Goal: Information Seeking & Learning: Check status

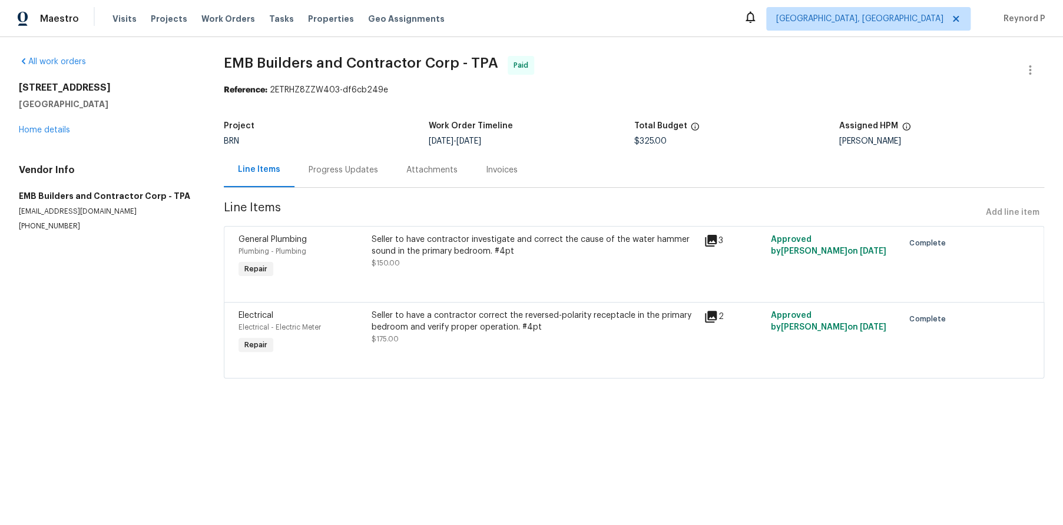
click at [346, 172] on div "Progress Updates" at bounding box center [343, 170] width 69 height 12
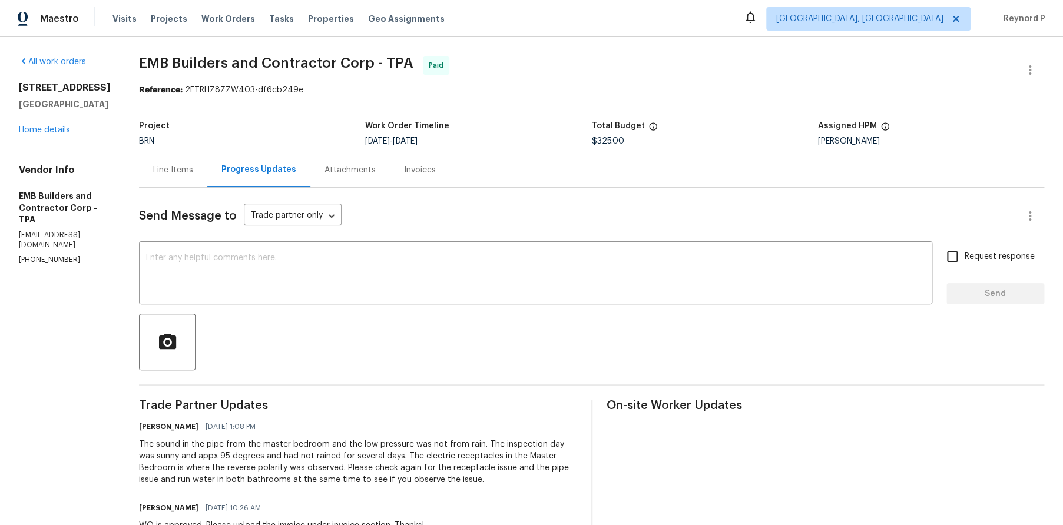
click at [154, 167] on div "Line Items" at bounding box center [173, 170] width 40 height 12
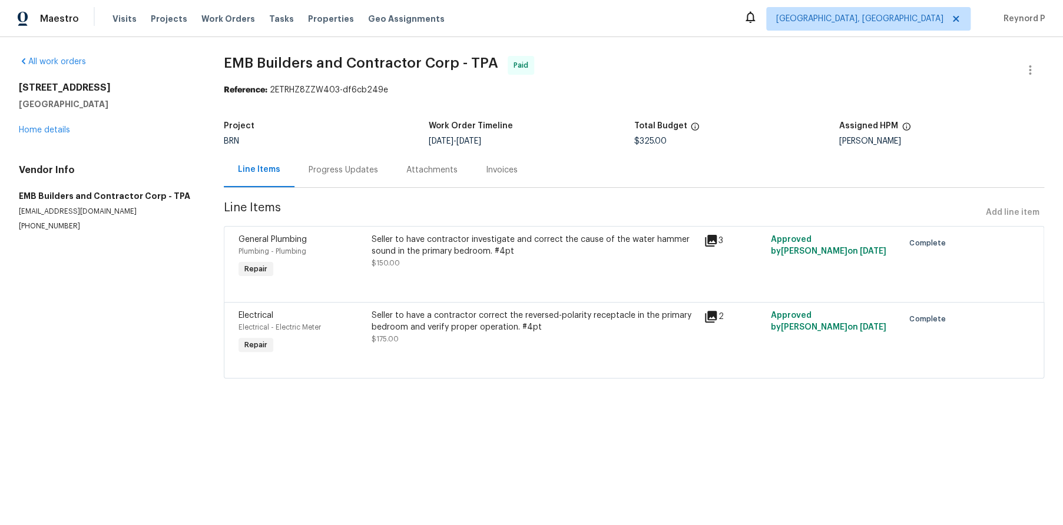
click at [430, 256] on div "Seller to have contractor investigate and correct the cause of the water hammer…" at bounding box center [535, 246] width 326 height 24
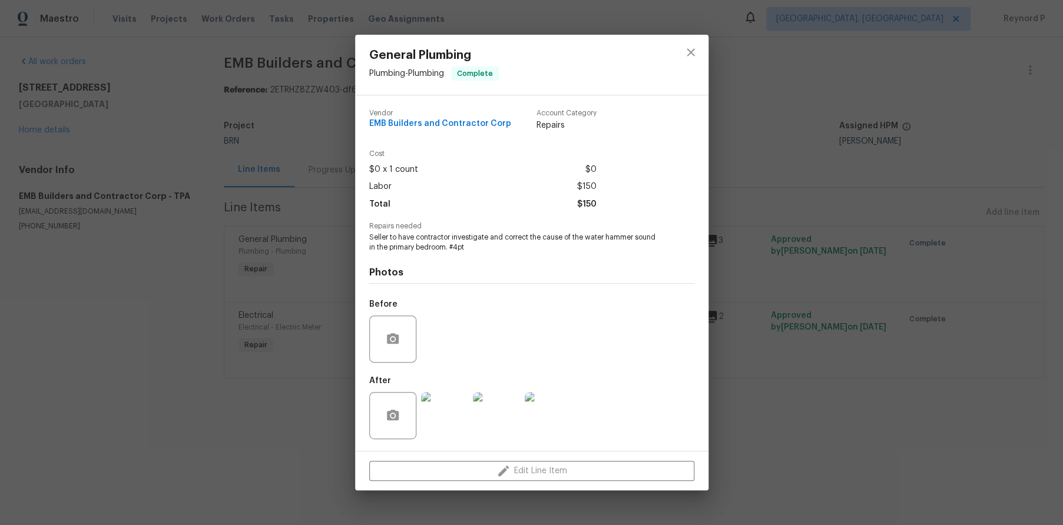
click at [293, 444] on div "General Plumbing Plumbing - Plumbing Complete Vendor EMB Builders and Contracto…" at bounding box center [531, 262] width 1063 height 525
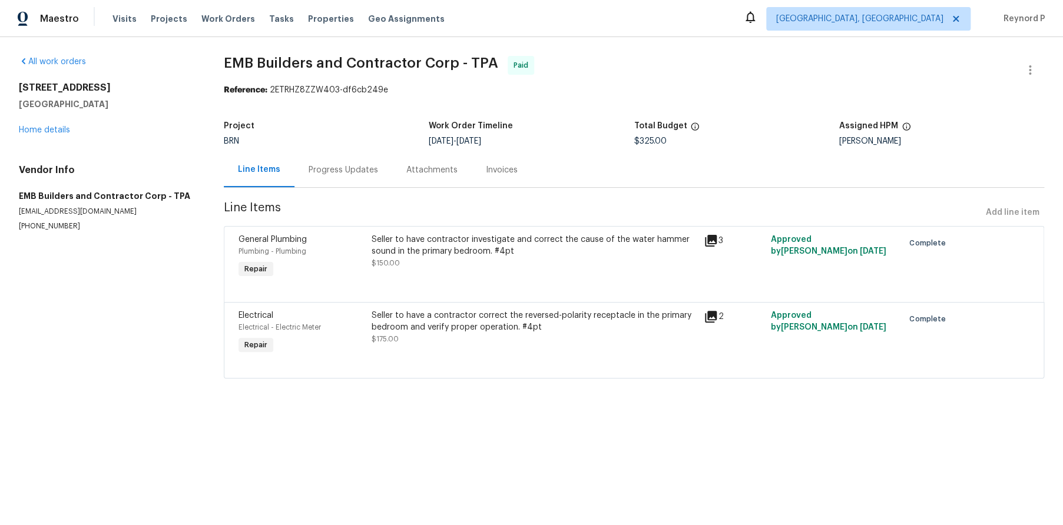
click at [471, 324] on div "Seller to have a contractor correct the reversed-polarity receptacle in the pri…" at bounding box center [535, 322] width 326 height 24
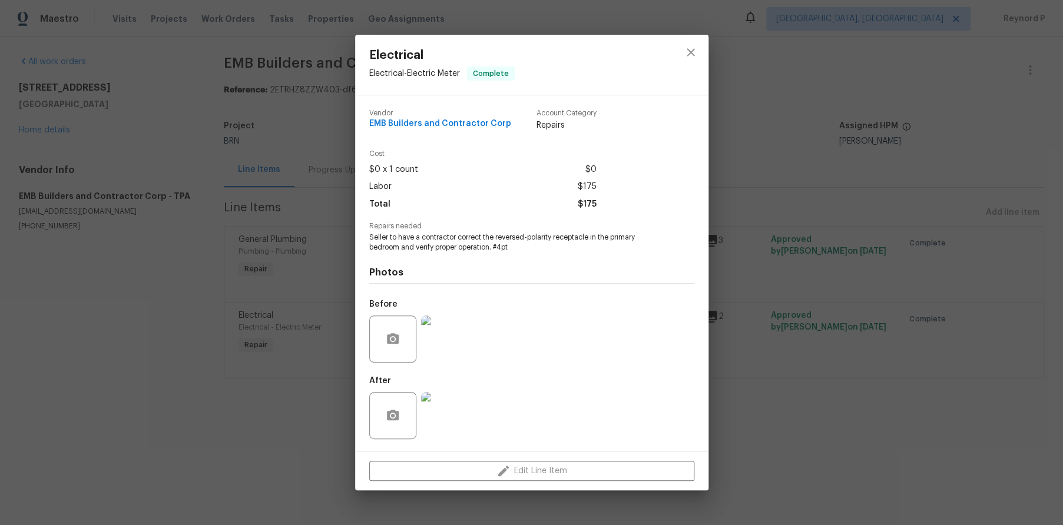
click at [300, 453] on div "Electrical Electrical - Electric Meter Complete Vendor EMB Builders and Contrac…" at bounding box center [531, 262] width 1063 height 525
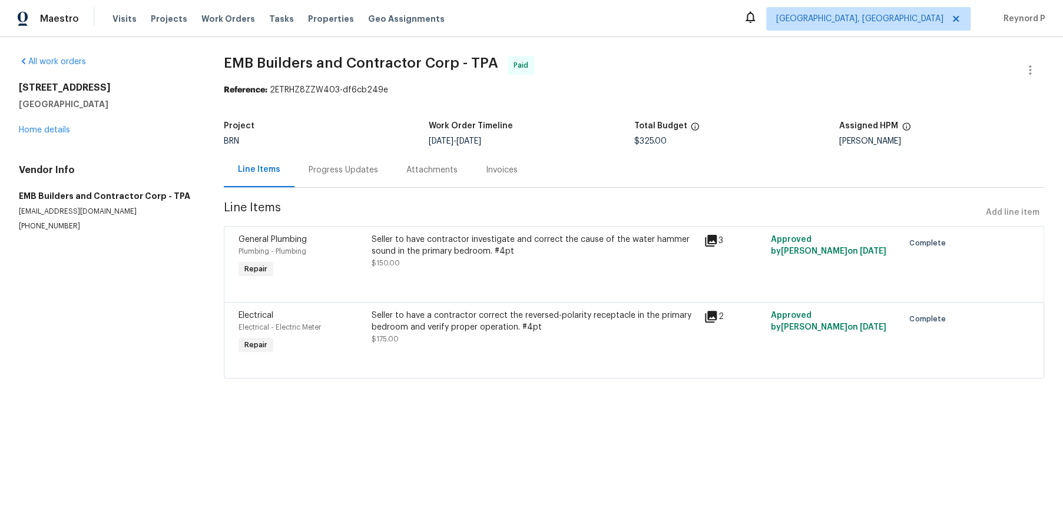
click at [306, 178] on div "Progress Updates" at bounding box center [343, 170] width 98 height 35
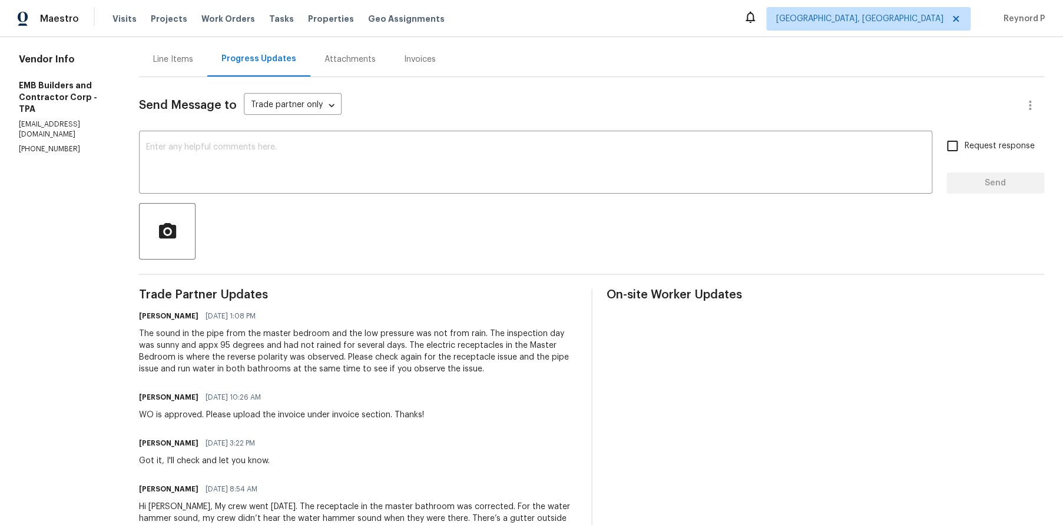
scroll to position [112, 0]
click at [155, 59] on div "Line Items" at bounding box center [173, 58] width 40 height 12
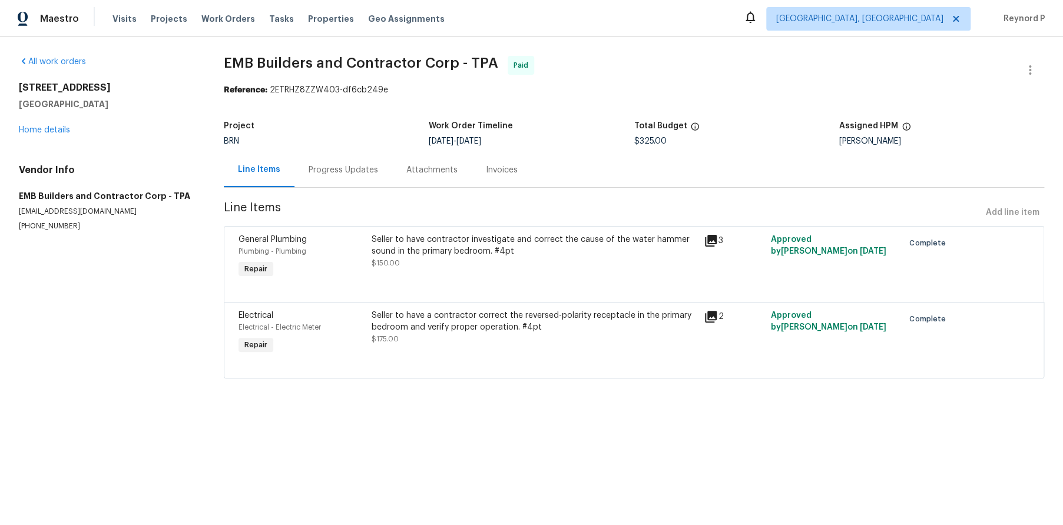
click at [422, 256] on div "Seller to have contractor investigate and correct the cause of the water hammer…" at bounding box center [535, 246] width 326 height 24
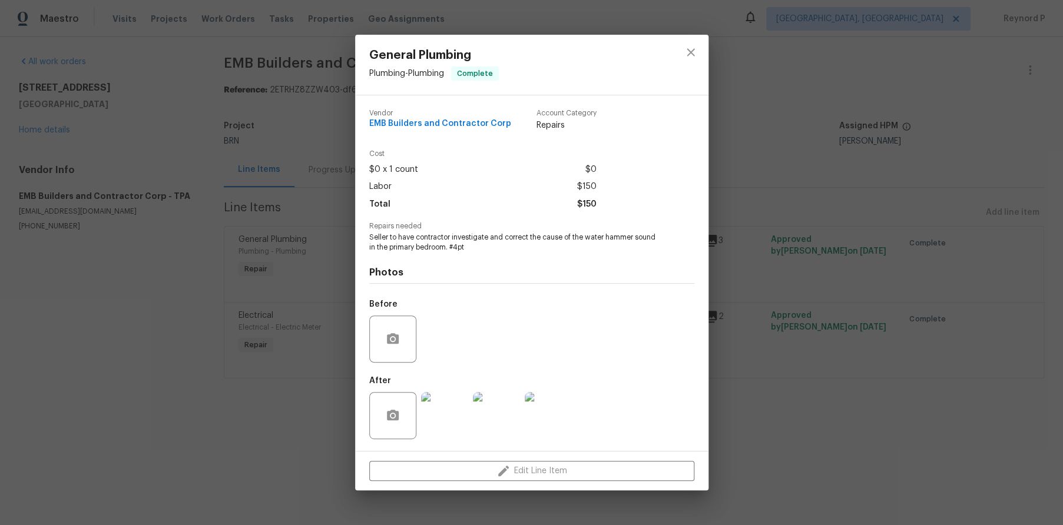
click at [435, 406] on img at bounding box center [444, 415] width 47 height 47
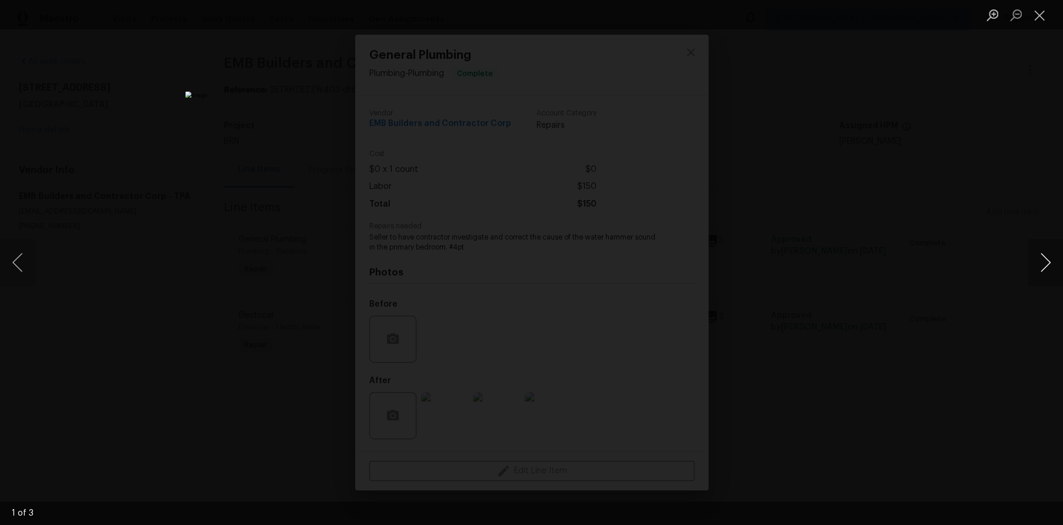
click at [1047, 261] on button "Next image" at bounding box center [1044, 262] width 35 height 47
click at [913, 223] on div "Lightbox" at bounding box center [531, 262] width 1063 height 525
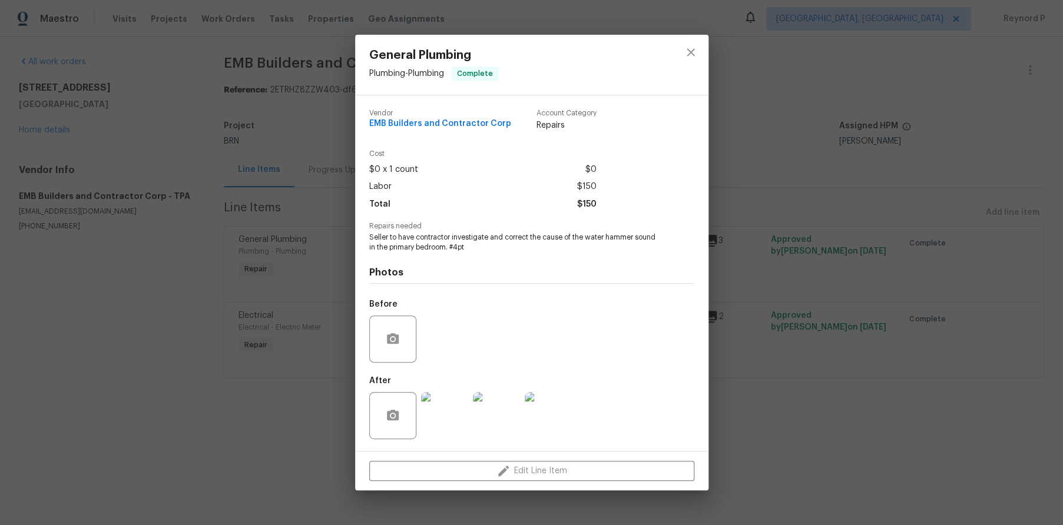
click at [906, 223] on div "General Plumbing Plumbing - Plumbing Complete Vendor EMB Builders and Contracto…" at bounding box center [531, 262] width 1063 height 525
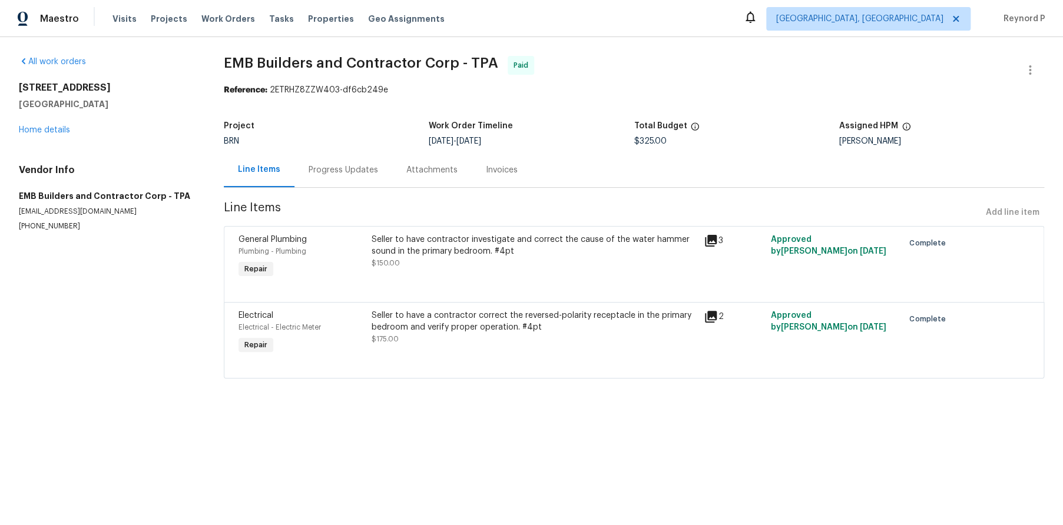
click at [469, 320] on div "Seller to have a contractor correct the reversed-polarity receptacle in the pri…" at bounding box center [535, 322] width 326 height 24
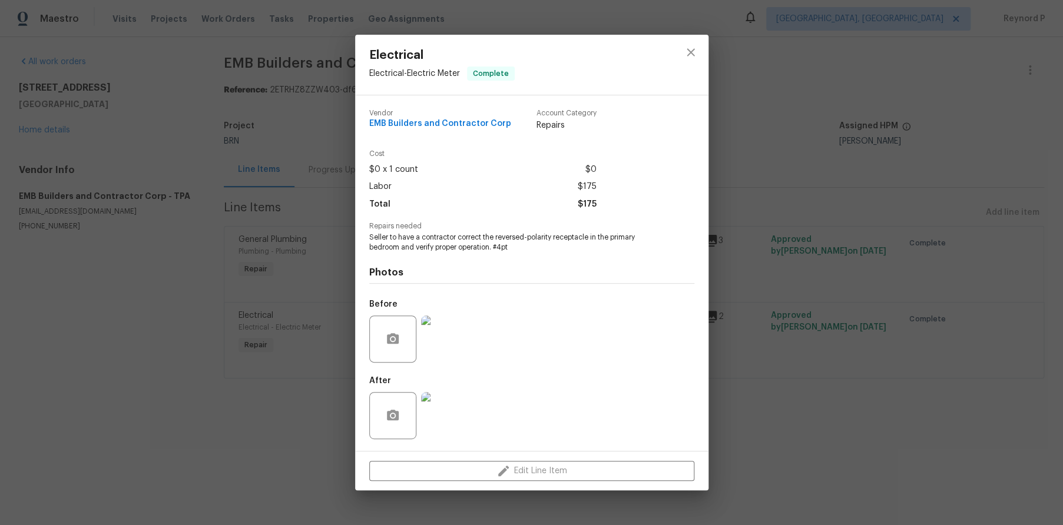
click at [843, 244] on div "Electrical Electrical - Electric Meter Complete Vendor EMB Builders and Contrac…" at bounding box center [531, 262] width 1063 height 525
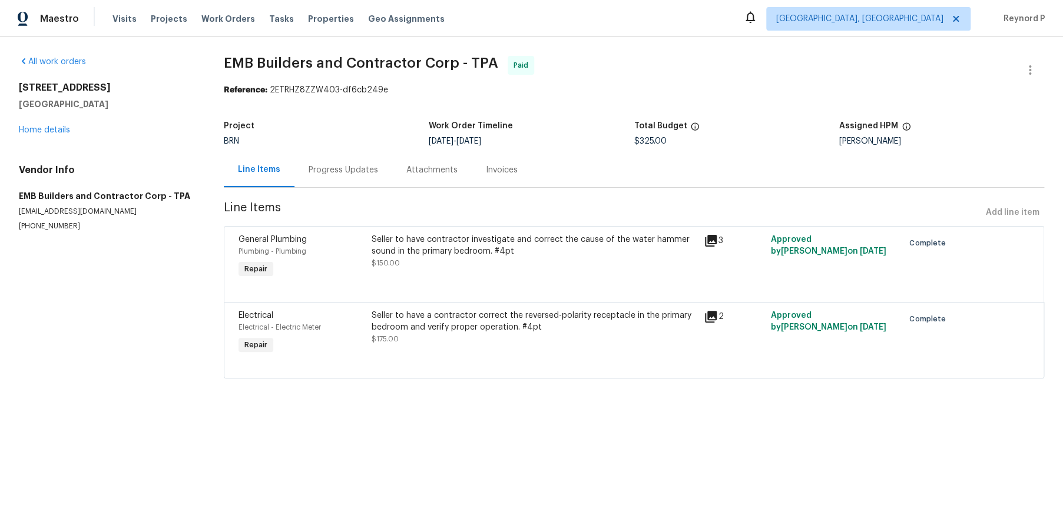
click at [349, 174] on div "Progress Updates" at bounding box center [343, 170] width 69 height 12
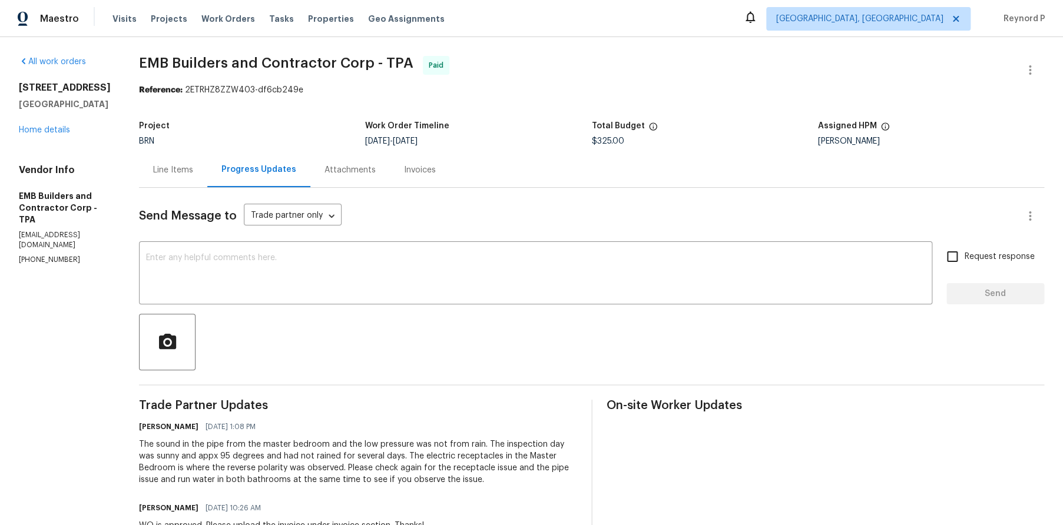
click at [160, 172] on div "Line Items" at bounding box center [173, 170] width 40 height 12
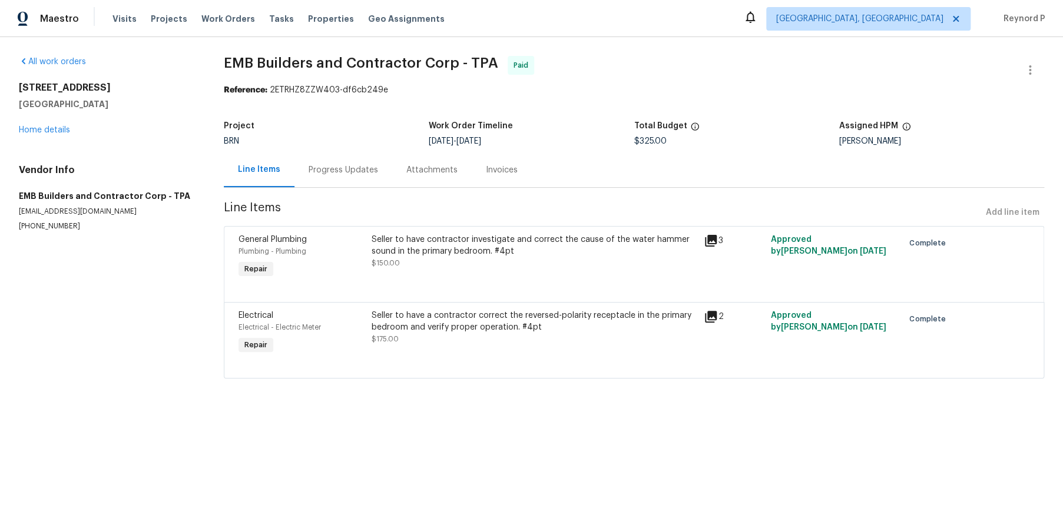
click at [472, 268] on div "Seller to have contractor investigate and correct the cause of the water hammer…" at bounding box center [535, 251] width 326 height 35
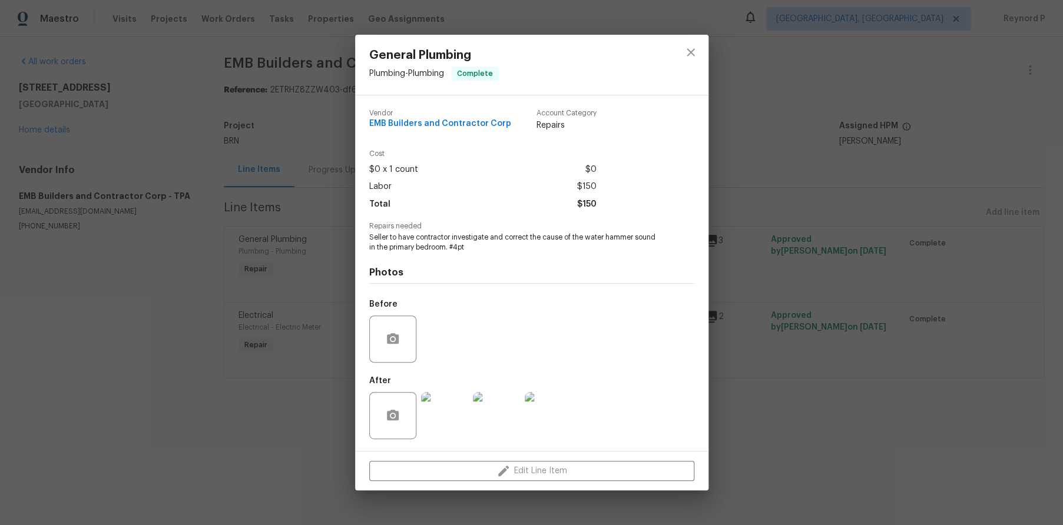
click at [297, 470] on div "General Plumbing Plumbing - Plumbing Complete Vendor EMB Builders and Contracto…" at bounding box center [531, 262] width 1063 height 525
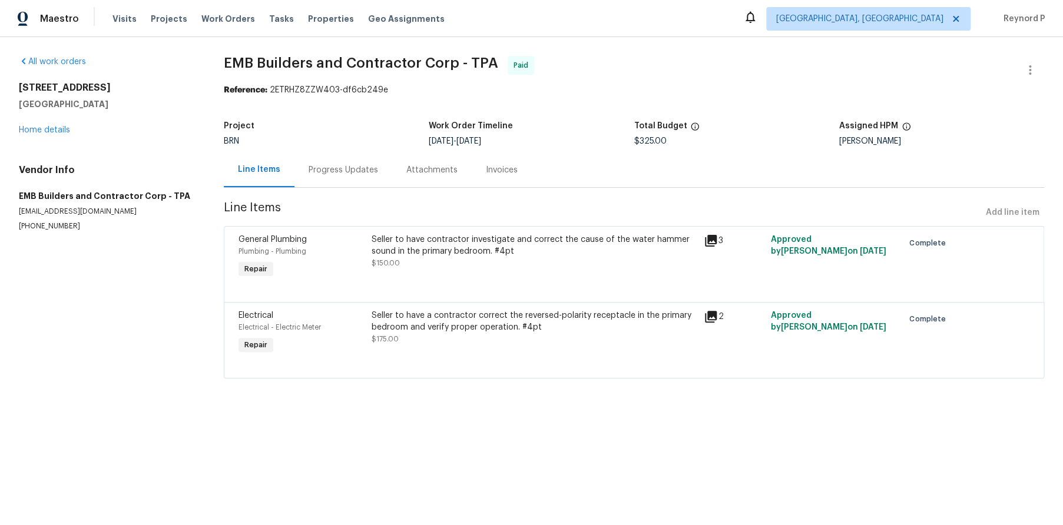
click at [467, 324] on div "Seller to have a contractor correct the reversed-polarity receptacle in the pri…" at bounding box center [535, 322] width 326 height 24
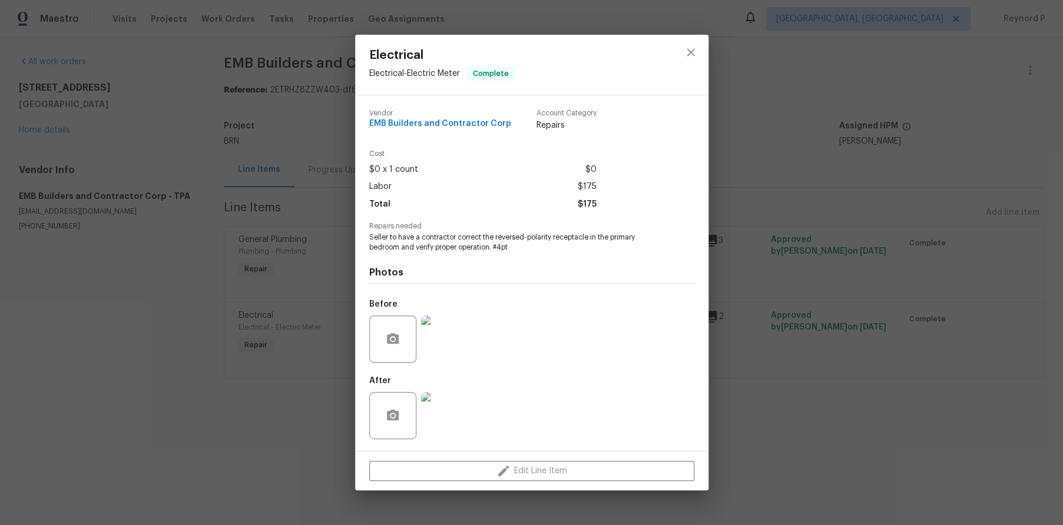
click at [279, 439] on div "Electrical Electrical - Electric Meter Complete Vendor EMB Builders and Contrac…" at bounding box center [531, 262] width 1063 height 525
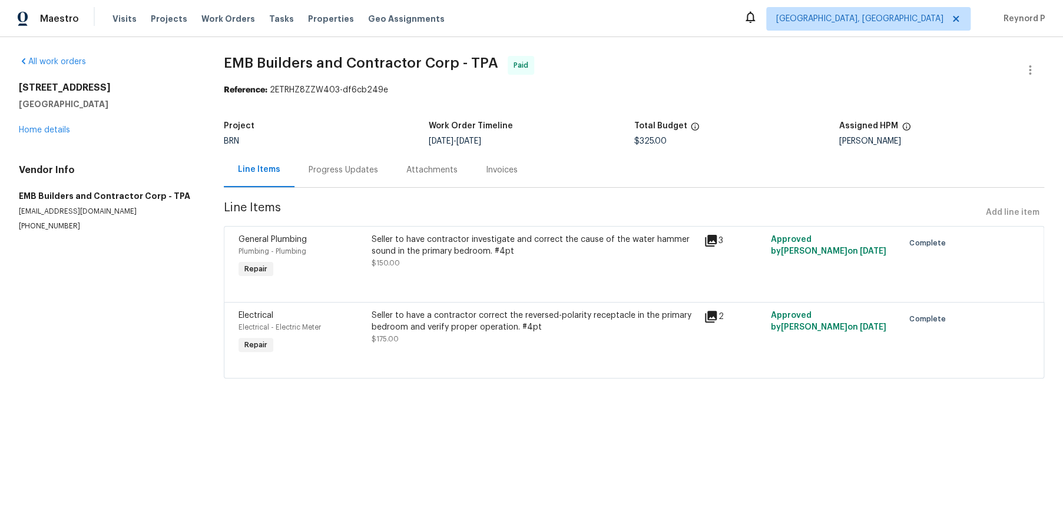
click at [337, 168] on div "Progress Updates" at bounding box center [343, 170] width 69 height 12
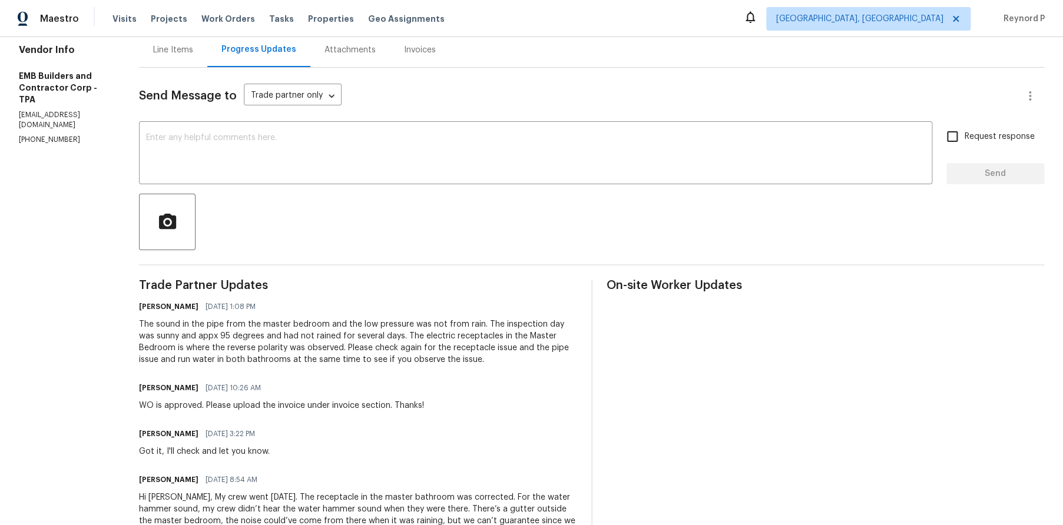
scroll to position [121, 0]
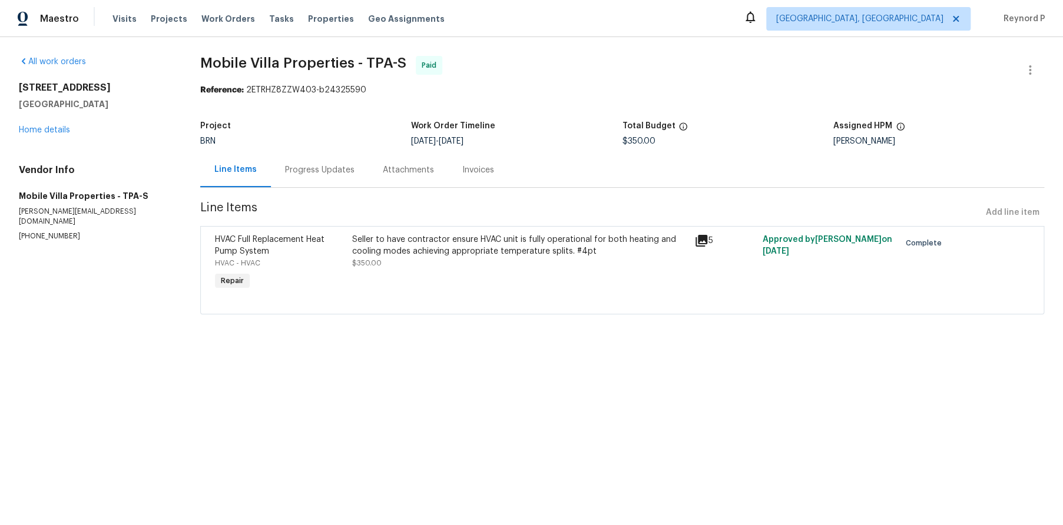
click at [333, 173] on div "Progress Updates" at bounding box center [319, 170] width 69 height 12
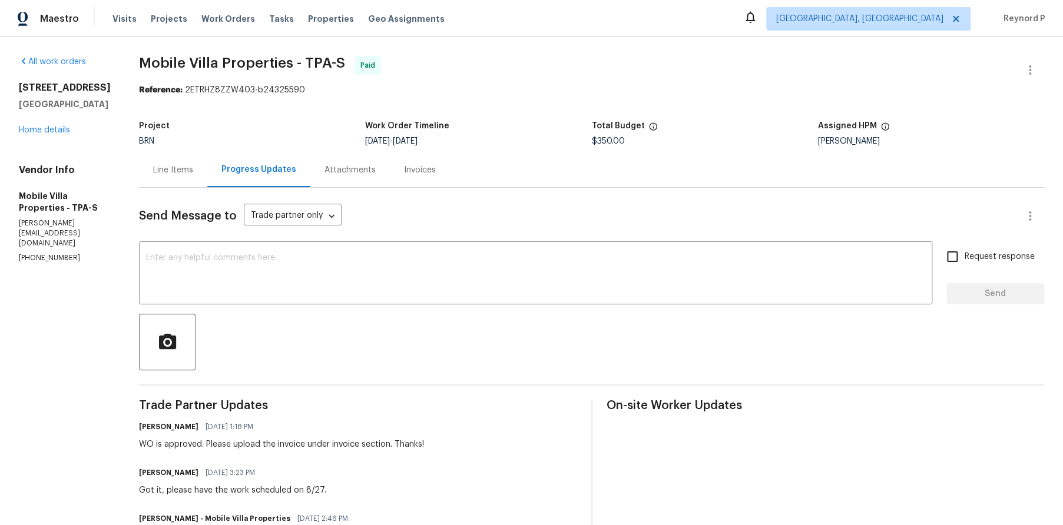
click at [154, 173] on div "Line Items" at bounding box center [173, 170] width 40 height 12
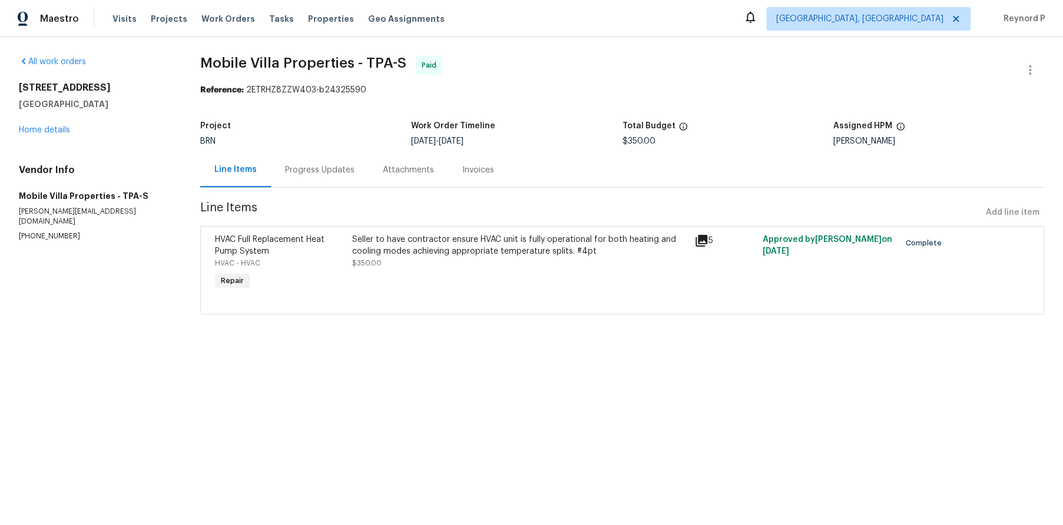
click at [513, 256] on div "Seller to have contractor ensure HVAC unit is fully operational for both heatin…" at bounding box center [519, 246] width 335 height 24
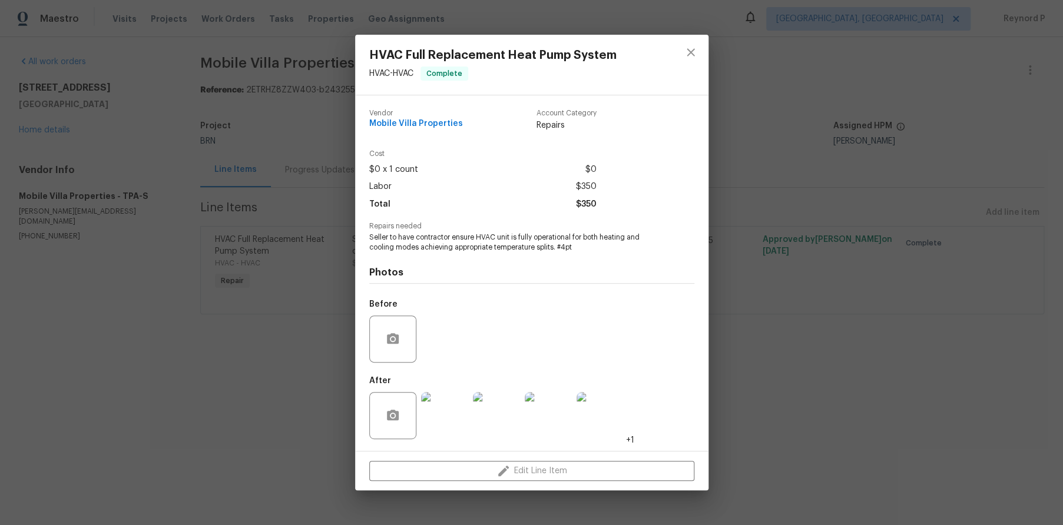
click at [273, 394] on div "HVAC Full Replacement Heat Pump System HVAC - HVAC Complete Vendor Mobile Villa…" at bounding box center [531, 262] width 1063 height 525
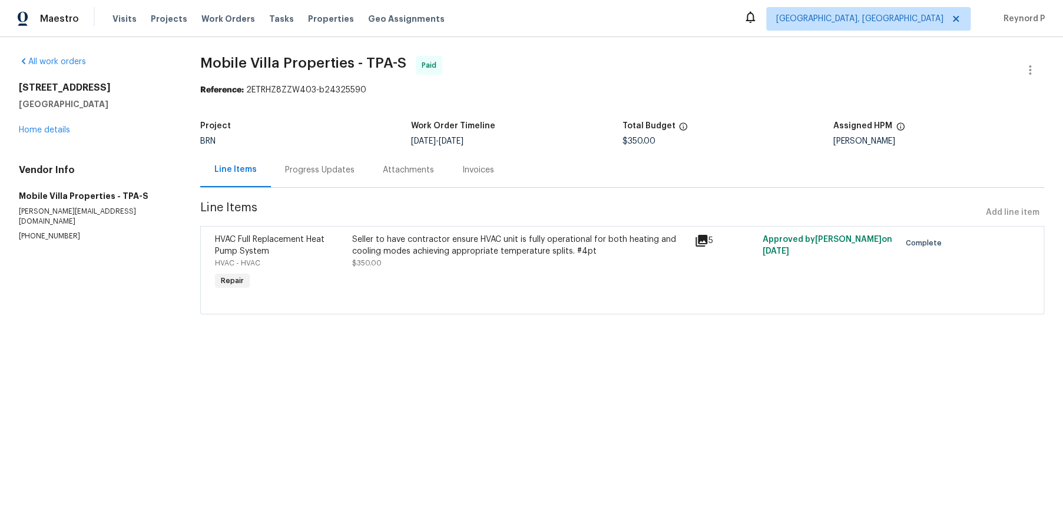
click at [324, 172] on div "Progress Updates" at bounding box center [319, 170] width 69 height 12
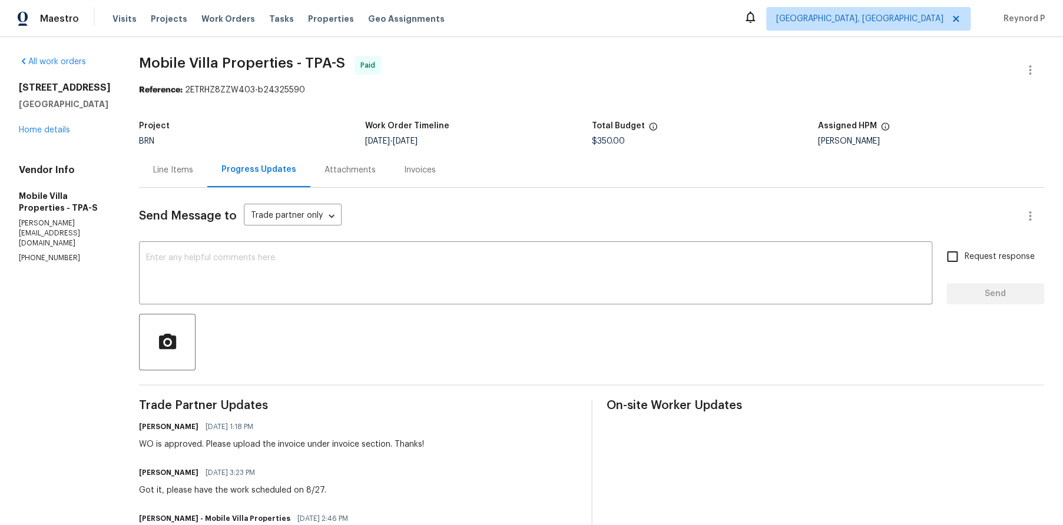
click at [155, 177] on div "Line Items" at bounding box center [173, 170] width 68 height 35
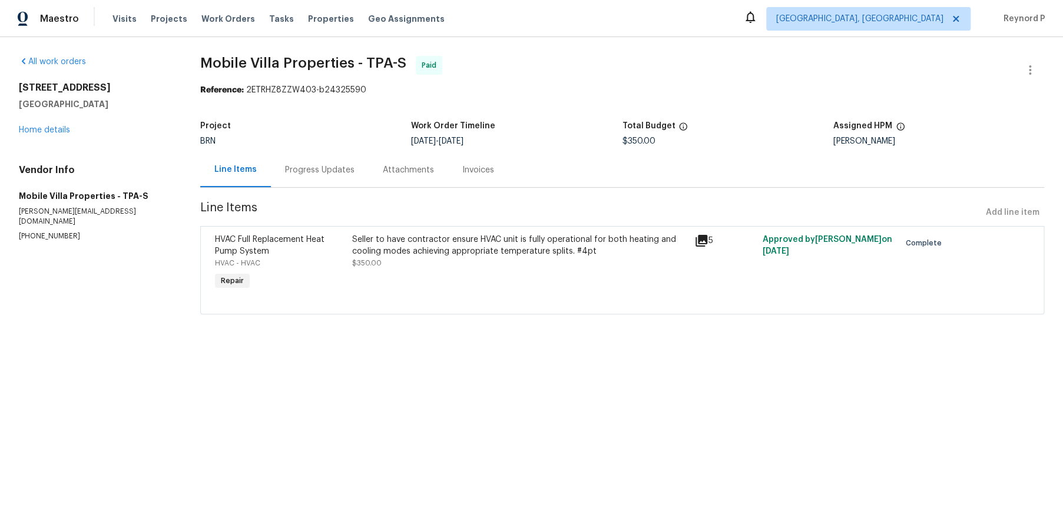
click at [420, 257] on div "Seller to have contractor ensure HVAC unit is fully operational for both heatin…" at bounding box center [519, 246] width 335 height 24
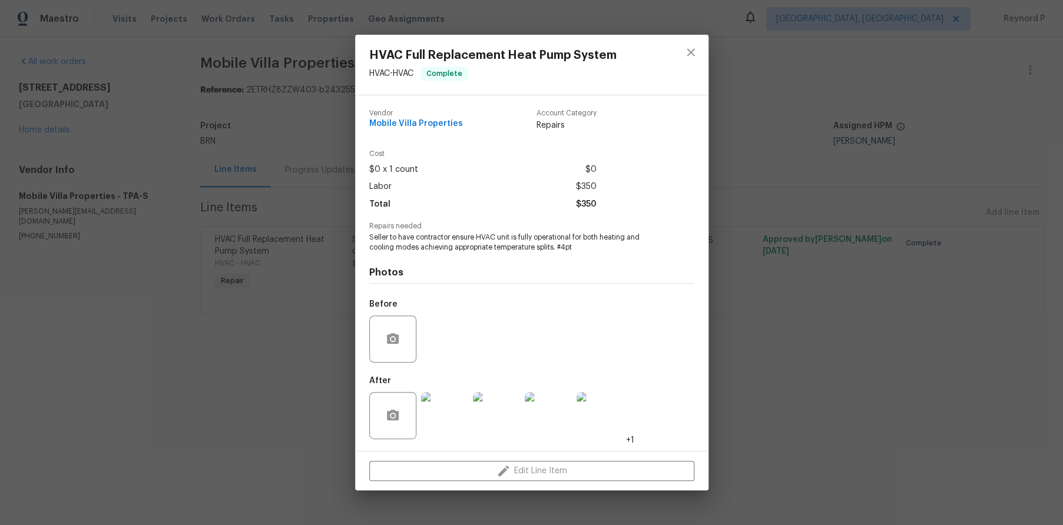
click at [427, 424] on img at bounding box center [444, 415] width 47 height 47
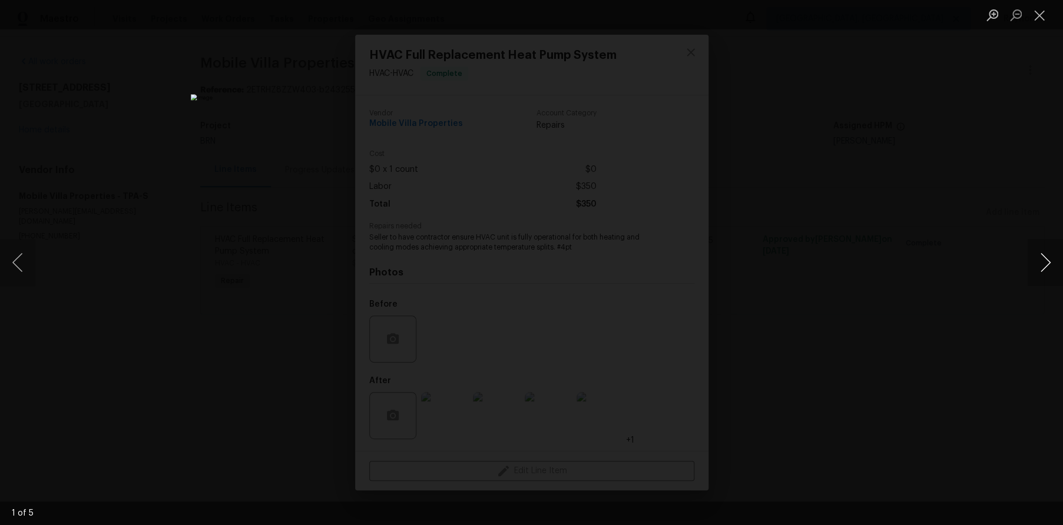
click at [1046, 253] on button "Next image" at bounding box center [1044, 262] width 35 height 47
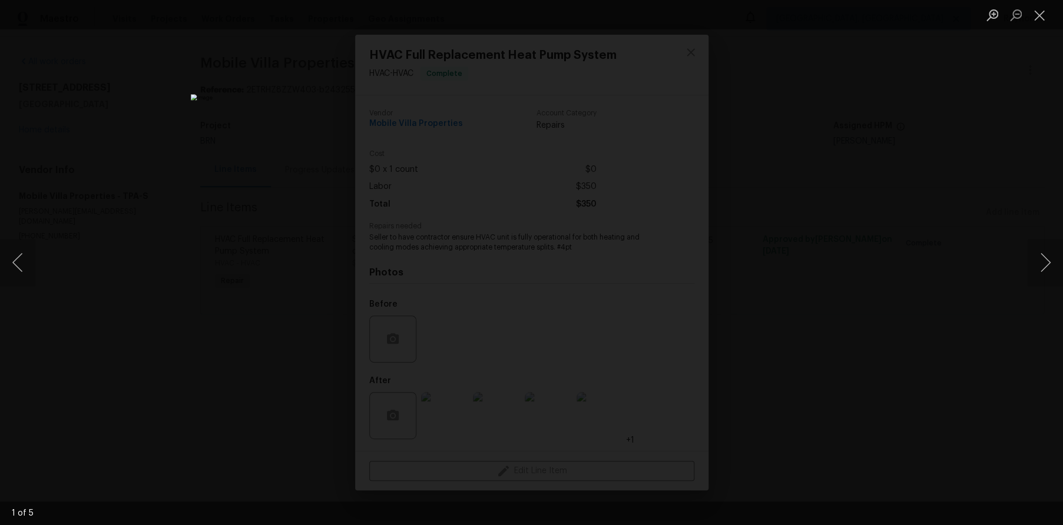
click at [854, 236] on div "Lightbox" at bounding box center [531, 262] width 1063 height 525
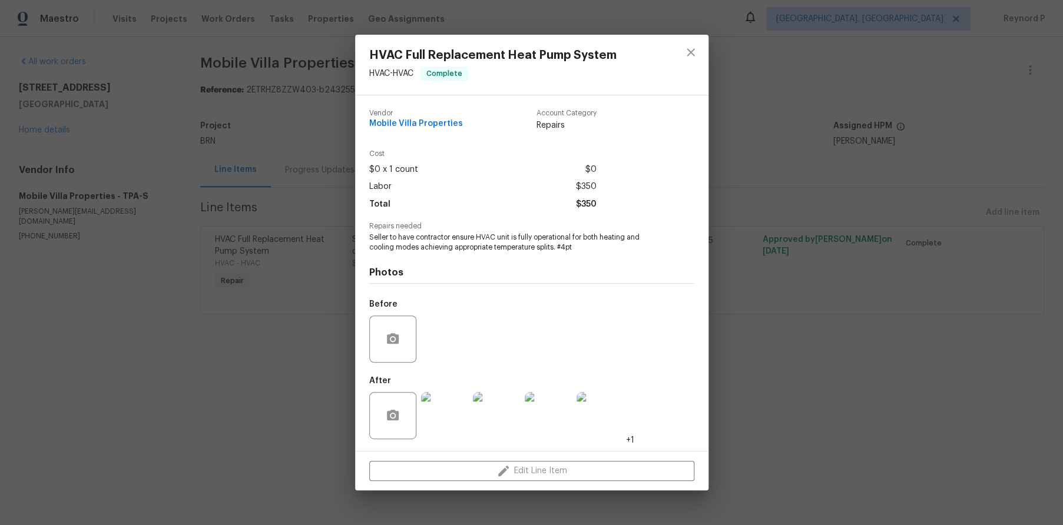
click at [854, 236] on div "HVAC Full Replacement Heat Pump System HVAC - HVAC Complete Vendor Mobile Villa…" at bounding box center [531, 262] width 1063 height 525
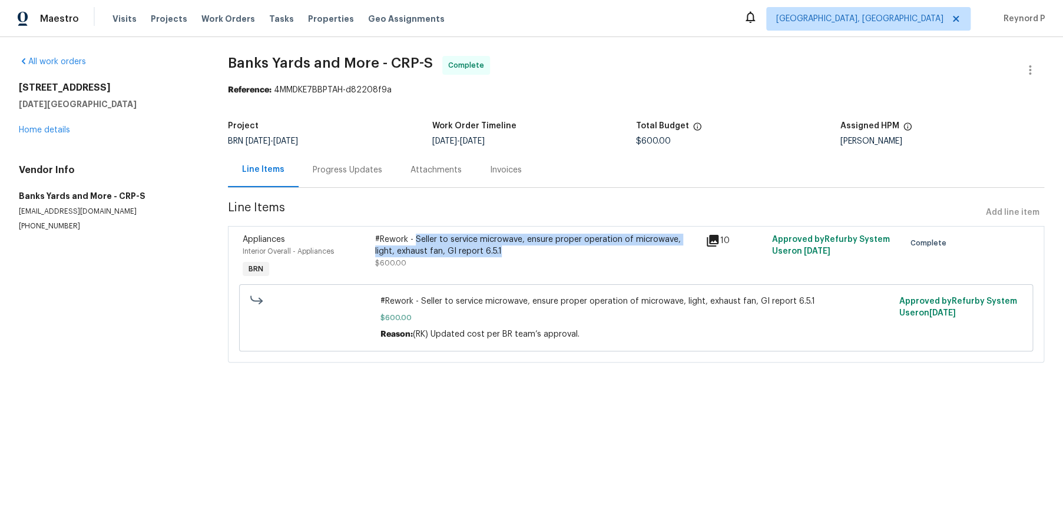
drag, startPoint x: 493, startPoint y: 253, endPoint x: 415, endPoint y: 238, distance: 80.3
click at [415, 238] on div "#Rework - Seller to service microwave, ensure proper operation of microwave, li…" at bounding box center [537, 246] width 324 height 24
copy div "Seller to service microwave, ensure proper operation of microwave, light, exhau…"
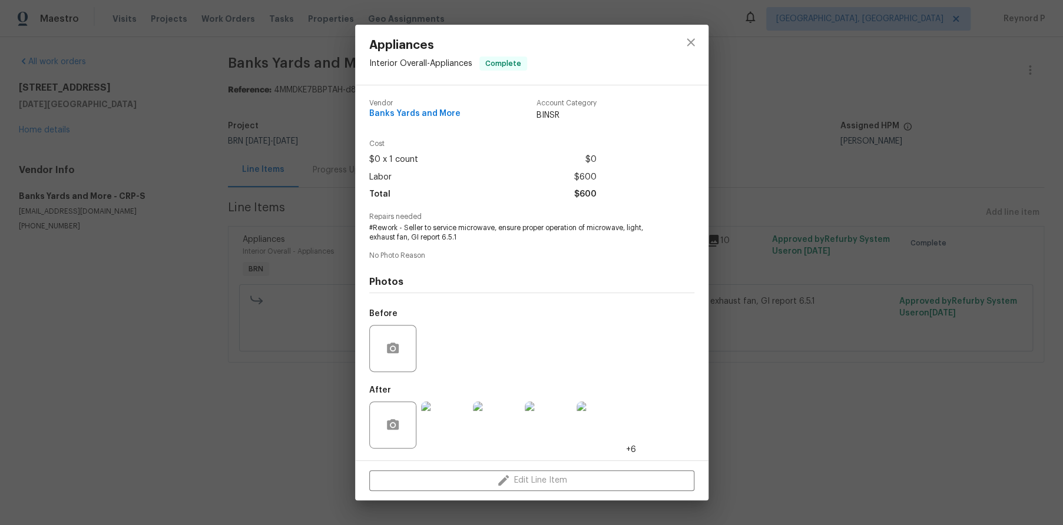
click at [266, 407] on div "Appliances Interior Overall - Appliances Complete Vendor Banks Yards and More A…" at bounding box center [531, 262] width 1063 height 525
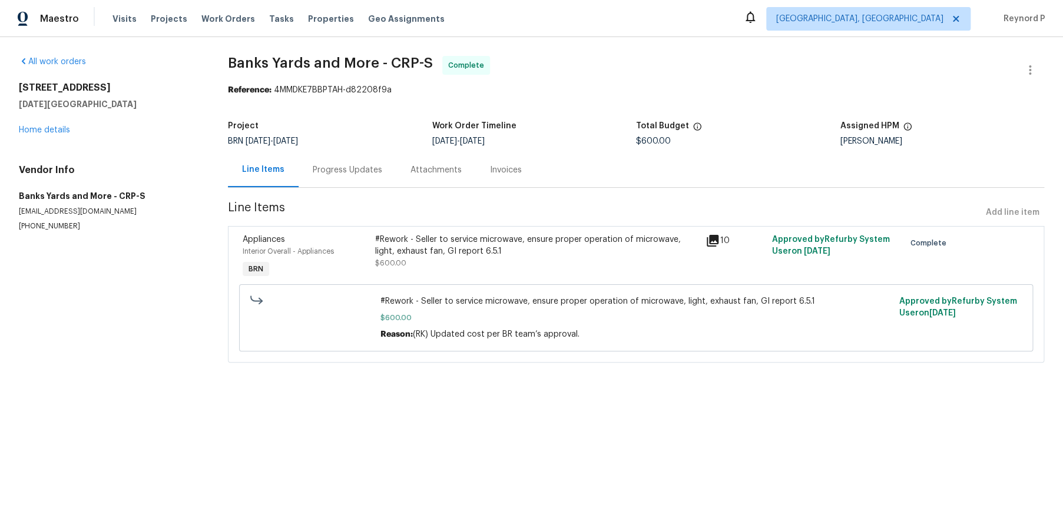
click at [344, 169] on div "Progress Updates" at bounding box center [347, 170] width 69 height 12
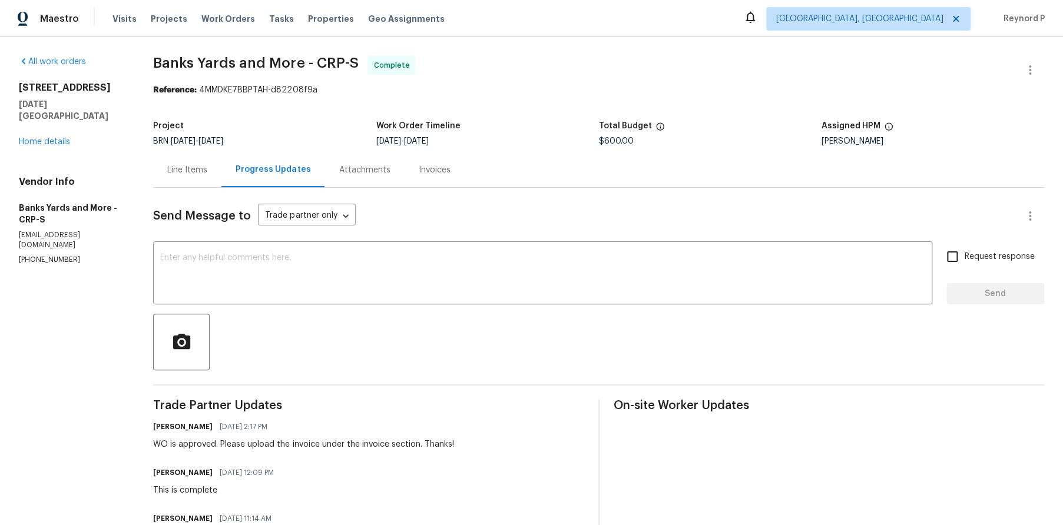
click at [202, 168] on div "Line Items" at bounding box center [187, 170] width 40 height 12
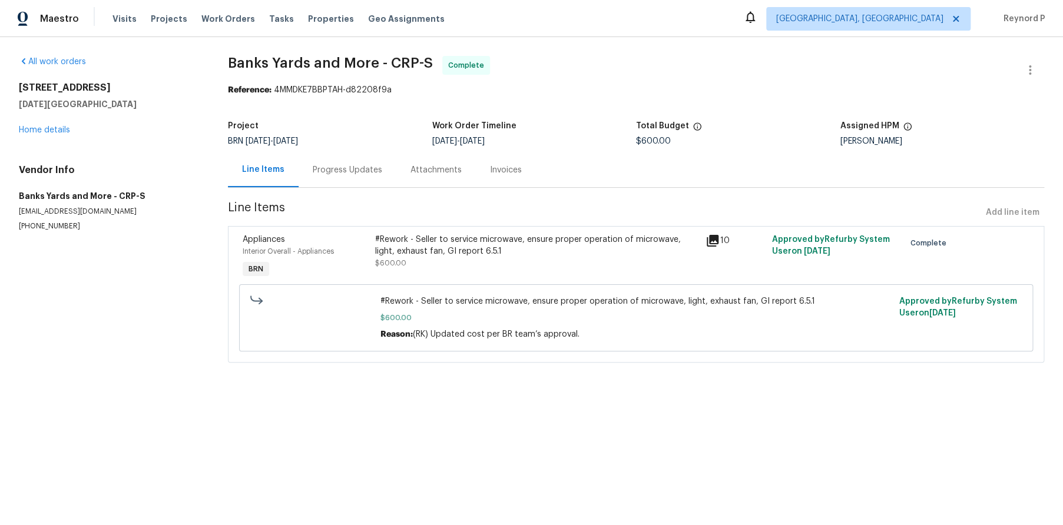
click at [498, 231] on div "#Rework - Seller to service microwave, ensure proper operation of microwave, li…" at bounding box center [537, 257] width 331 height 54
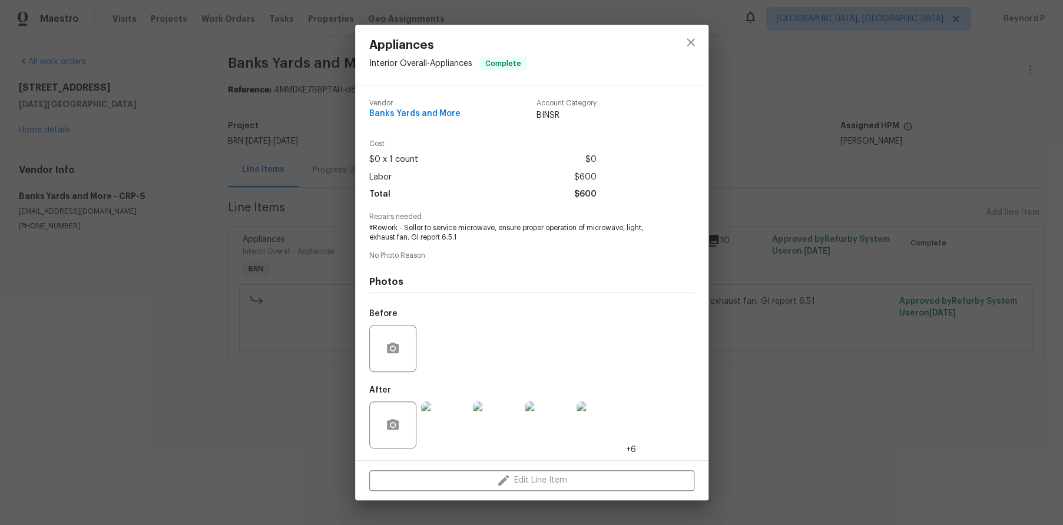
click at [206, 431] on div "Appliances Interior Overall - Appliances Complete Vendor Banks Yards and More A…" at bounding box center [531, 262] width 1063 height 525
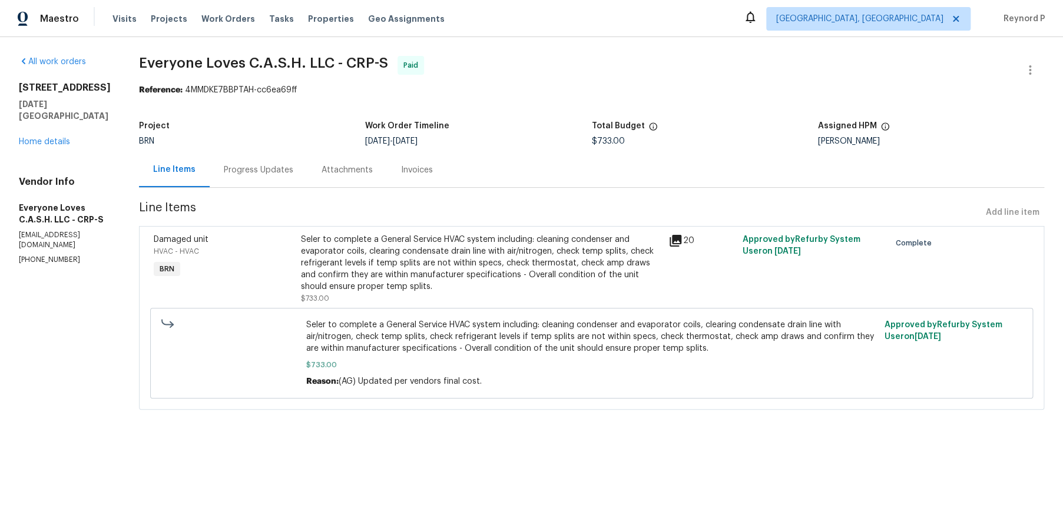
click at [473, 238] on div "Seler to complete a General Service HVAC system including: cleaning condenser a…" at bounding box center [481, 263] width 361 height 59
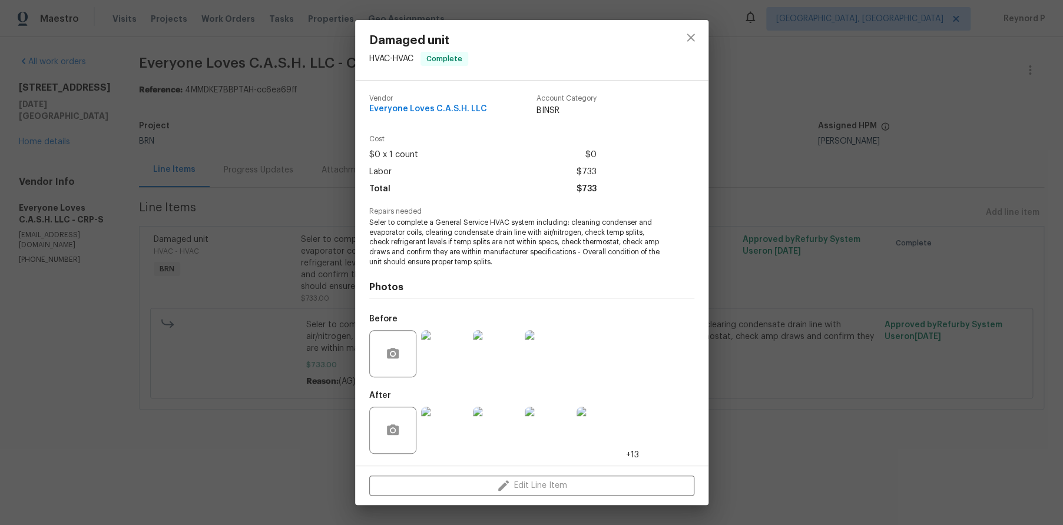
click at [337, 460] on div "Damaged unit HVAC - HVAC Complete Vendor Everyone Loves C.A.S.H. LLC Account Ca…" at bounding box center [531, 262] width 1063 height 525
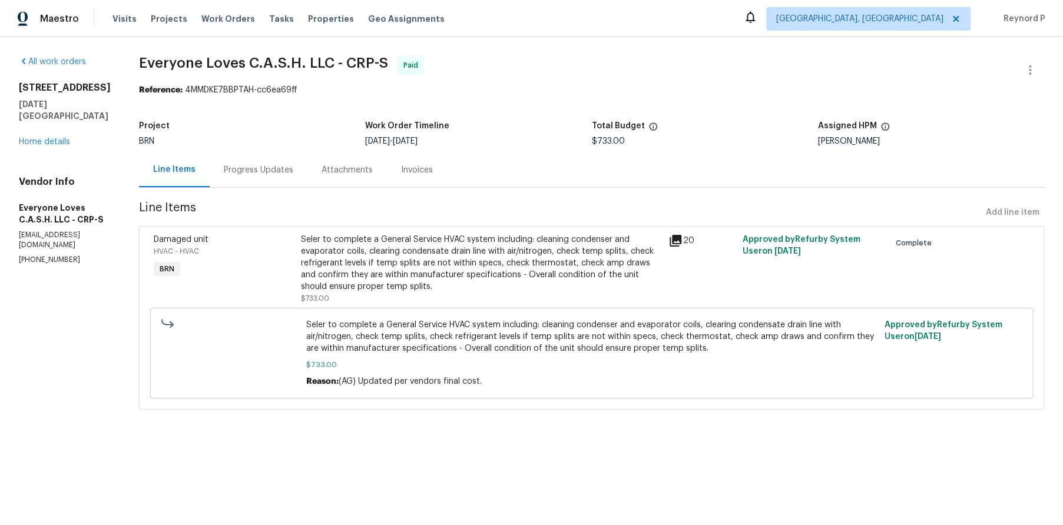
click at [289, 168] on div "Progress Updates" at bounding box center [258, 170] width 69 height 12
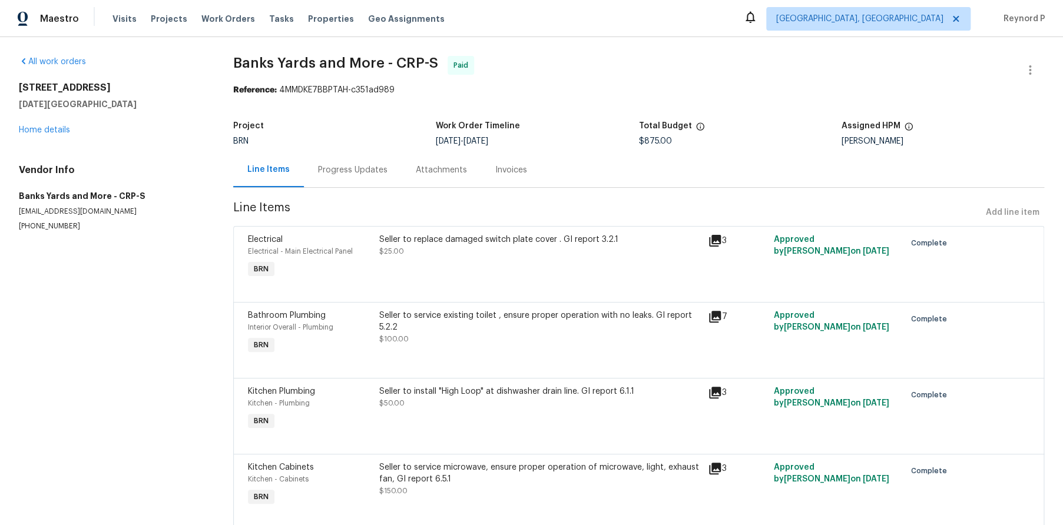
click at [446, 249] on div "Seller to replace damaged switch plate cover . GI report 3.2.1 $25.00" at bounding box center [539, 246] width 321 height 24
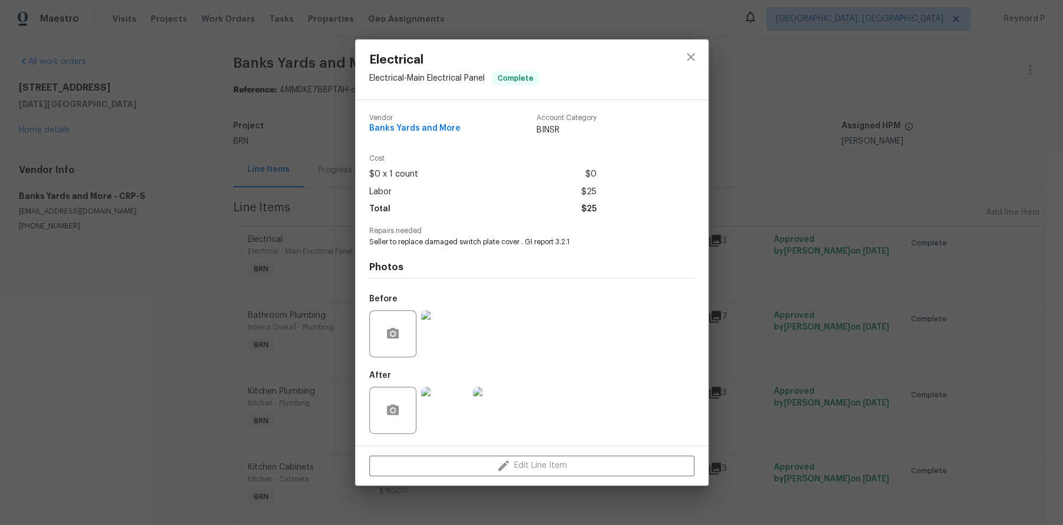
click at [171, 417] on div "Electrical Electrical - Main Electrical Panel Complete Vendor Banks Yards and M…" at bounding box center [531, 262] width 1063 height 525
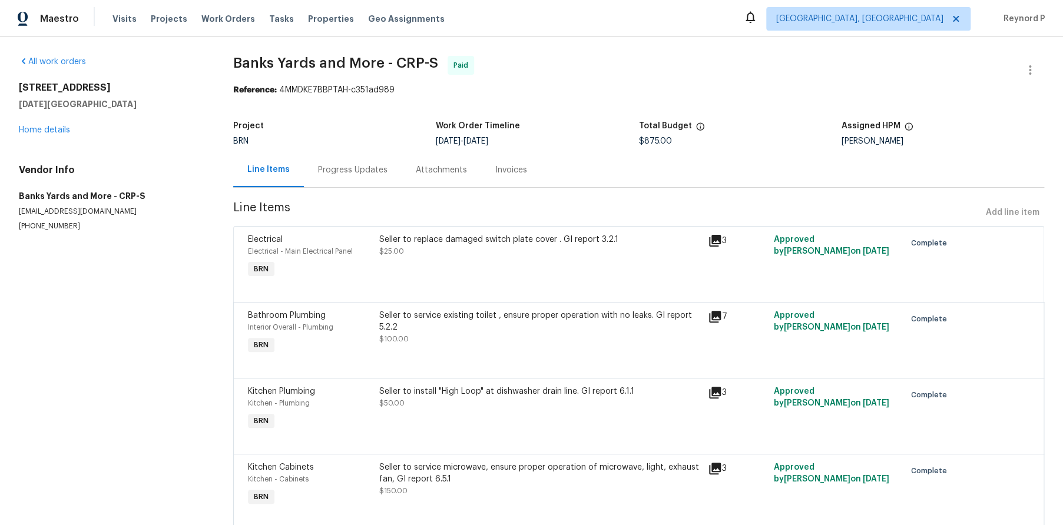
click at [460, 327] on div "Seller to service existing toilet , ensure proper operation with no leaks. GI r…" at bounding box center [539, 322] width 321 height 24
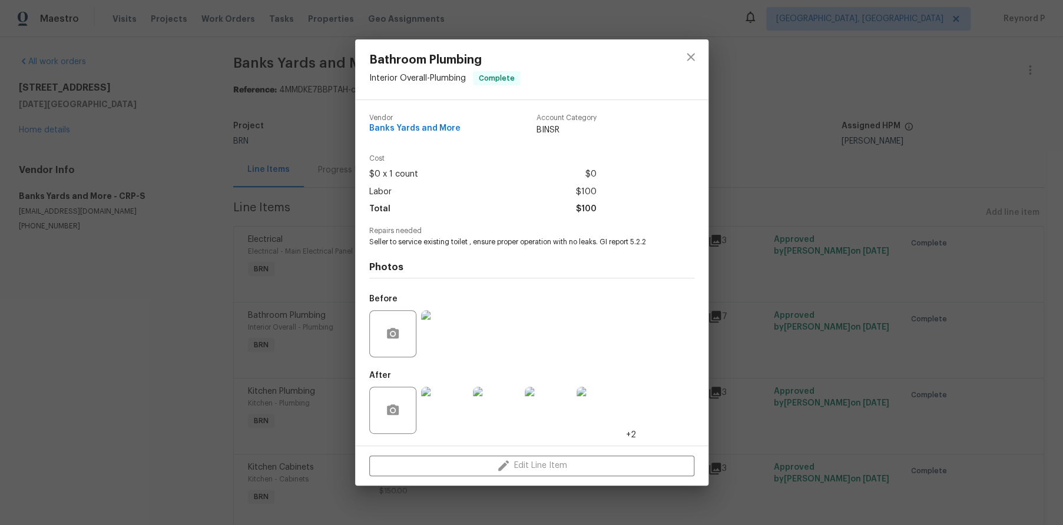
click at [177, 339] on div "Bathroom Plumbing Interior Overall - Plumbing Complete Vendor Banks Yards and M…" at bounding box center [531, 262] width 1063 height 525
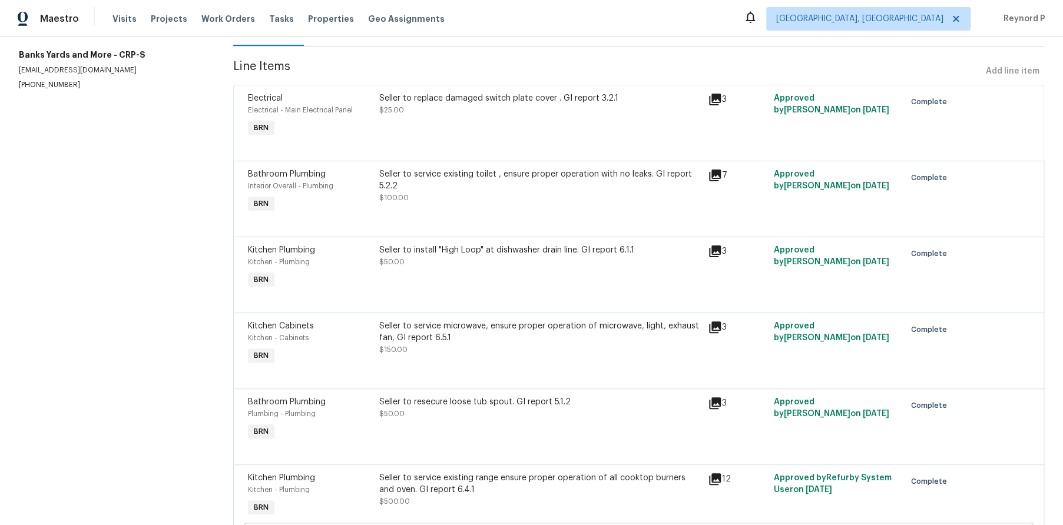
scroll to position [157, 0]
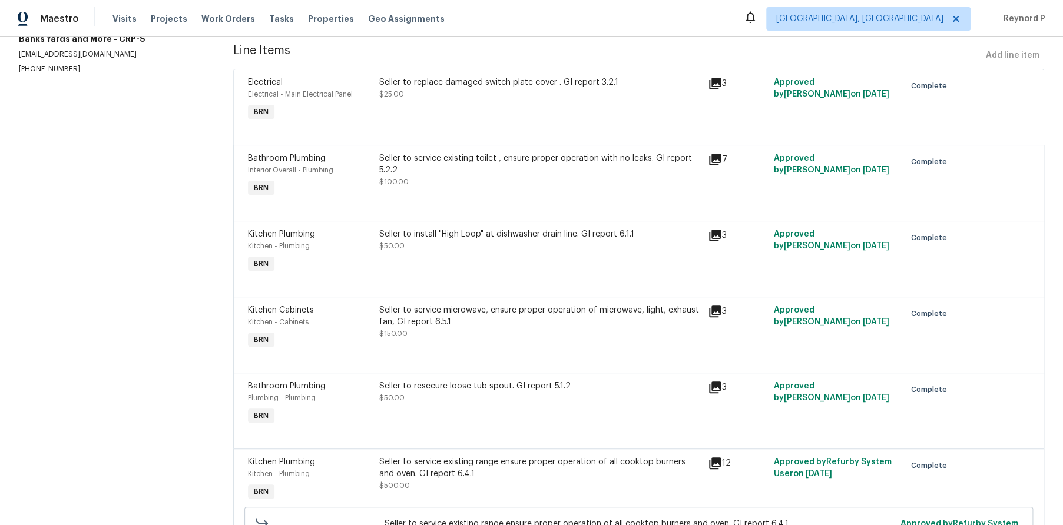
click at [506, 210] on div at bounding box center [638, 207] width 781 height 14
click at [495, 237] on div "Seller to install "High Loop" at dishwasher drain line. GI report 6.1.1" at bounding box center [539, 234] width 321 height 12
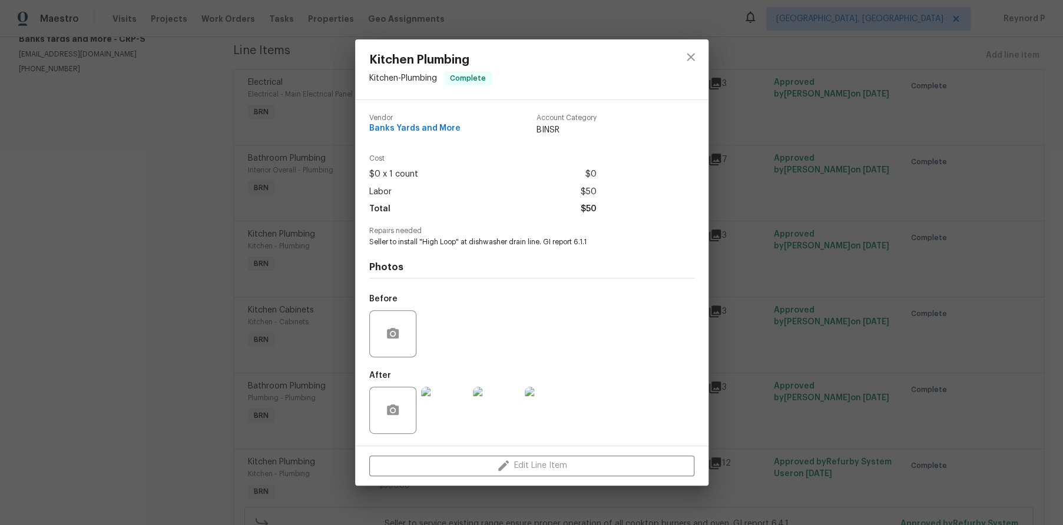
click at [170, 333] on div "Kitchen Plumbing Kitchen - Plumbing Complete Vendor Banks Yards and More Accoun…" at bounding box center [531, 262] width 1063 height 525
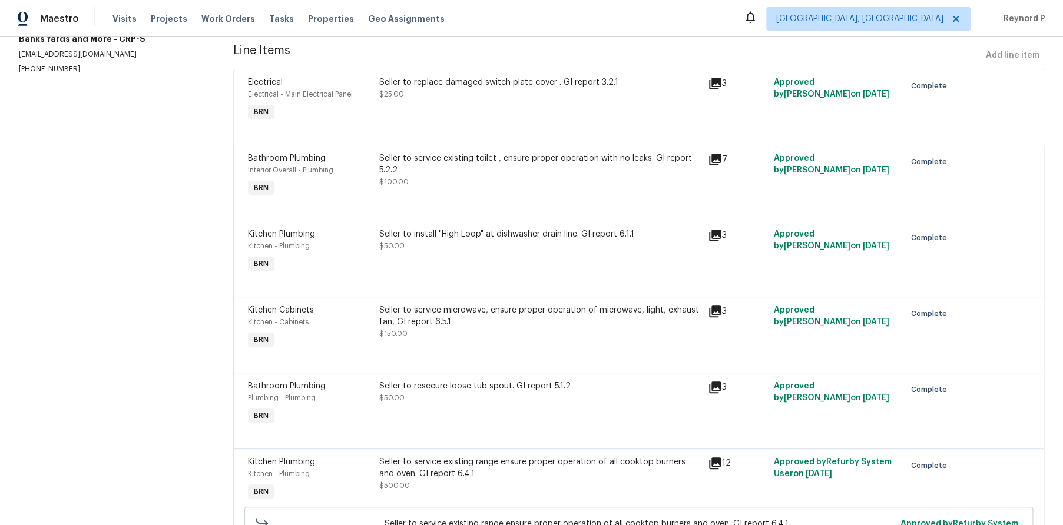
click at [565, 250] on div "Seller to install "High Loop" at dishwasher drain line. GI report 6.1.1 $50.00" at bounding box center [539, 240] width 321 height 24
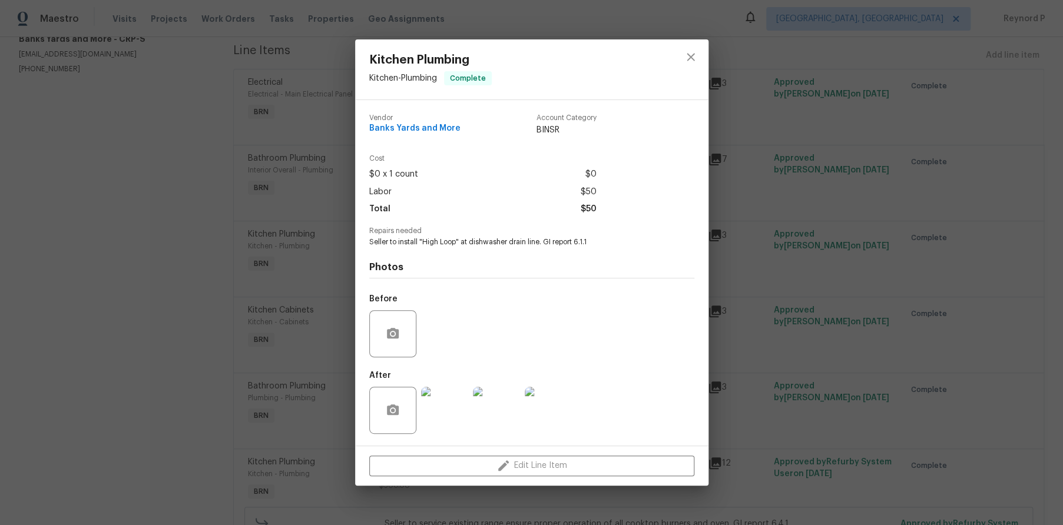
click at [221, 293] on div "Kitchen Plumbing Kitchen - Plumbing Complete Vendor Banks Yards and More Accoun…" at bounding box center [531, 262] width 1063 height 525
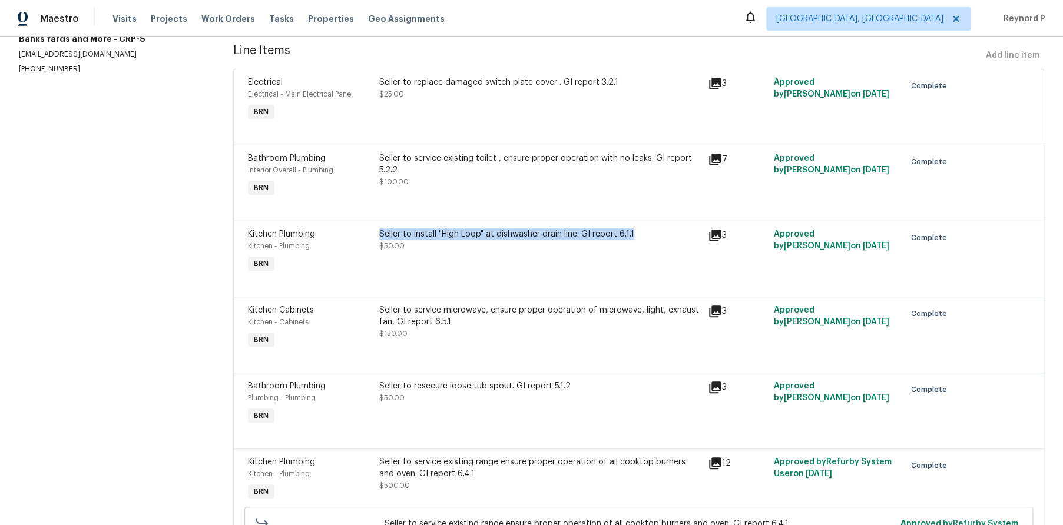
drag, startPoint x: 647, startPoint y: 240, endPoint x: 381, endPoint y: 238, distance: 266.1
click at [381, 238] on div "Seller to install "High Loop" at dishwasher drain line. GI report 6.1.1" at bounding box center [539, 234] width 321 height 12
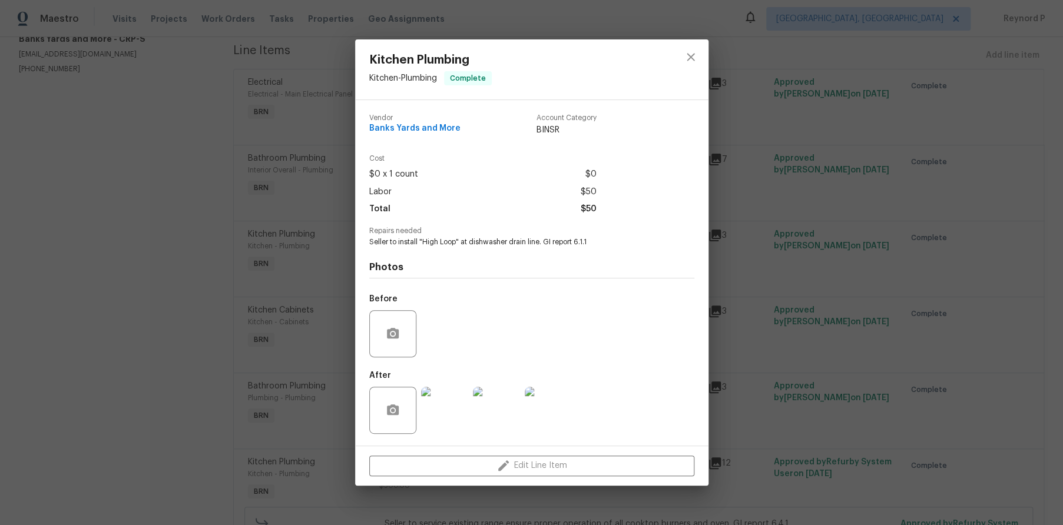
copy div "Seller to install "High Loop" at dishwasher drain line. GI report 6.1.1"
click at [197, 334] on div "Kitchen Plumbing Kitchen - Plumbing Complete Vendor Banks Yards and More Accoun…" at bounding box center [531, 262] width 1063 height 525
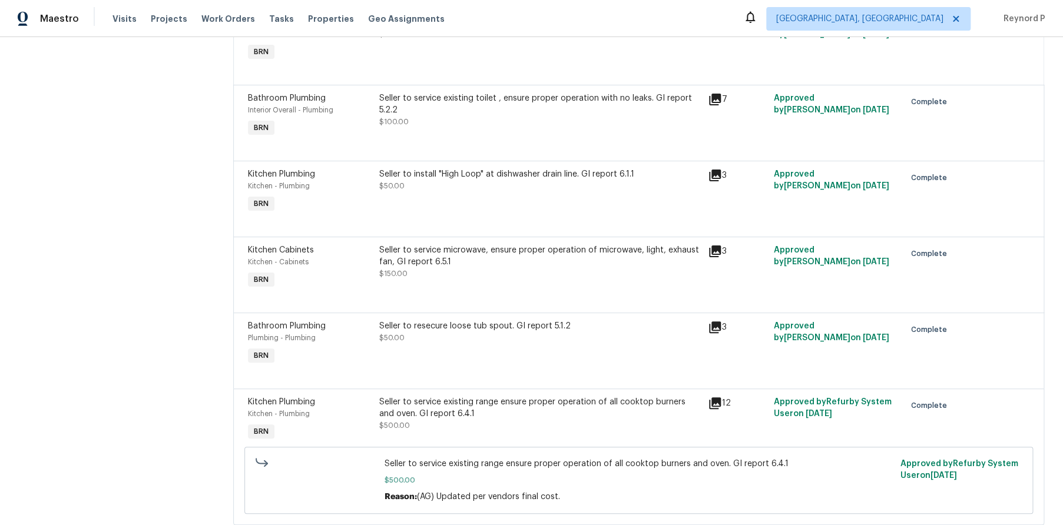
scroll to position [236, 0]
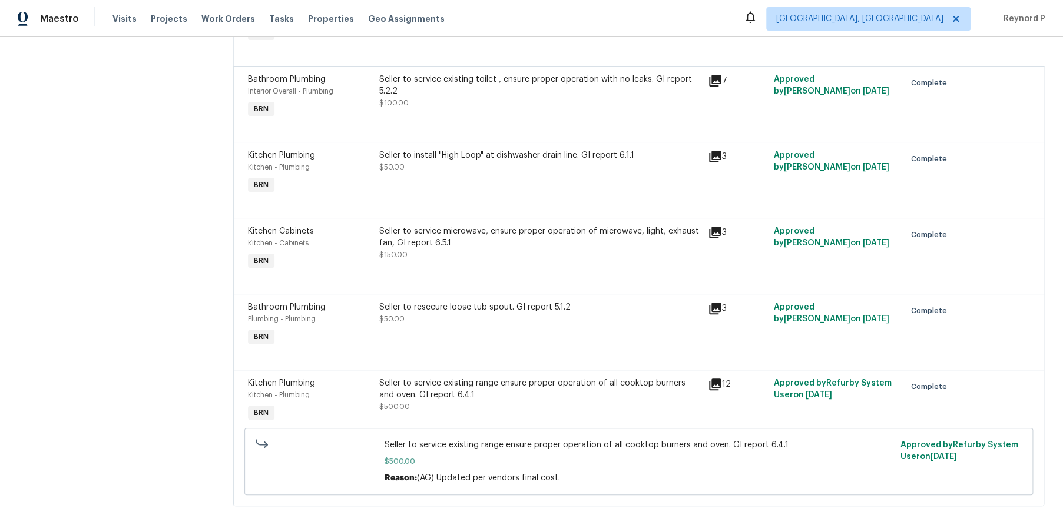
click at [497, 249] on div "Seller to service microwave, ensure proper operation of microwave, light, exhau…" at bounding box center [539, 238] width 321 height 24
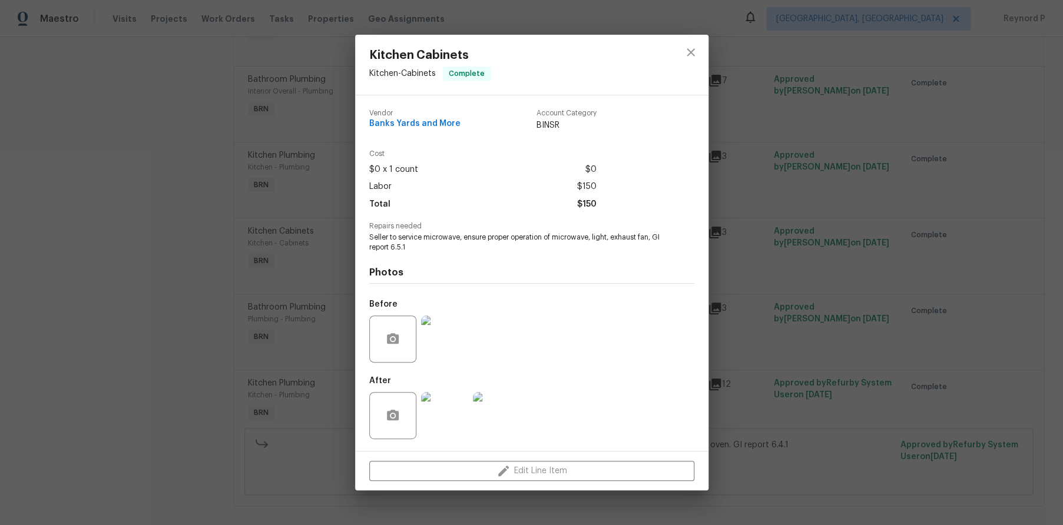
click at [205, 299] on div "Kitchen Cabinets Kitchen - Cabinets Complete Vendor Banks Yards and More Accoun…" at bounding box center [531, 262] width 1063 height 525
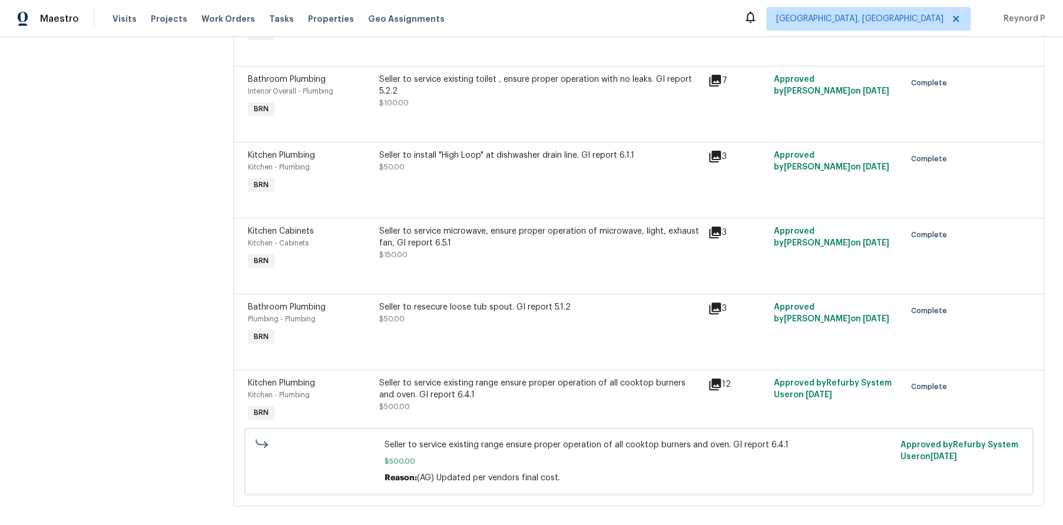
click at [522, 325] on div "Seller to resecure loose tub spout. GI report 5.1.2 $50.00" at bounding box center [539, 313] width 321 height 24
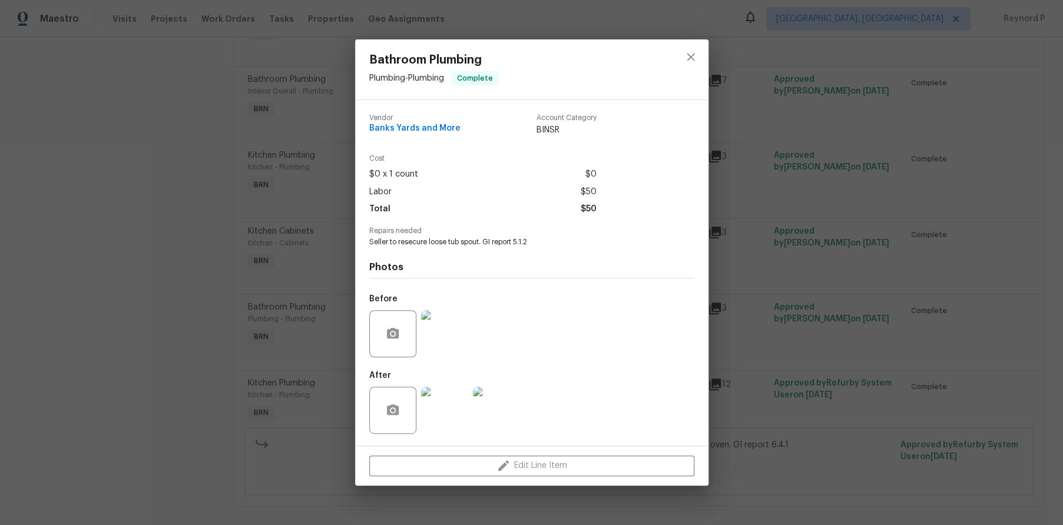
click at [258, 349] on div "Bathroom Plumbing Plumbing - Plumbing Complete Vendor Banks Yards and More Acco…" at bounding box center [531, 262] width 1063 height 525
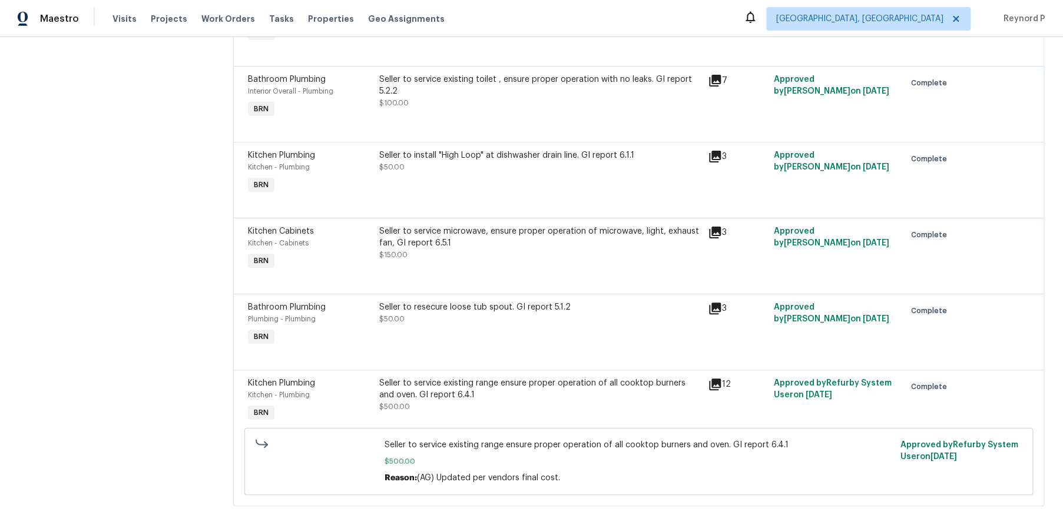
scroll to position [254, 0]
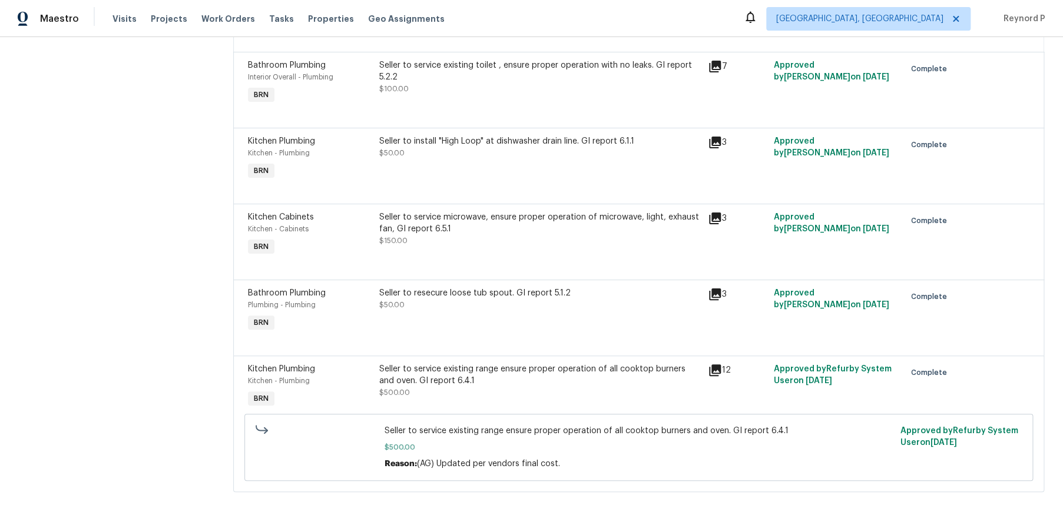
click at [547, 375] on div "Seller to service existing range ensure proper operation of all cooktop burners…" at bounding box center [539, 375] width 321 height 24
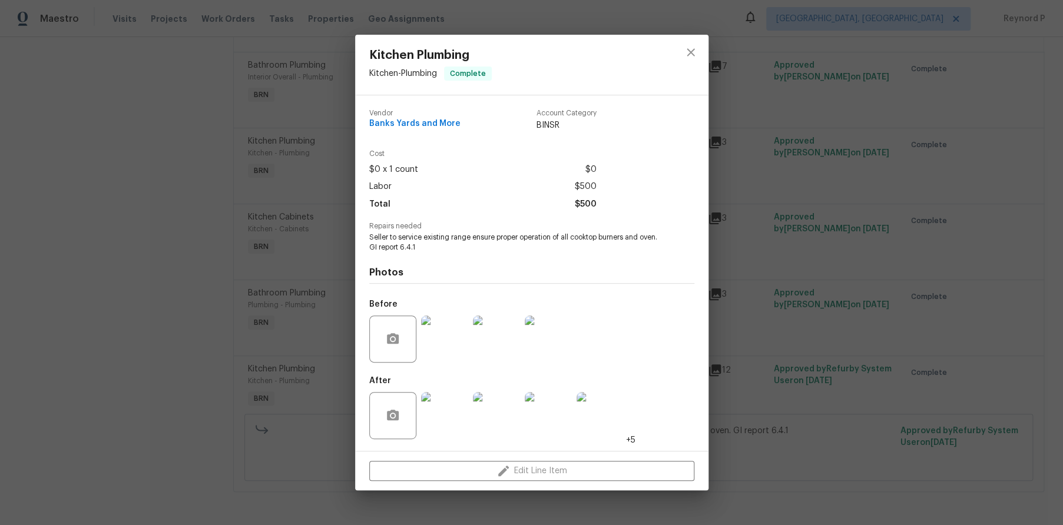
click at [95, 413] on div "Kitchen Plumbing Kitchen - Plumbing Complete Vendor Banks Yards and More Accoun…" at bounding box center [531, 262] width 1063 height 525
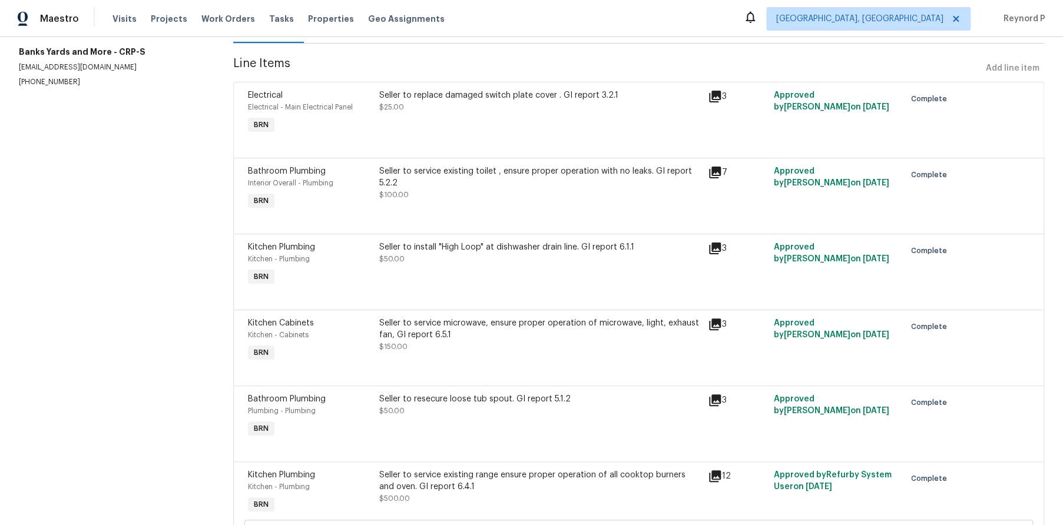
scroll to position [108, 0]
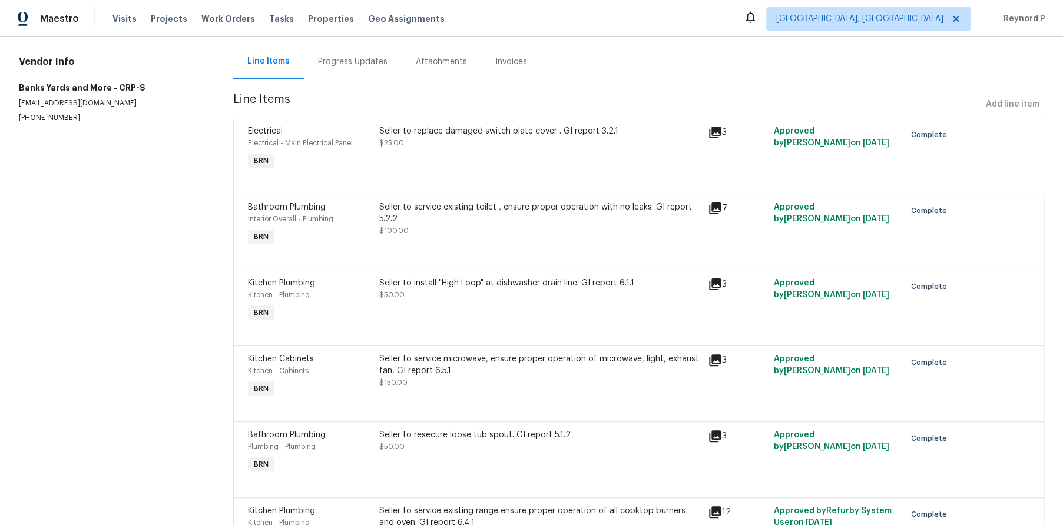
click at [479, 283] on div "Seller to install "High Loop" at dishwasher drain line. GI report 6.1.1" at bounding box center [539, 283] width 321 height 12
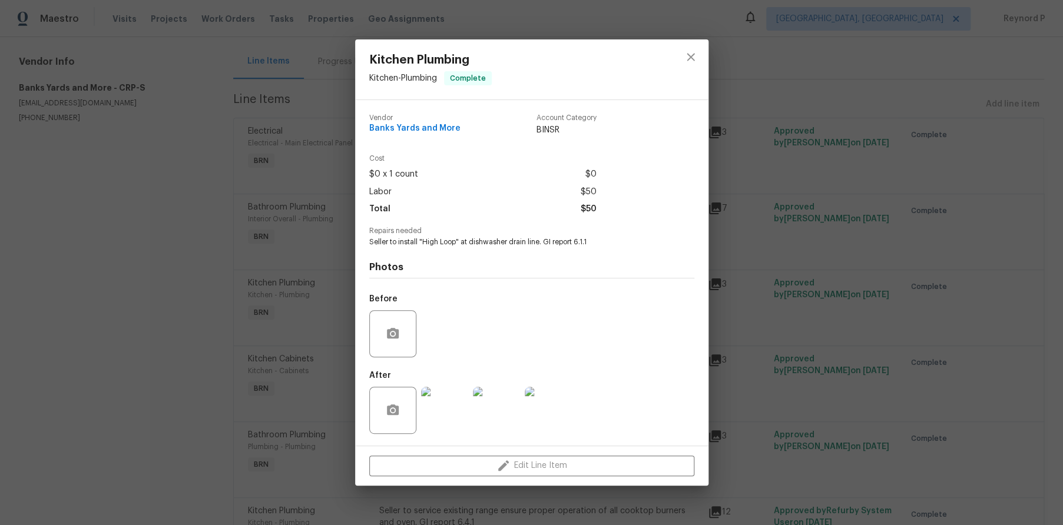
click at [532, 238] on span "Seller to install "High Loop" at dishwasher drain line. GI report 6.1.1" at bounding box center [515, 242] width 293 height 10
copy span "Seller to install "High Loop" at dishwasher drain line. GI report 6.1.1"
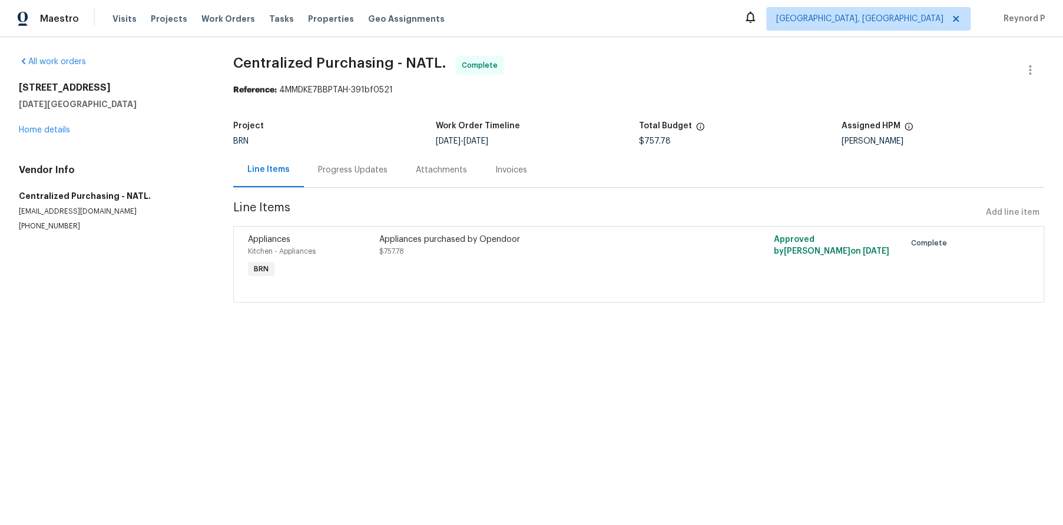
click at [367, 173] on div "Progress Updates" at bounding box center [352, 170] width 69 height 12
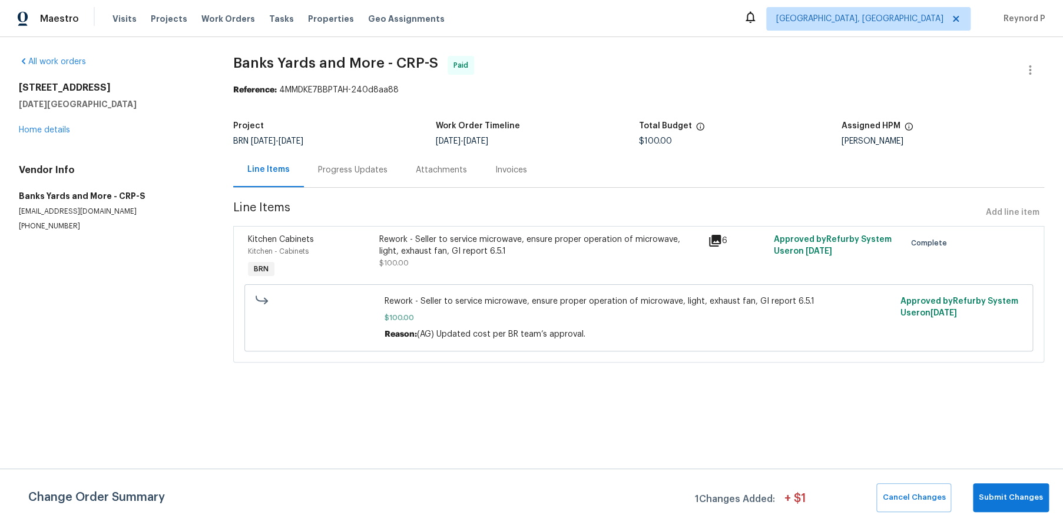
click at [429, 244] on div "Rework - Seller to service microwave, ensure proper operation of microwave, lig…" at bounding box center [539, 246] width 321 height 24
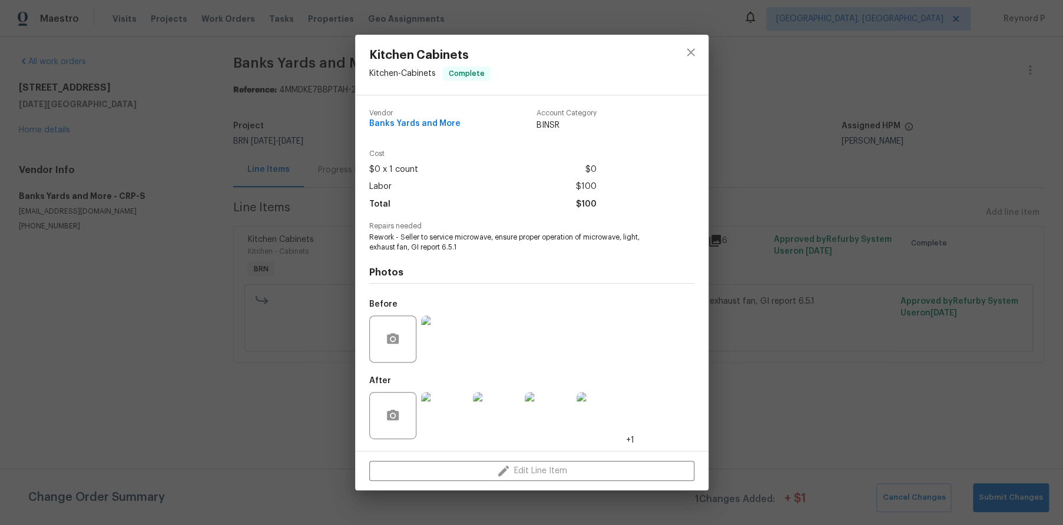
click at [291, 421] on div "Kitchen Cabinets Kitchen - Cabinets Complete Vendor Banks Yards and More Accoun…" at bounding box center [531, 262] width 1063 height 525
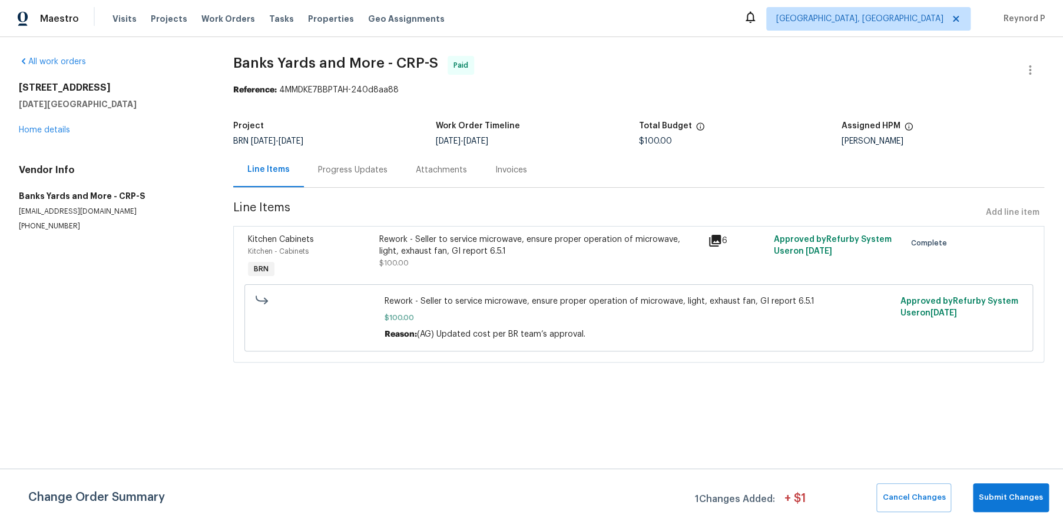
click at [347, 171] on div "Progress Updates" at bounding box center [352, 170] width 69 height 12
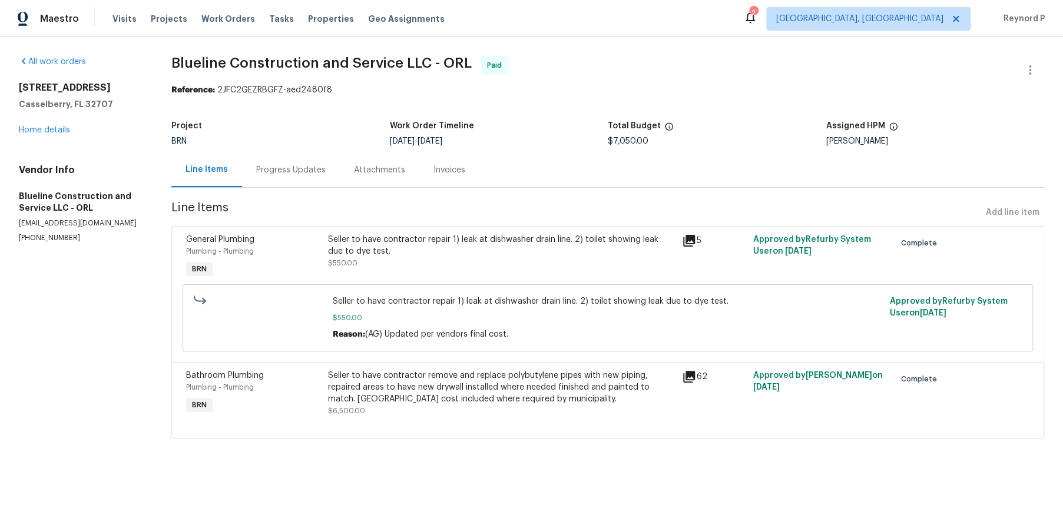
click at [408, 246] on div "Seller to have contractor repair 1) leak at dishwasher drain line. 2) toilet sh…" at bounding box center [501, 246] width 347 height 24
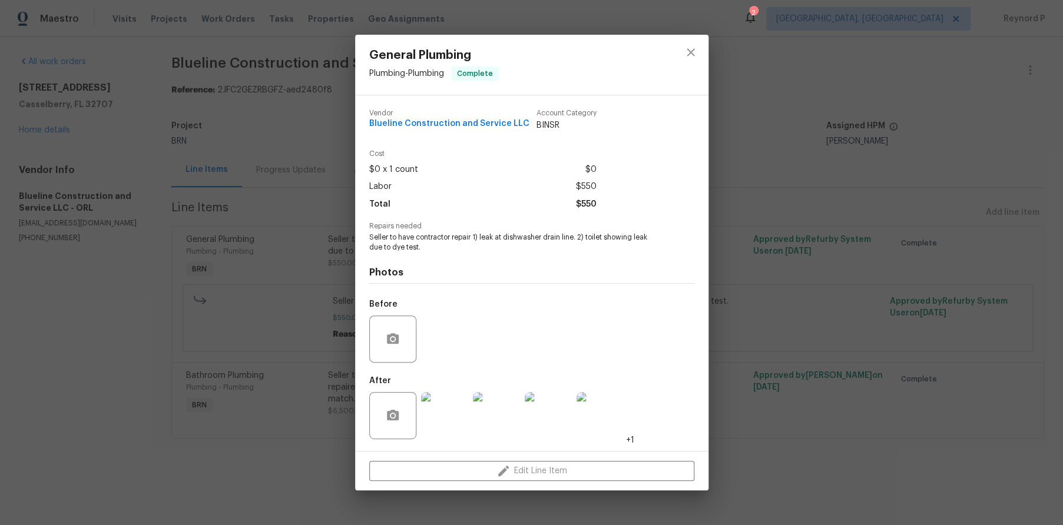
click at [277, 472] on div "General Plumbing Plumbing - Plumbing Complete Vendor Blueline Construction and …" at bounding box center [531, 262] width 1063 height 525
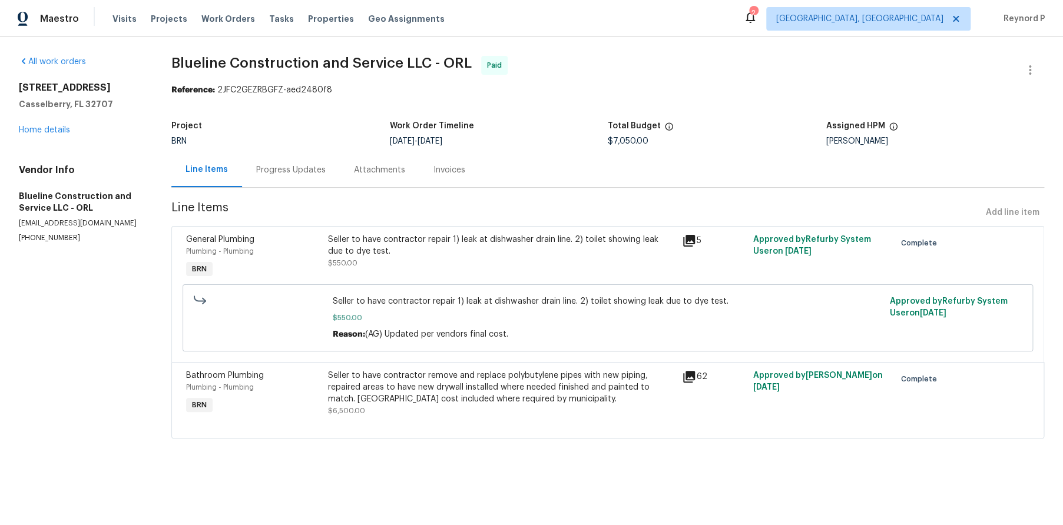
click at [414, 392] on div "Seller to have contractor remove and replace polybutylene pipes with new piping…" at bounding box center [501, 387] width 347 height 35
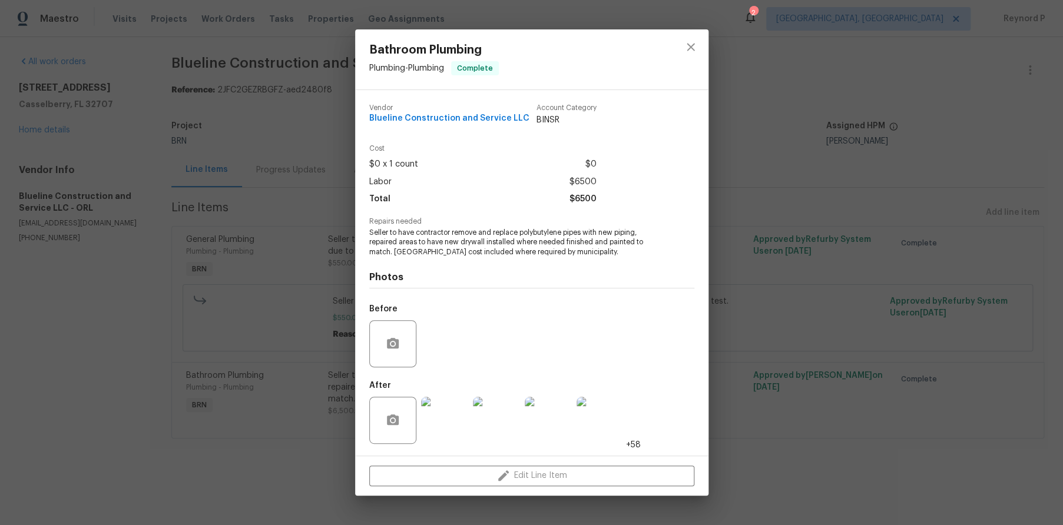
click at [288, 462] on div "Bathroom Plumbing Plumbing - Plumbing Complete Vendor Blueline Construction and…" at bounding box center [531, 262] width 1063 height 525
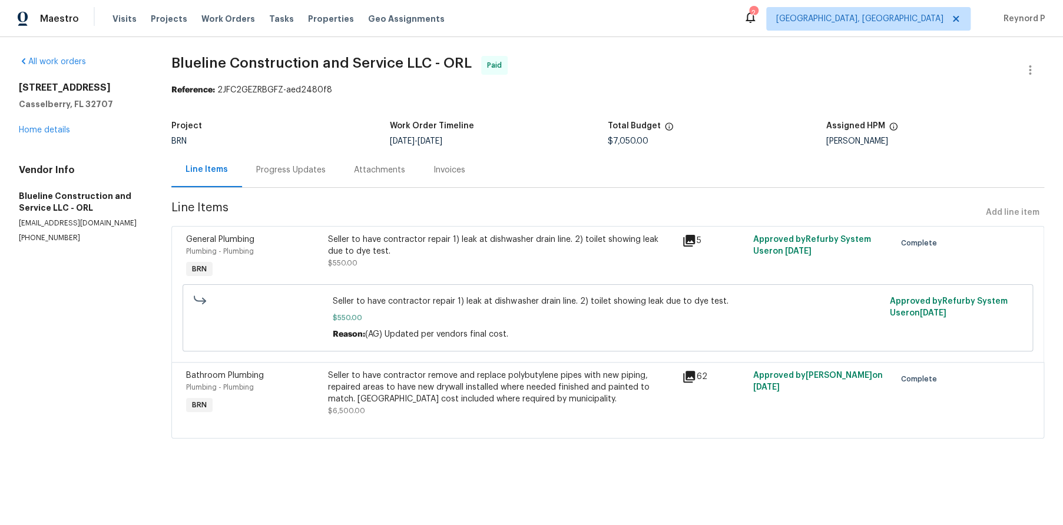
click at [471, 250] on div "Seller to have contractor repair 1) leak at dishwasher drain line. 2) toilet sh…" at bounding box center [501, 246] width 347 height 24
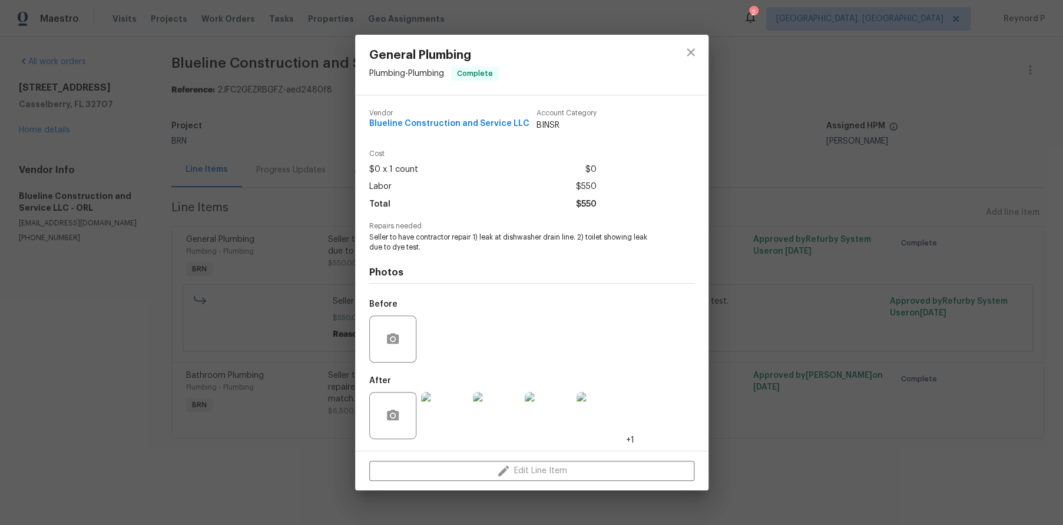
click at [304, 334] on div "General Plumbing Plumbing - Plumbing Complete Vendor Blueline Construction and …" at bounding box center [531, 262] width 1063 height 525
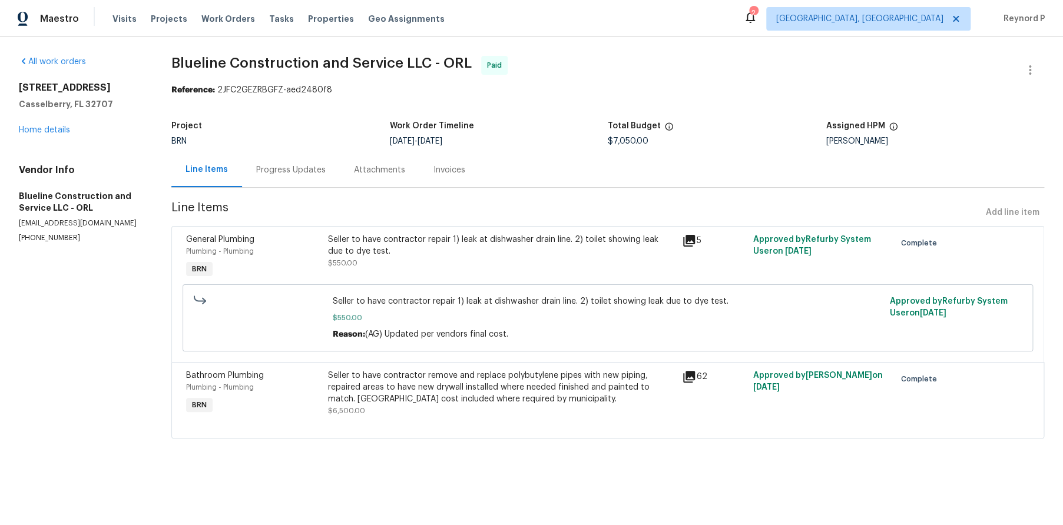
click at [409, 383] on div "Seller to have contractor remove and replace polybutylene pipes with new piping…" at bounding box center [501, 387] width 347 height 35
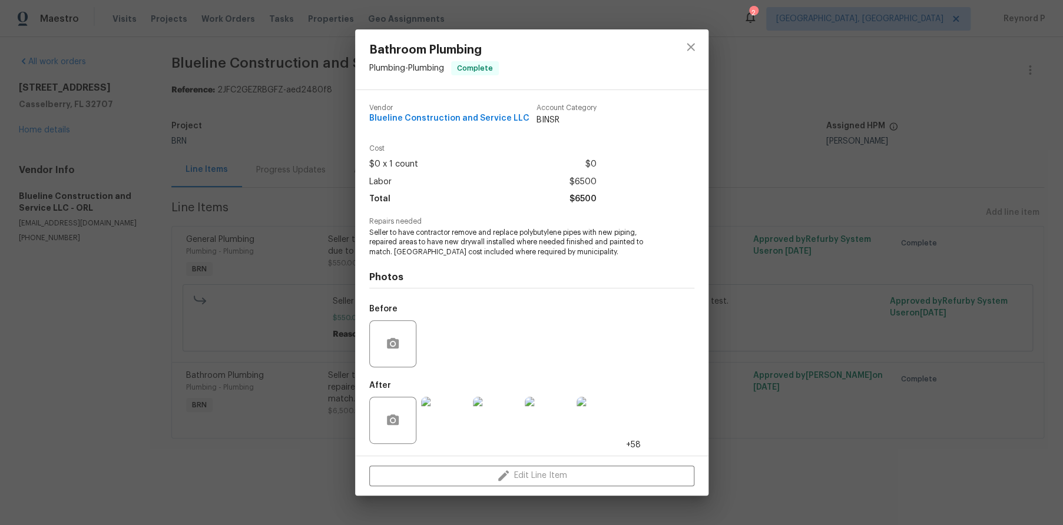
click at [307, 456] on div "Bathroom Plumbing Plumbing - Plumbing Complete Vendor Blueline Construction and…" at bounding box center [531, 262] width 1063 height 525
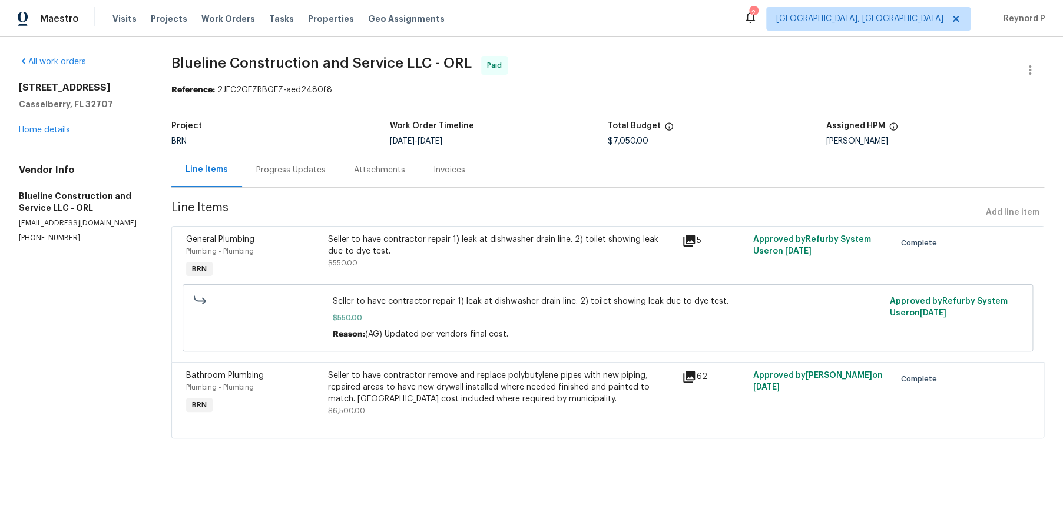
click at [316, 173] on div "Progress Updates" at bounding box center [290, 170] width 69 height 12
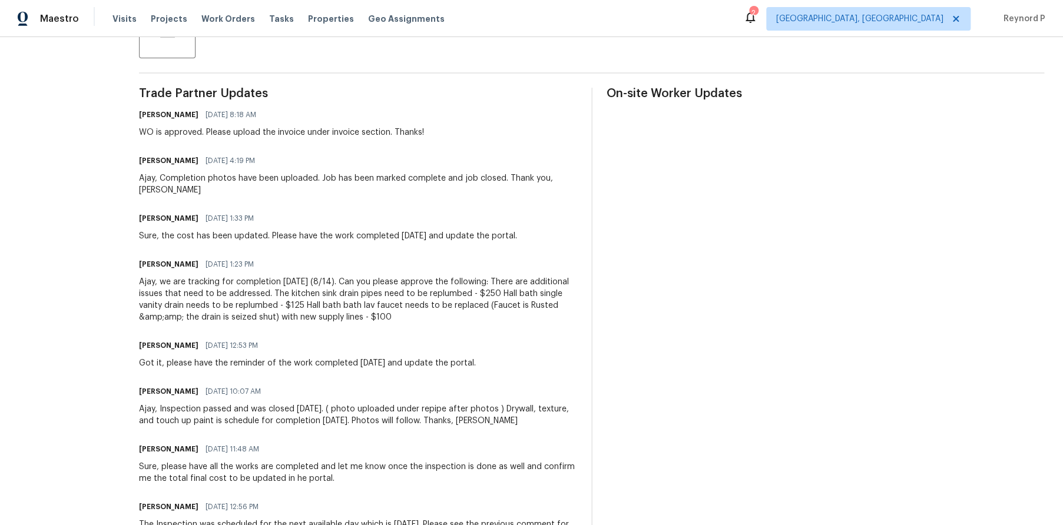
scroll to position [722, 0]
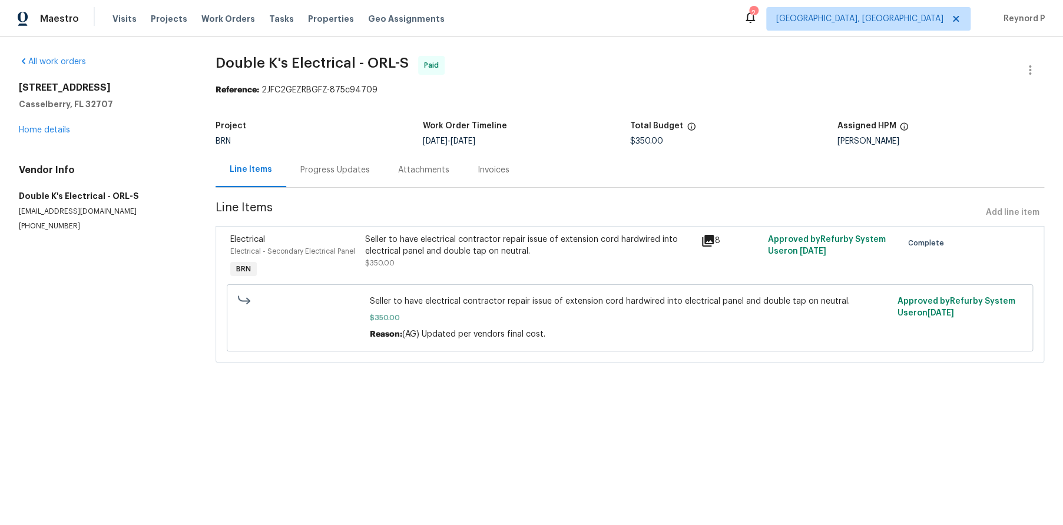
click at [459, 248] on div "Seller to have electrical contractor repair issue of extension cord hardwired i…" at bounding box center [528, 246] width 329 height 24
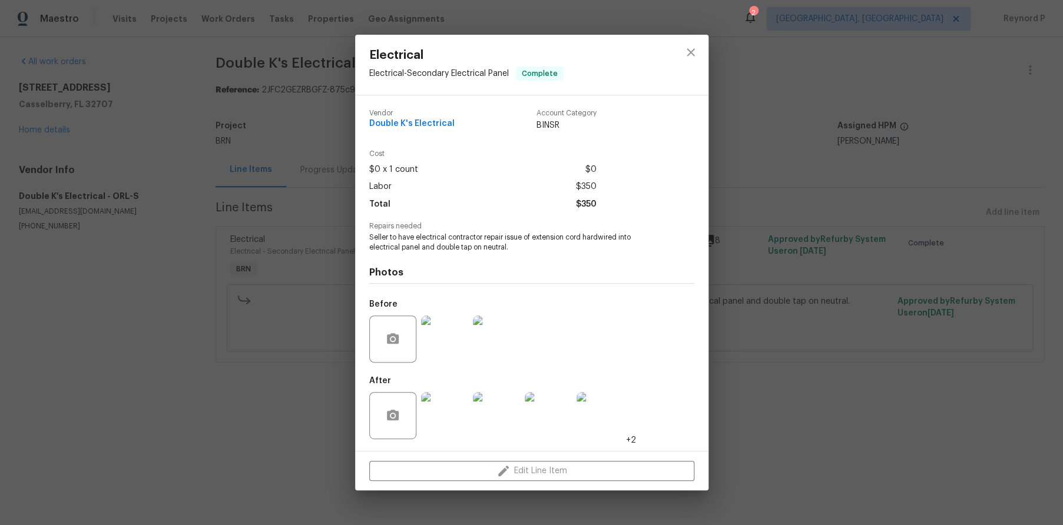
click at [292, 407] on div "Electrical Electrical - Secondary Electrical Panel Complete Vendor Double K's E…" at bounding box center [531, 262] width 1063 height 525
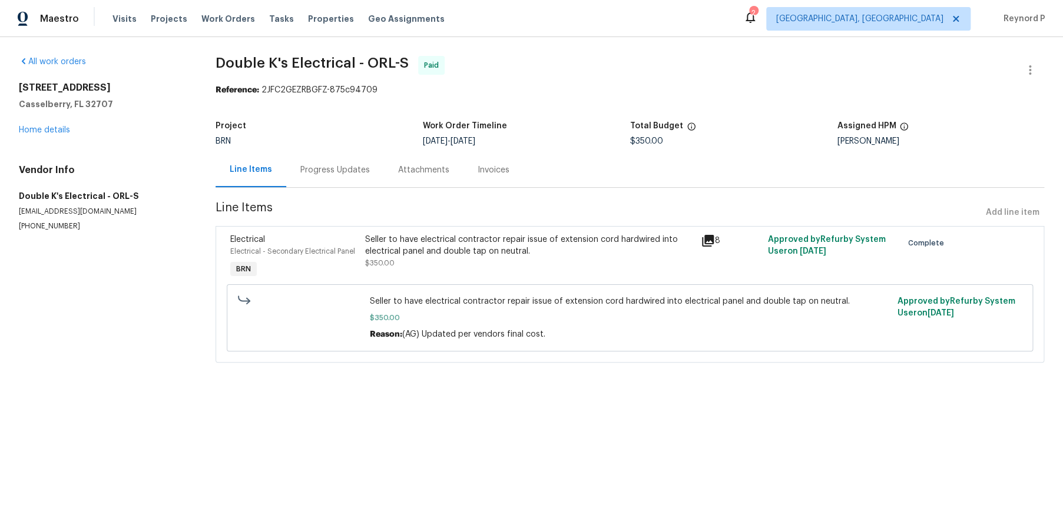
click at [333, 170] on div "Progress Updates" at bounding box center [334, 170] width 69 height 12
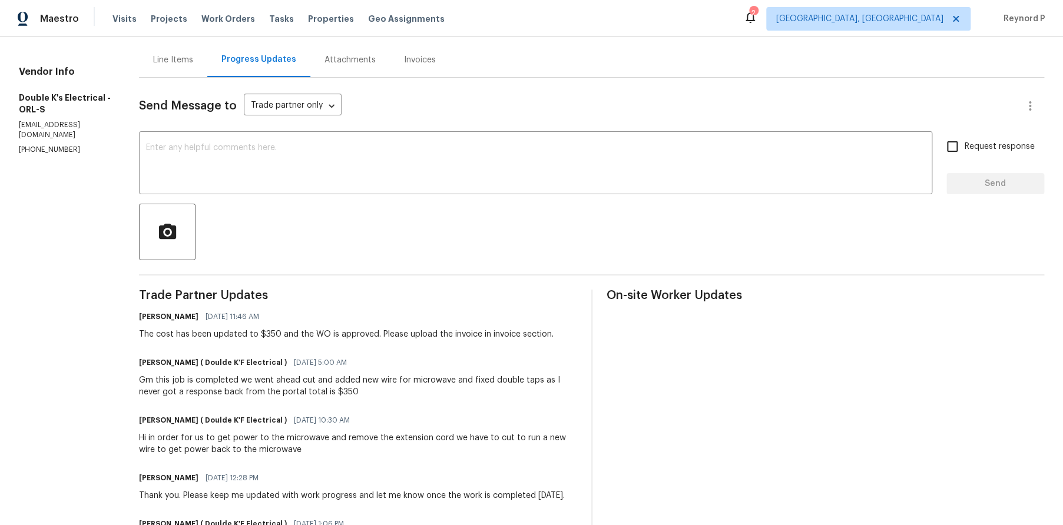
scroll to position [317, 0]
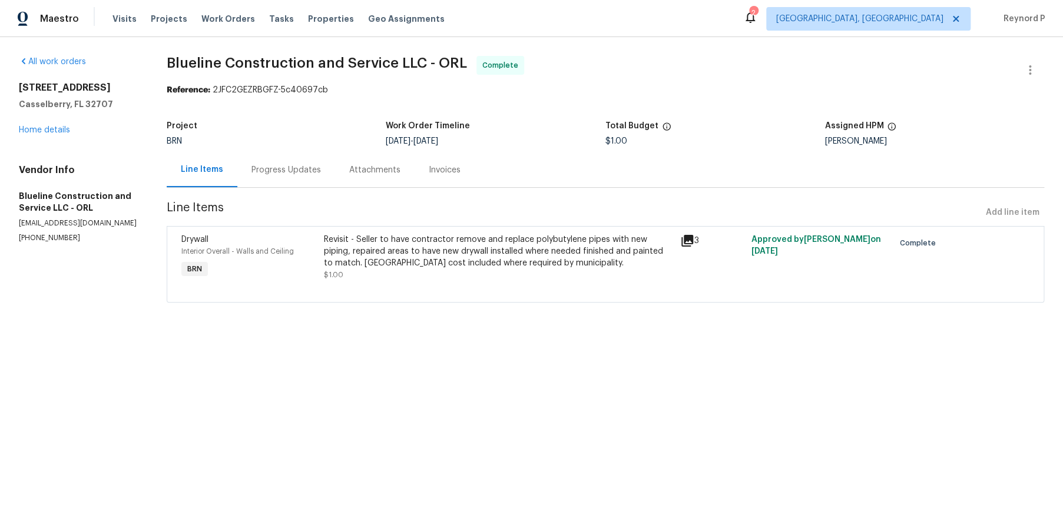
click at [397, 247] on div "Revisit - Seller to have contractor remove and replace polybutylene pipes with …" at bounding box center [498, 251] width 349 height 35
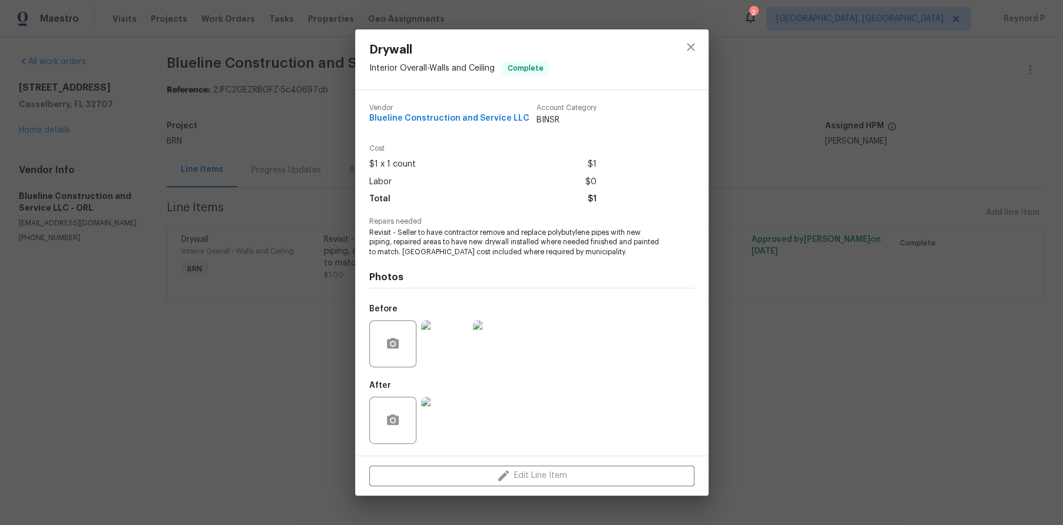
click at [257, 397] on div "Drywall Interior Overall - Walls and Ceiling Complete Vendor Blueline Construct…" at bounding box center [531, 262] width 1063 height 525
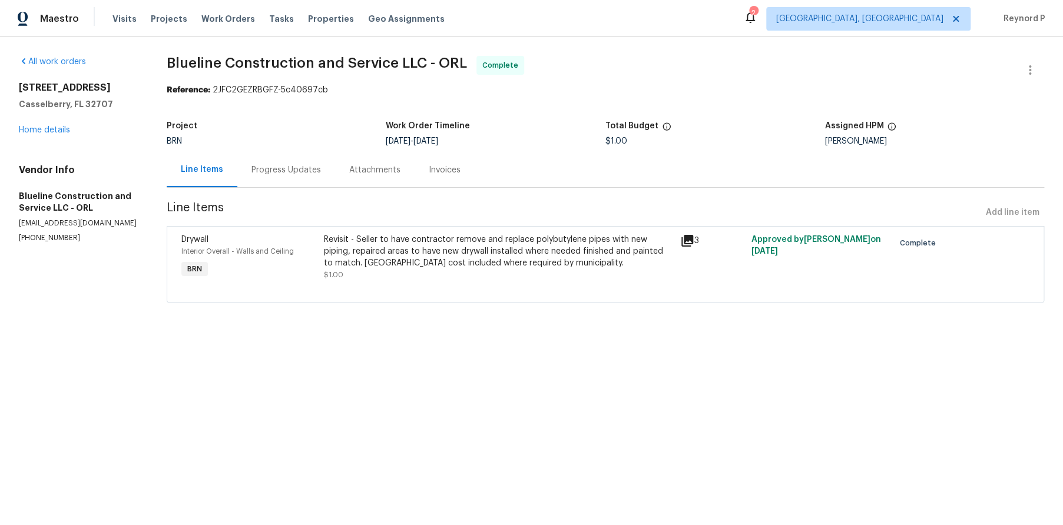
click at [436, 266] on div "Revisit - Seller to have contractor remove and replace polybutylene pipes with …" at bounding box center [498, 251] width 349 height 35
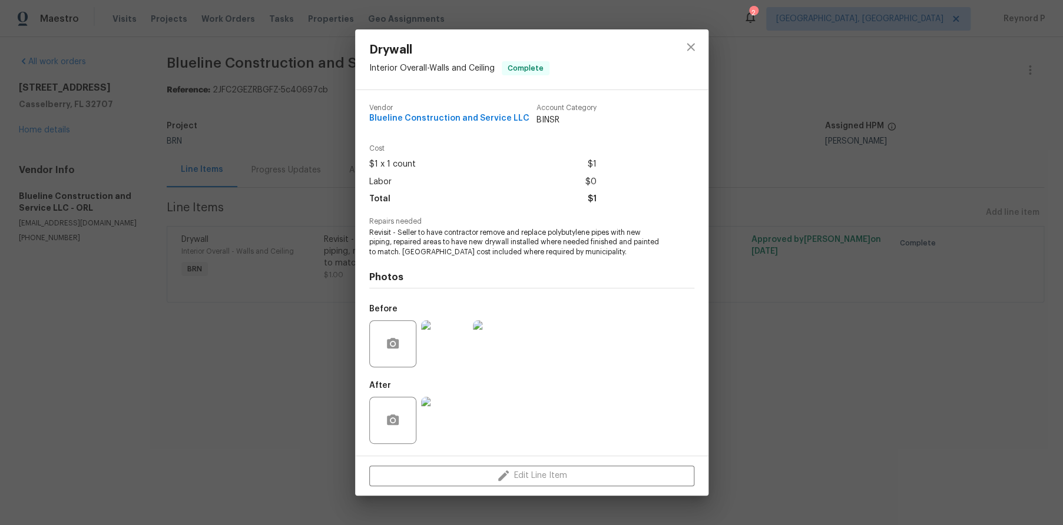
click at [300, 387] on div "Drywall Interior Overall - Walls and Ceiling Complete Vendor Blueline Construct…" at bounding box center [531, 262] width 1063 height 525
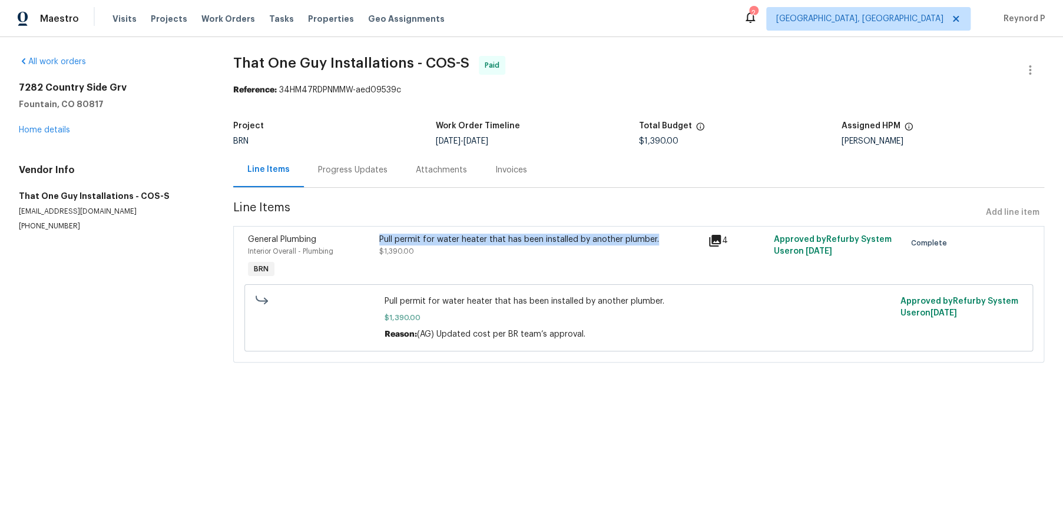
drag, startPoint x: 645, startPoint y: 235, endPoint x: 380, endPoint y: 240, distance: 264.4
click at [380, 240] on div "Pull permit for water heater that has been installed by another plumber." at bounding box center [539, 240] width 321 height 12
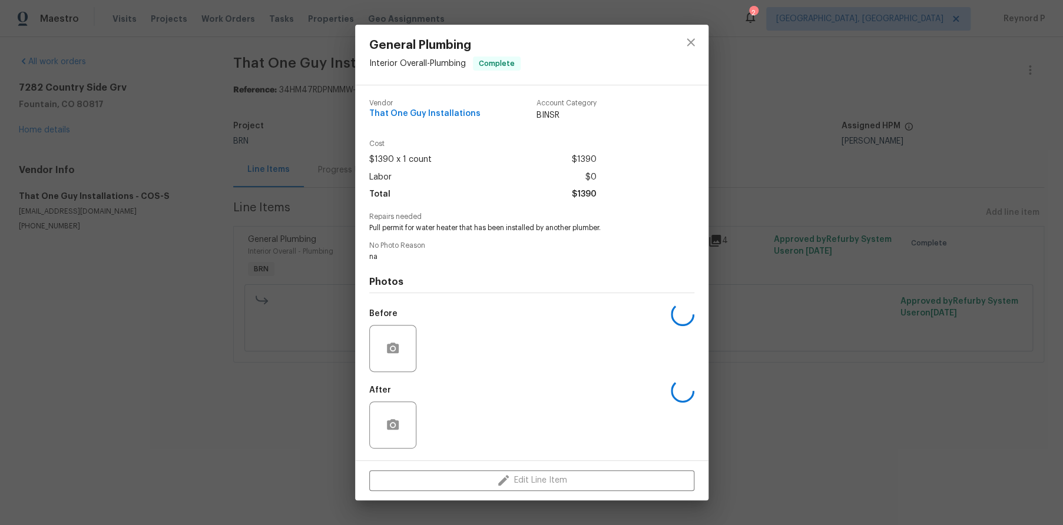
copy div "Pull permit for water heater that has been installed by another plumber."
click at [247, 296] on div "General Plumbing Interior Overall - Plumbing Complete Vendor That One Guy Insta…" at bounding box center [531, 262] width 1063 height 525
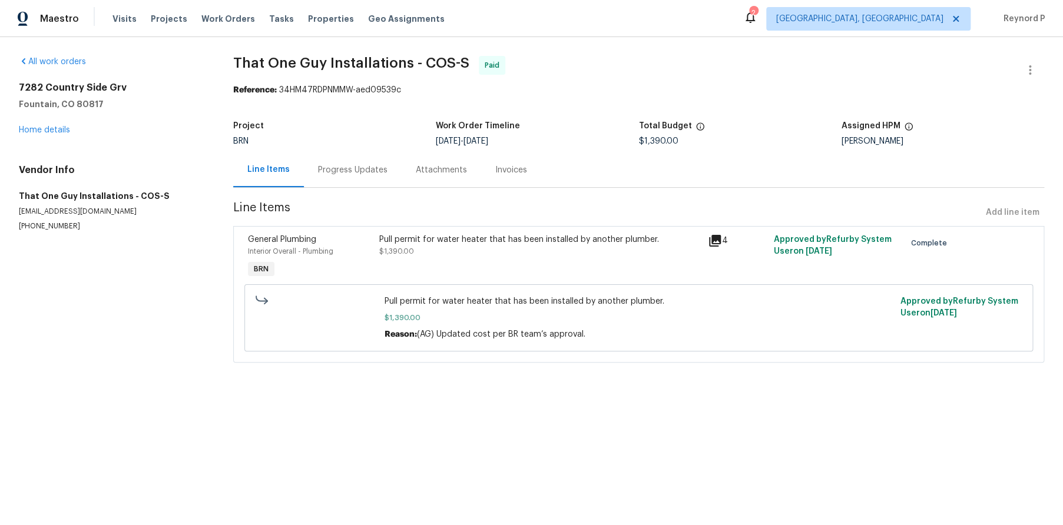
click at [369, 165] on div "Progress Updates" at bounding box center [352, 170] width 69 height 12
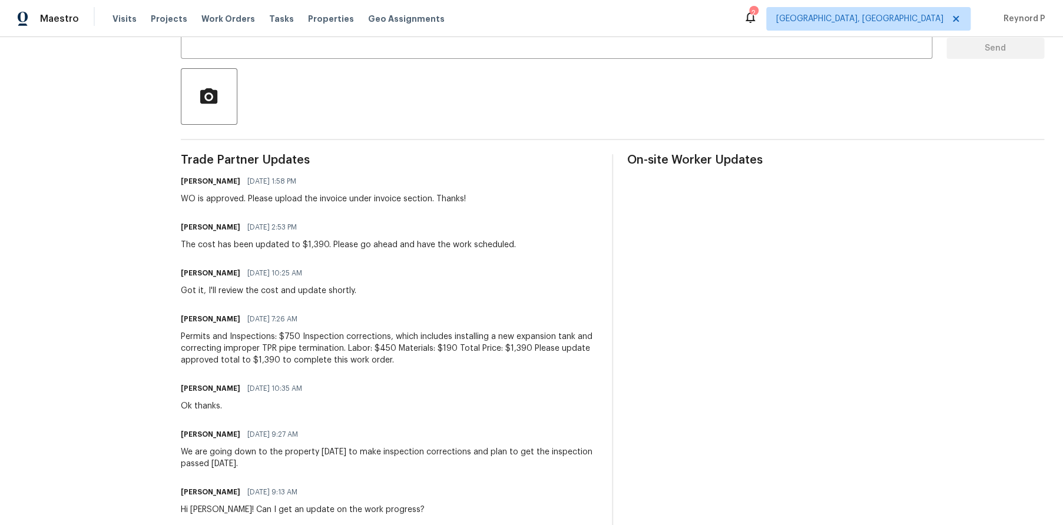
scroll to position [224, 0]
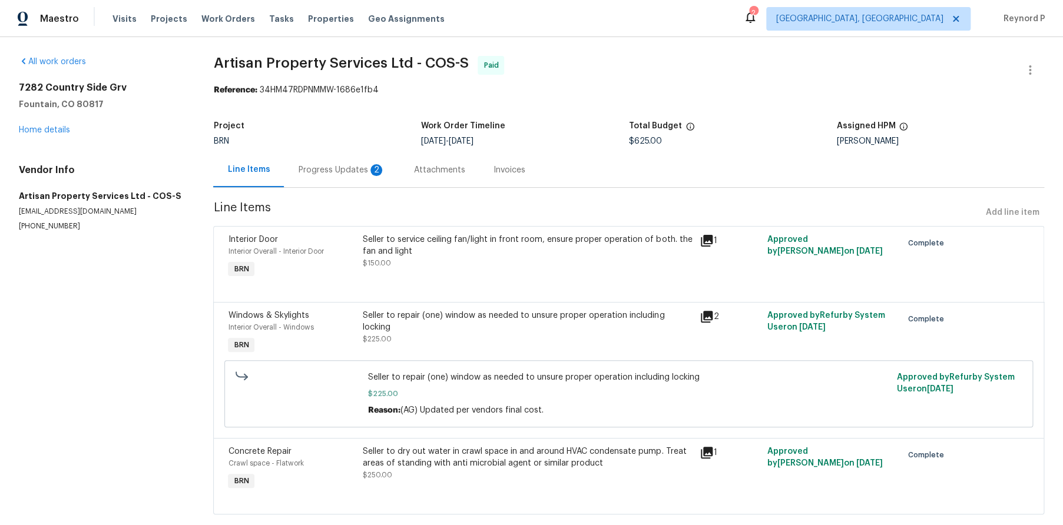
scroll to position [25, 0]
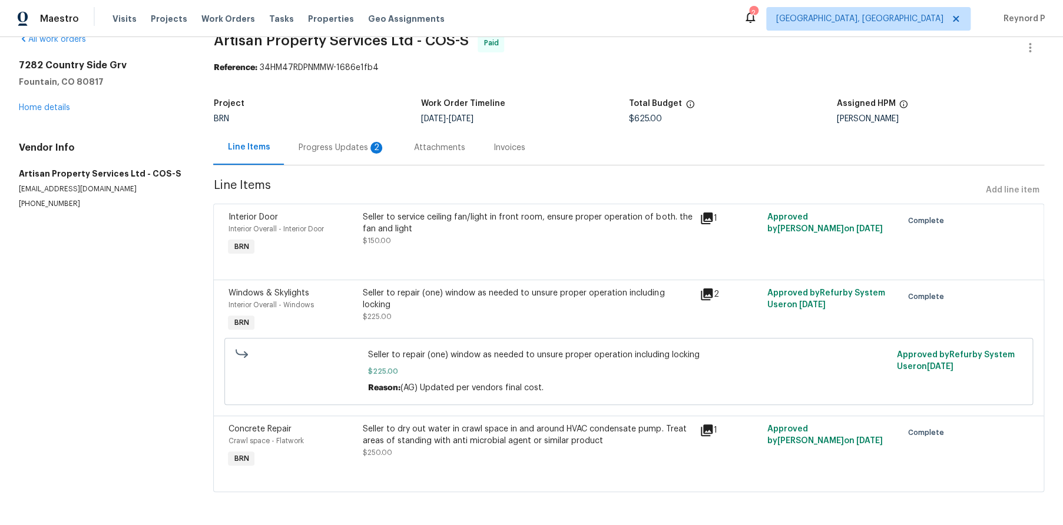
click at [514, 236] on div "Seller to service ceiling fan/light in front room, ensure proper operation of b…" at bounding box center [528, 228] width 330 height 35
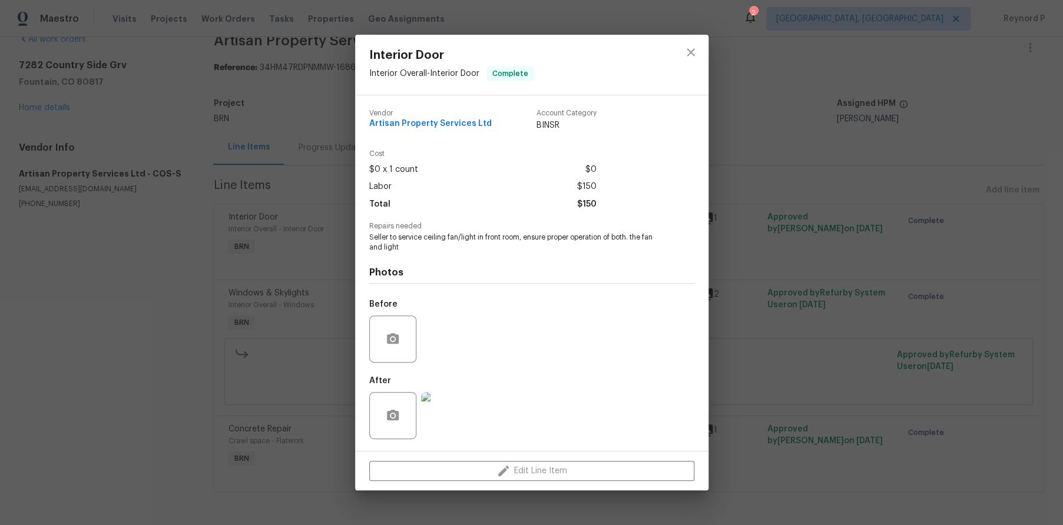
click at [236, 369] on div "Interior Door Interior Overall - Interior Door Complete Vendor Artisan Property…" at bounding box center [531, 262] width 1063 height 525
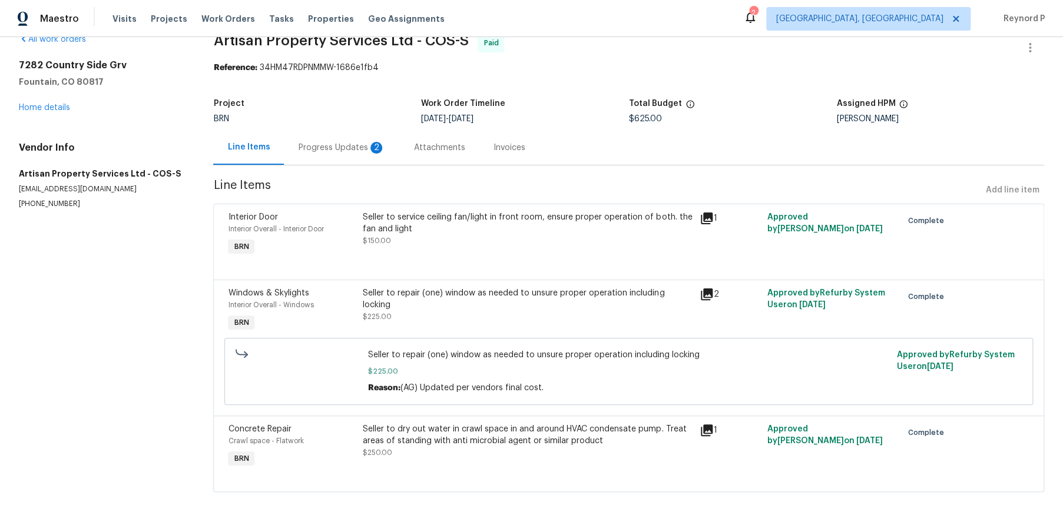
click at [485, 309] on div "Seller to repair (one) window as needed to unsure proper operation including lo…" at bounding box center [528, 304] width 330 height 35
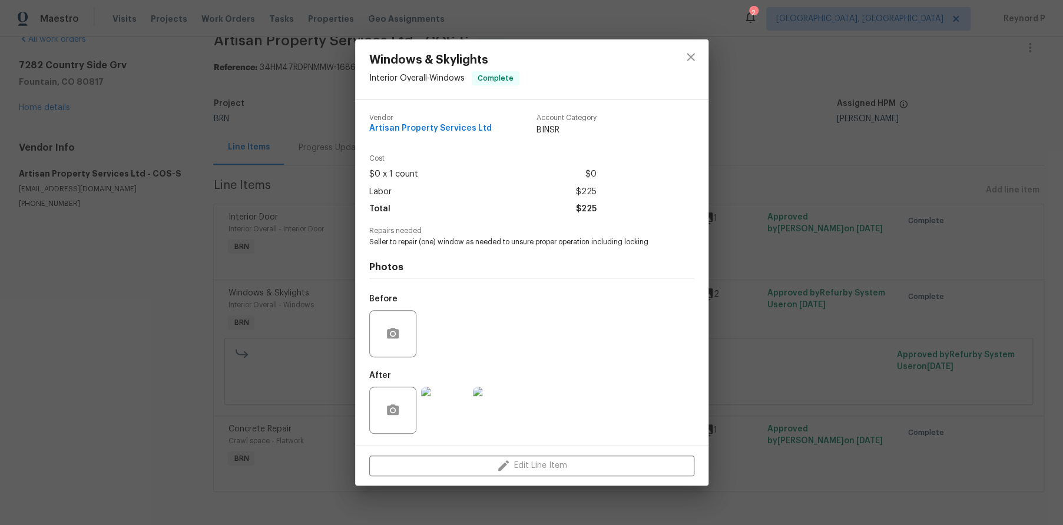
click at [180, 399] on div "Windows & Skylights Interior Overall - Windows Complete Vendor Artisan Property…" at bounding box center [531, 262] width 1063 height 525
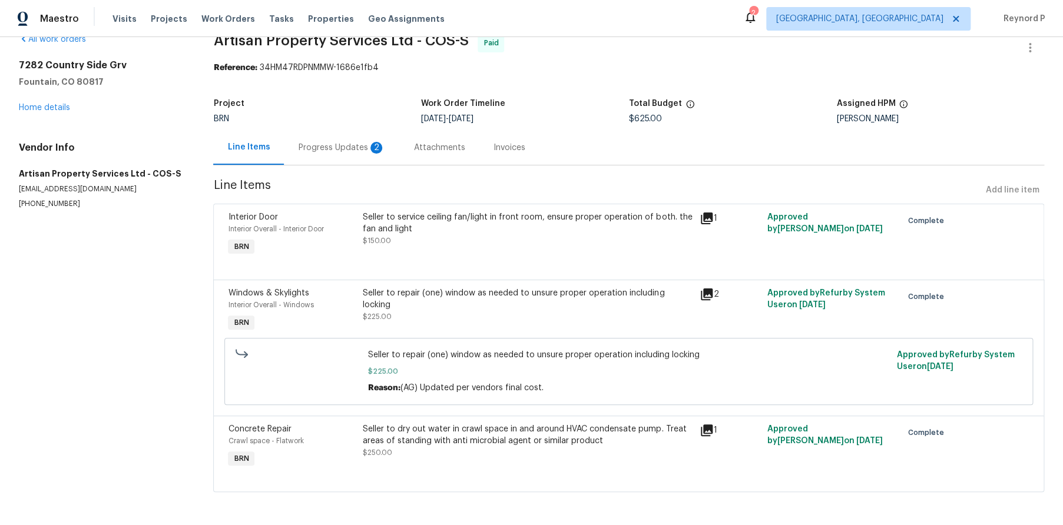
click at [472, 436] on div "Seller to dry out water in crawl space in and around HVAC condensate pump. Trea…" at bounding box center [528, 435] width 330 height 24
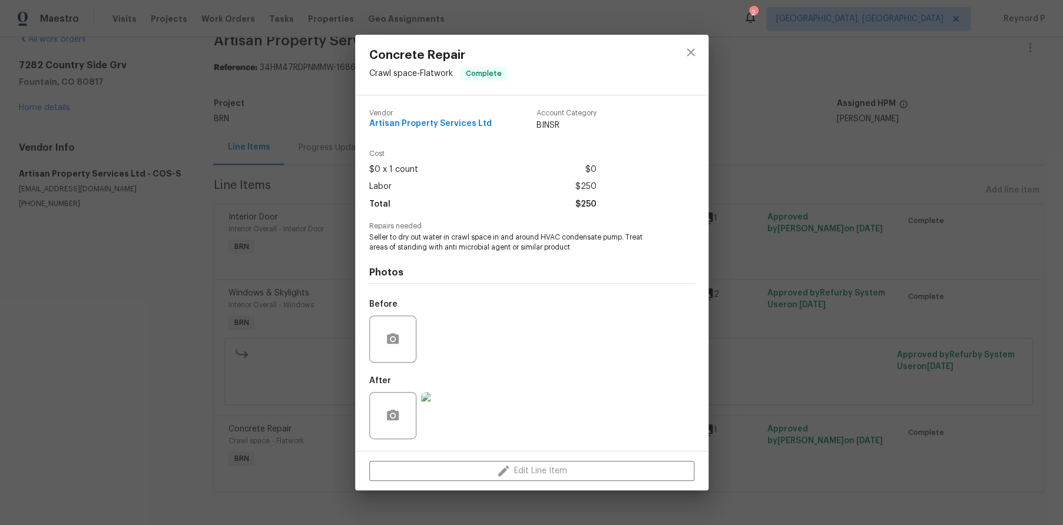
click at [142, 367] on div "Concrete Repair Crawl space - Flatwork Complete Vendor Artisan Property Service…" at bounding box center [531, 262] width 1063 height 525
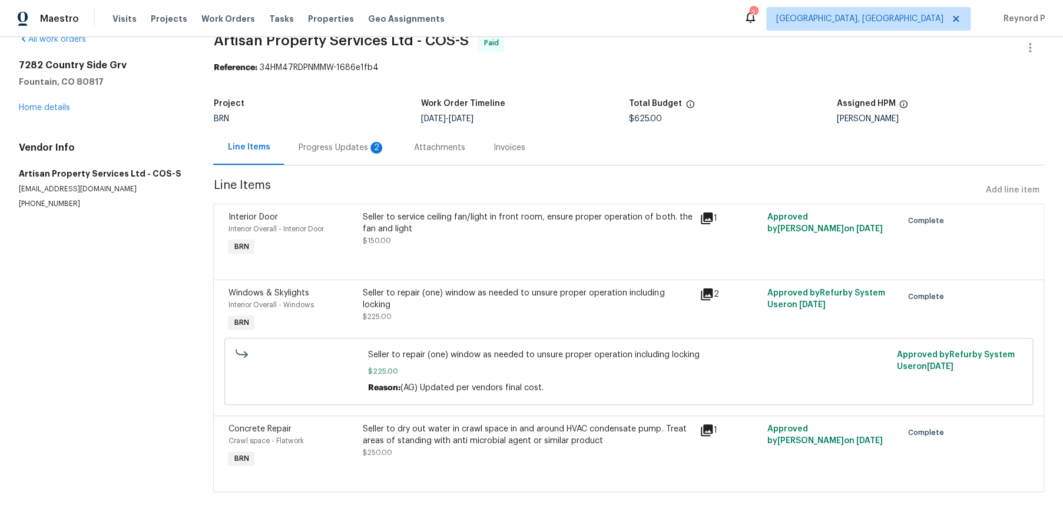
click at [334, 148] on div "Progress Updates 2" at bounding box center [341, 148] width 87 height 12
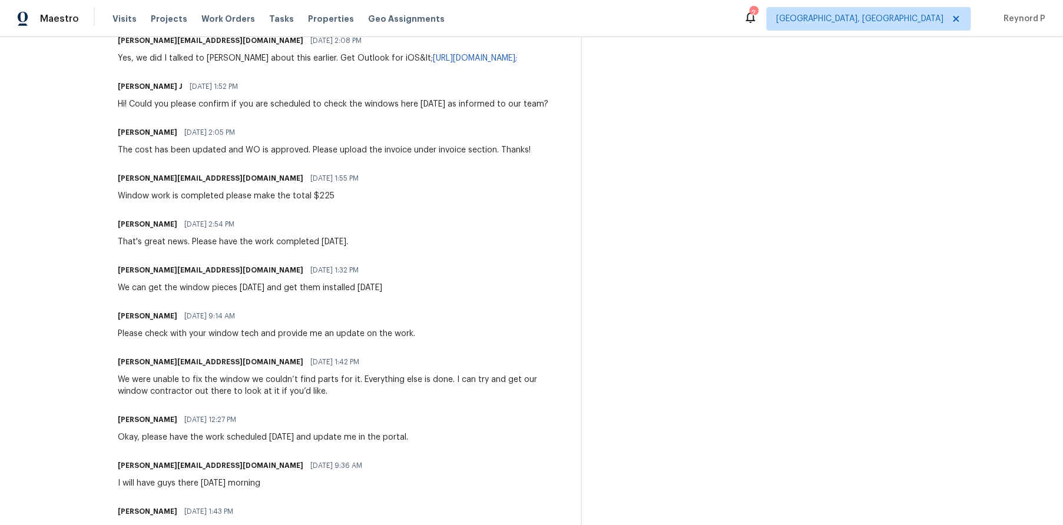
scroll to position [420, 0]
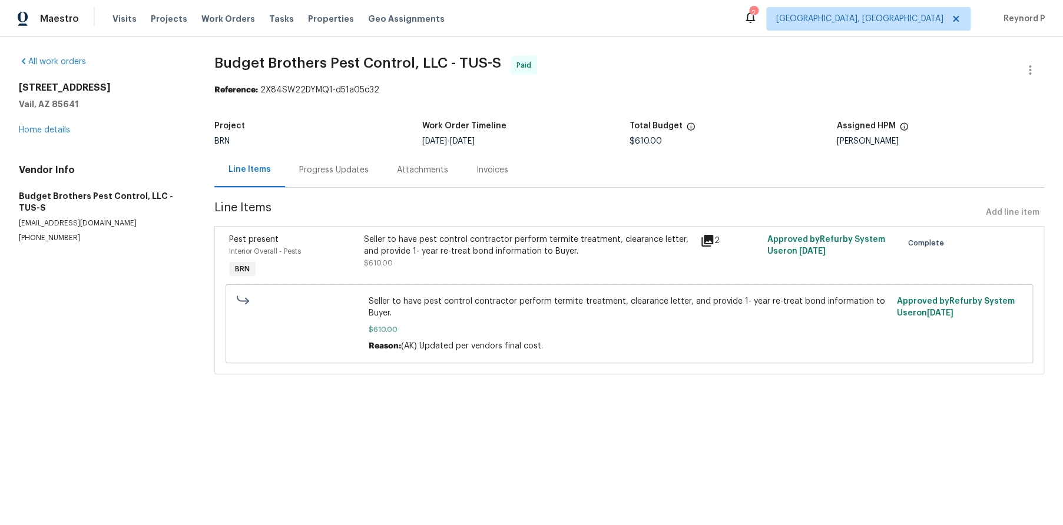
click at [430, 246] on div "Seller to have pest control contractor perform termite treatment, clearance let…" at bounding box center [528, 246] width 329 height 24
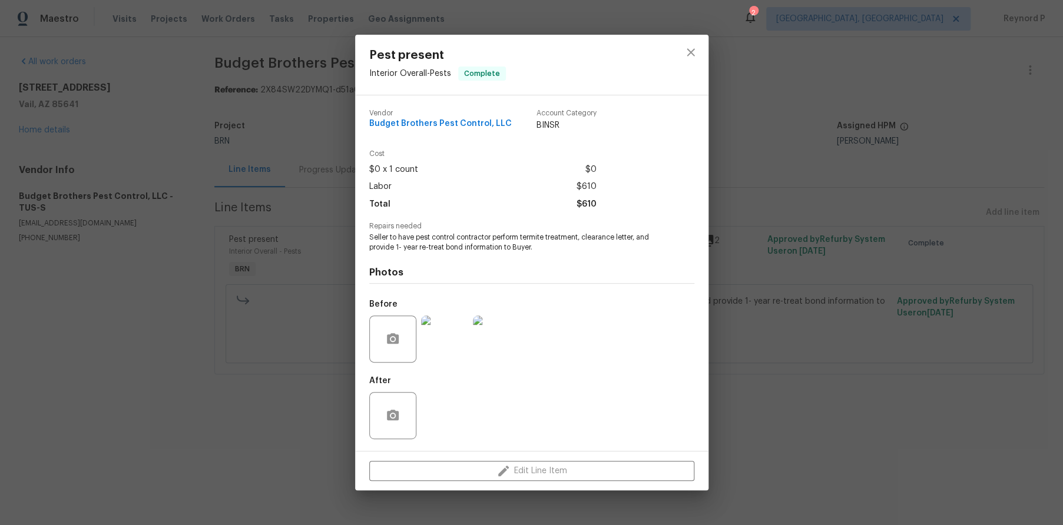
click at [256, 436] on div "Pest present Interior Overall - Pests Complete Vendor Budget Brothers Pest Cont…" at bounding box center [531, 262] width 1063 height 525
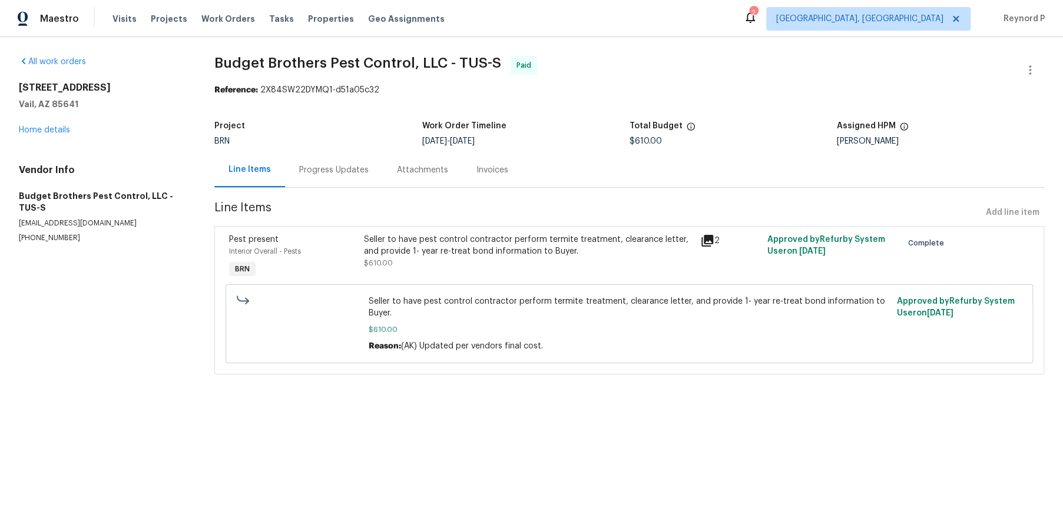
click at [318, 178] on div "Progress Updates" at bounding box center [334, 170] width 98 height 35
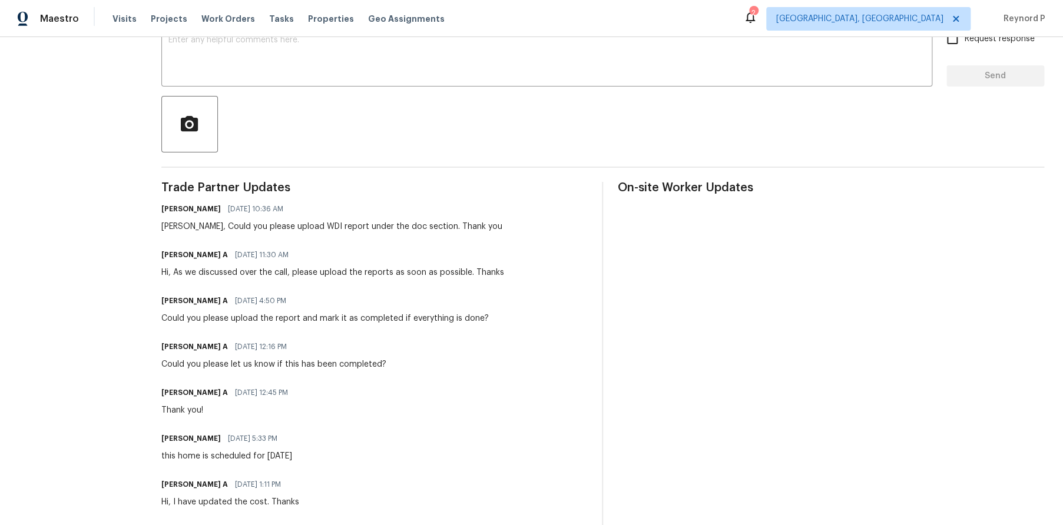
scroll to position [217, 0]
click at [538, 260] on div "Akshay Ajaya Kumar A 09/02/2025 11:30 AM Hi, As we discussed over the call, ple…" at bounding box center [374, 263] width 427 height 32
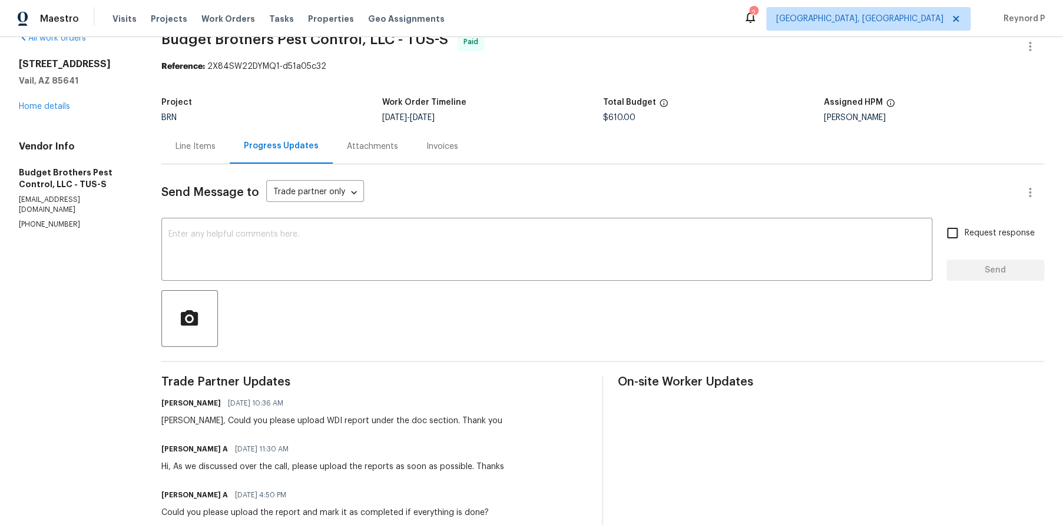
scroll to position [0, 0]
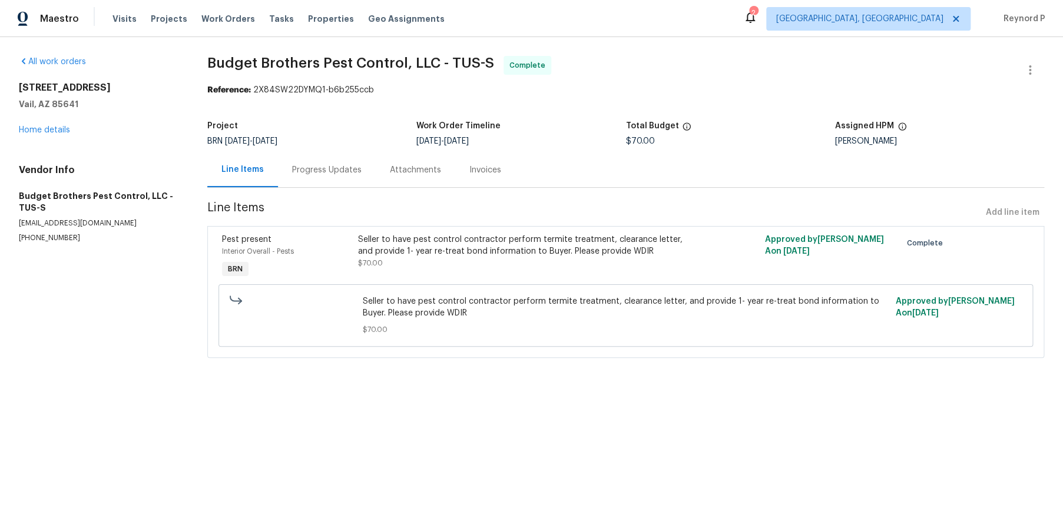
click at [323, 180] on div "Progress Updates" at bounding box center [327, 170] width 98 height 35
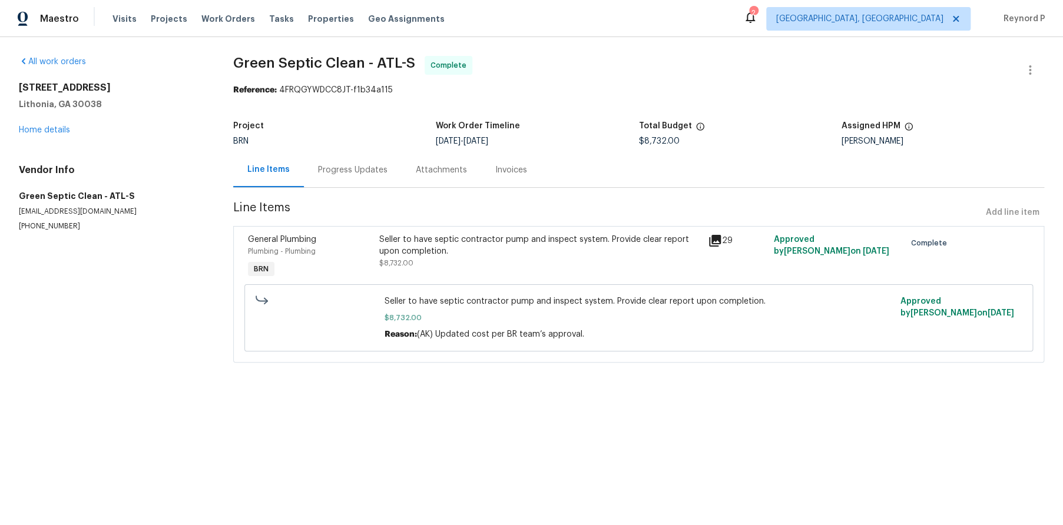
click at [448, 240] on div "Seller to have septic contractor pump and inspect system. Provide clear report …" at bounding box center [539, 246] width 321 height 24
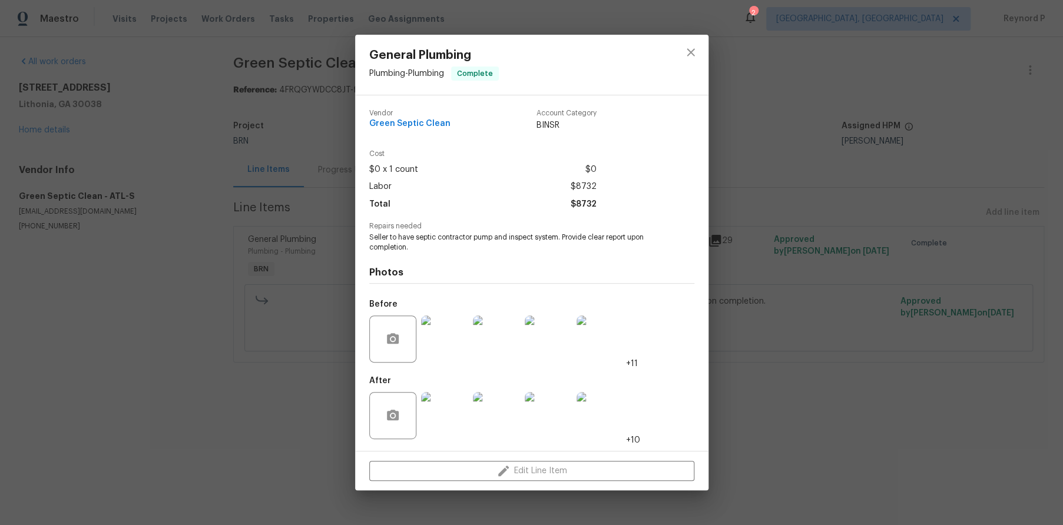
click at [267, 380] on div "General Plumbing Plumbing - Plumbing Complete Vendor Green Septic Clean Account…" at bounding box center [531, 262] width 1063 height 525
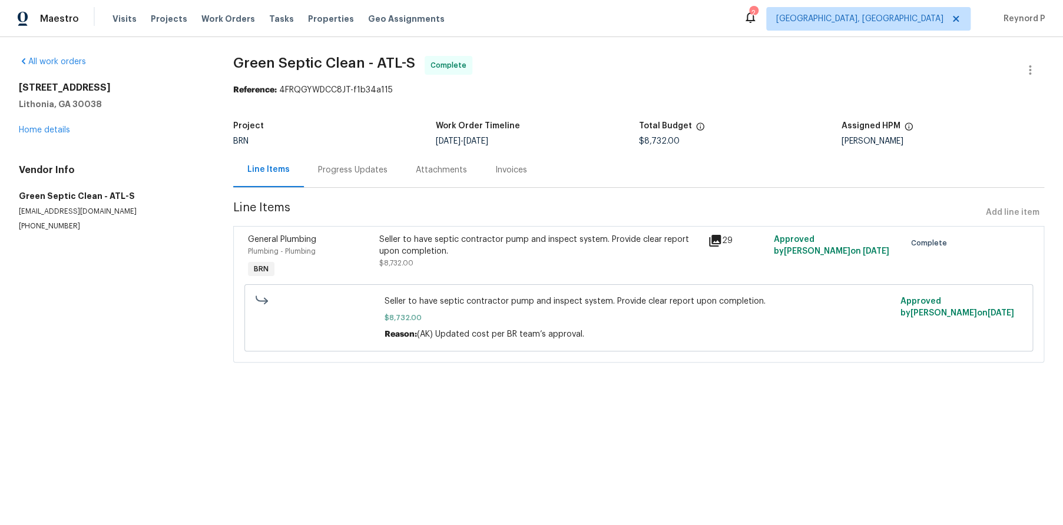
click at [360, 164] on div "Progress Updates" at bounding box center [353, 170] width 98 height 35
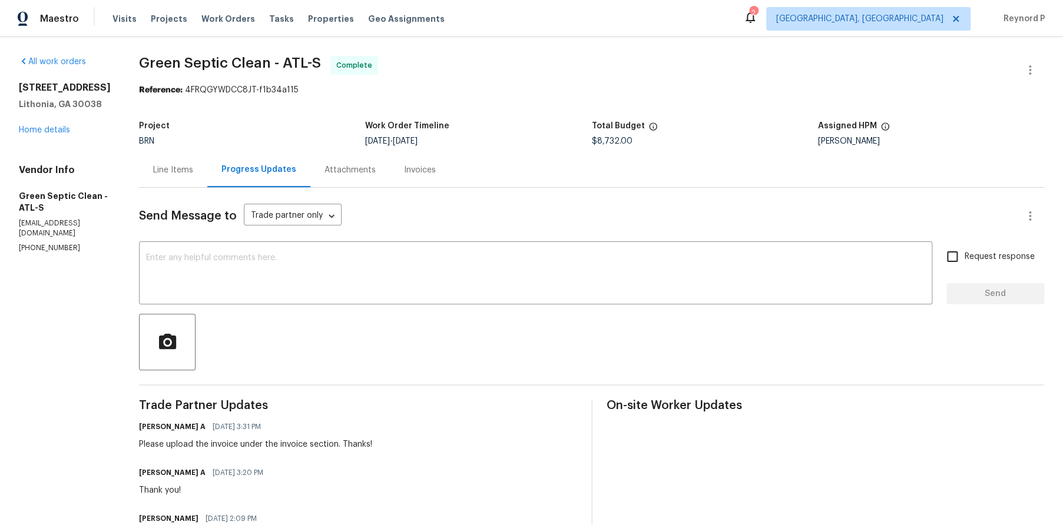
click at [193, 168] on div "Line Items" at bounding box center [173, 170] width 40 height 12
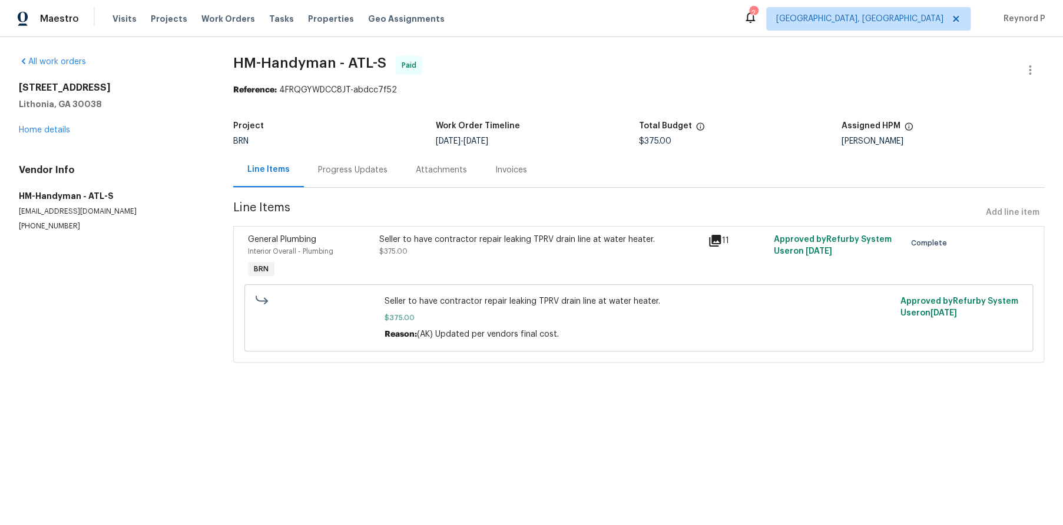
click at [461, 247] on div "Seller to have contractor repair leaking TPRV drain line at water heater. $375.…" at bounding box center [539, 246] width 321 height 24
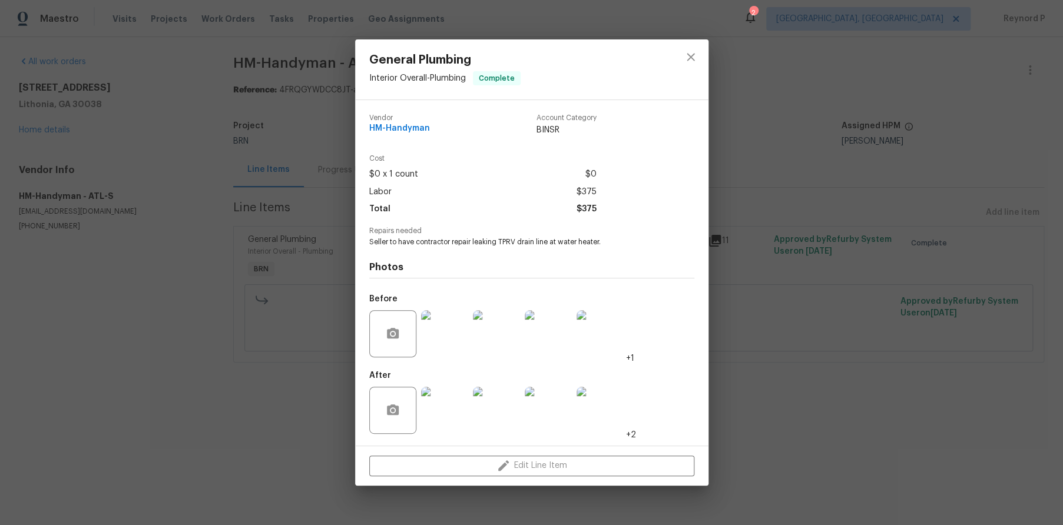
click at [300, 415] on div "General Plumbing Interior Overall - Plumbing Complete Vendor HM-Handyman Accoun…" at bounding box center [531, 262] width 1063 height 525
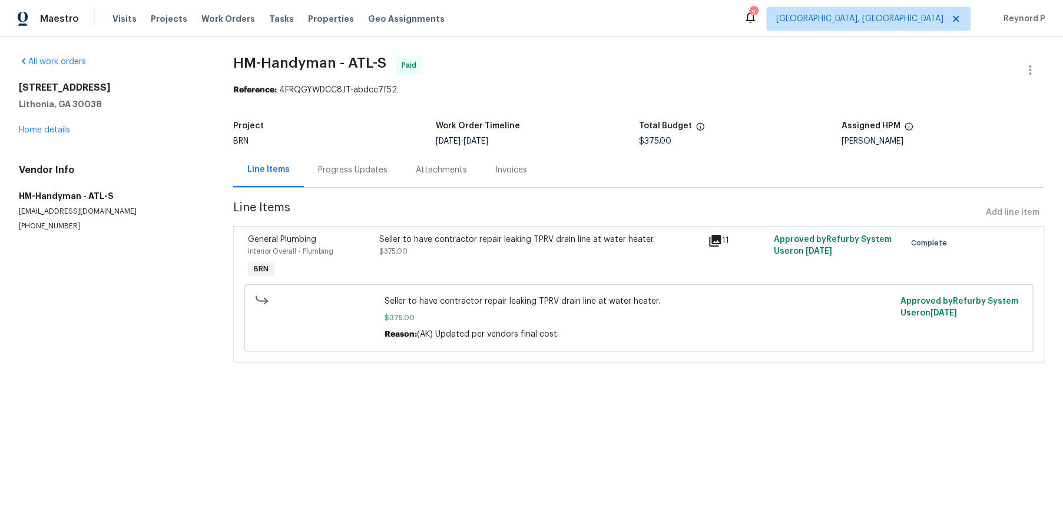
click at [347, 165] on div "Progress Updates" at bounding box center [352, 170] width 69 height 12
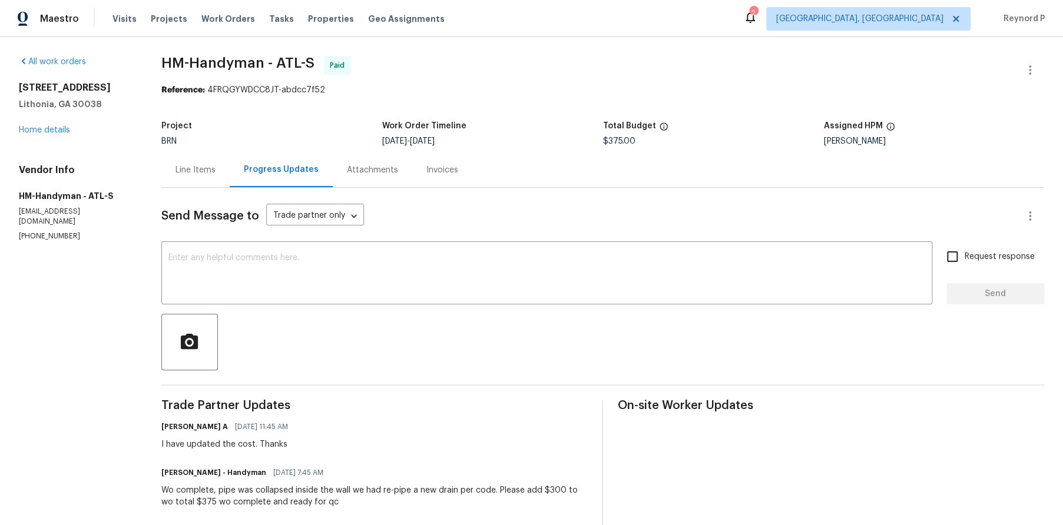
click at [207, 166] on div "Line Items" at bounding box center [195, 170] width 40 height 12
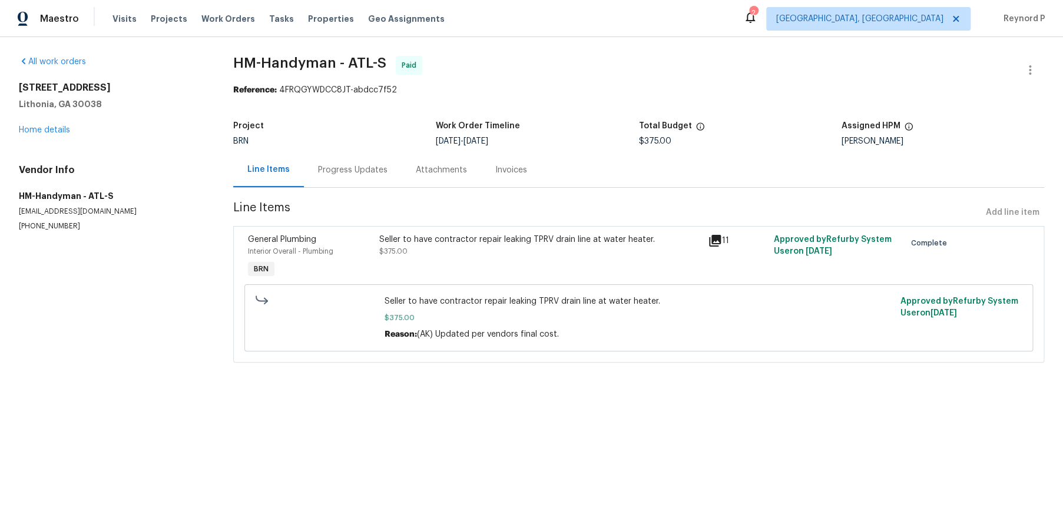
click at [365, 168] on div "Progress Updates" at bounding box center [352, 170] width 69 height 12
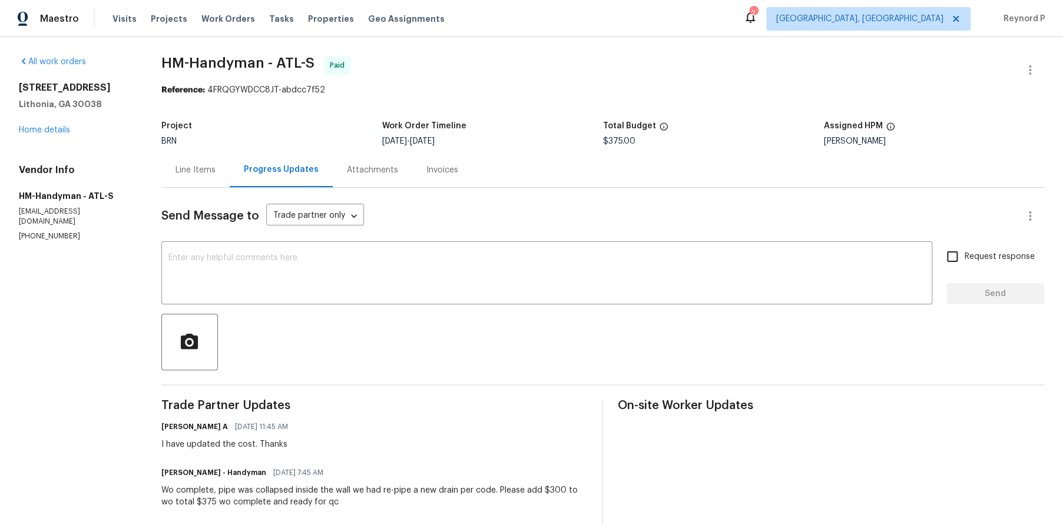
click at [193, 164] on div "Line Items" at bounding box center [195, 170] width 68 height 35
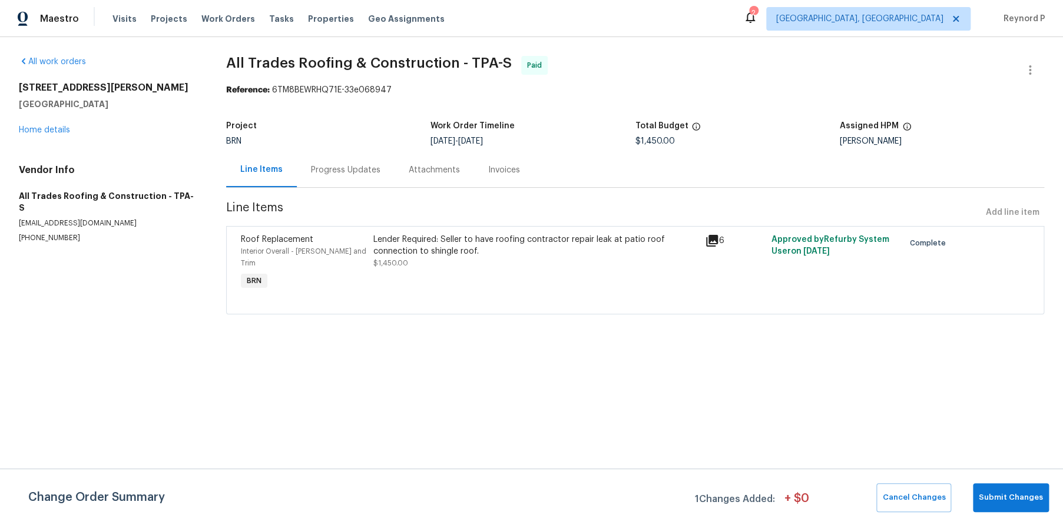
click at [340, 170] on div "Progress Updates" at bounding box center [345, 170] width 69 height 12
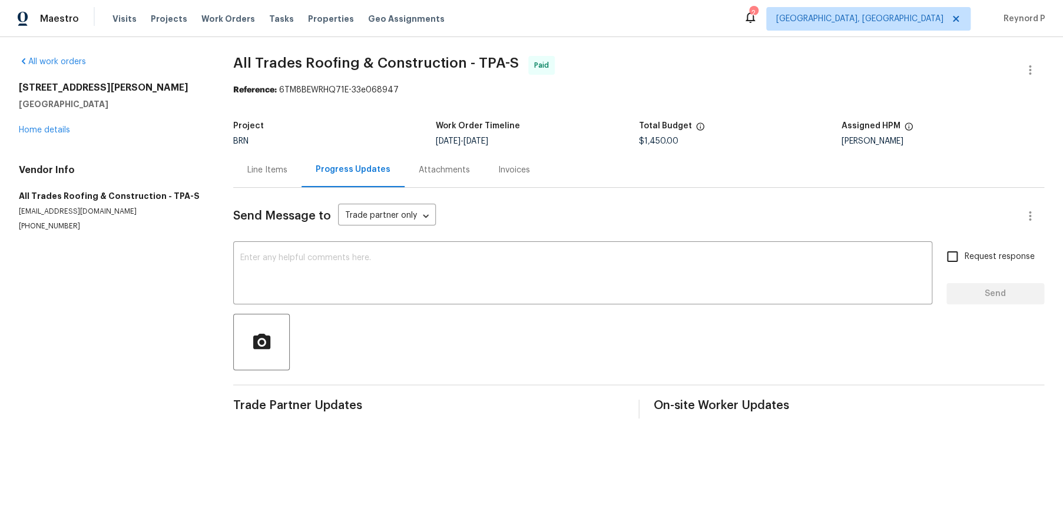
click at [274, 168] on div "Line Items" at bounding box center [267, 170] width 40 height 12
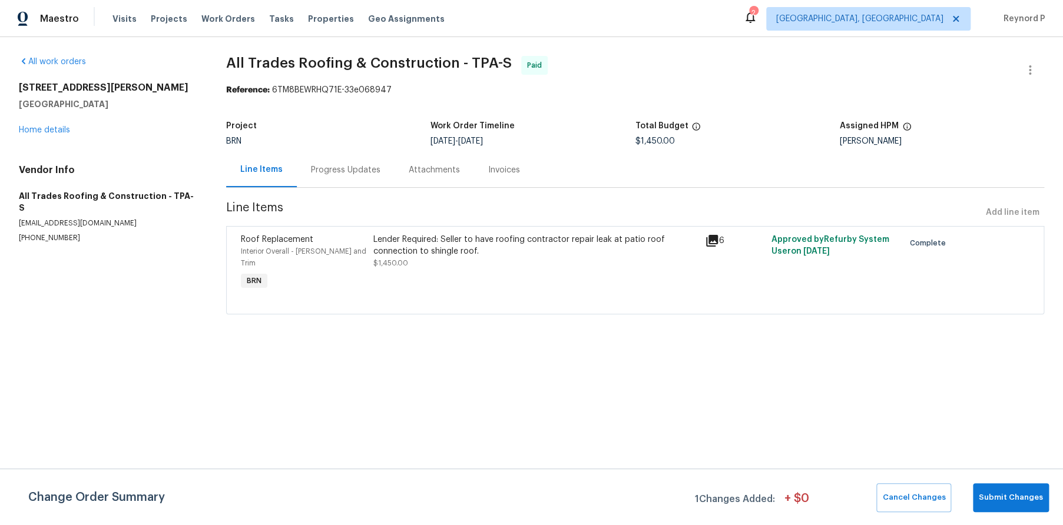
click at [366, 166] on div "Progress Updates" at bounding box center [345, 170] width 69 height 12
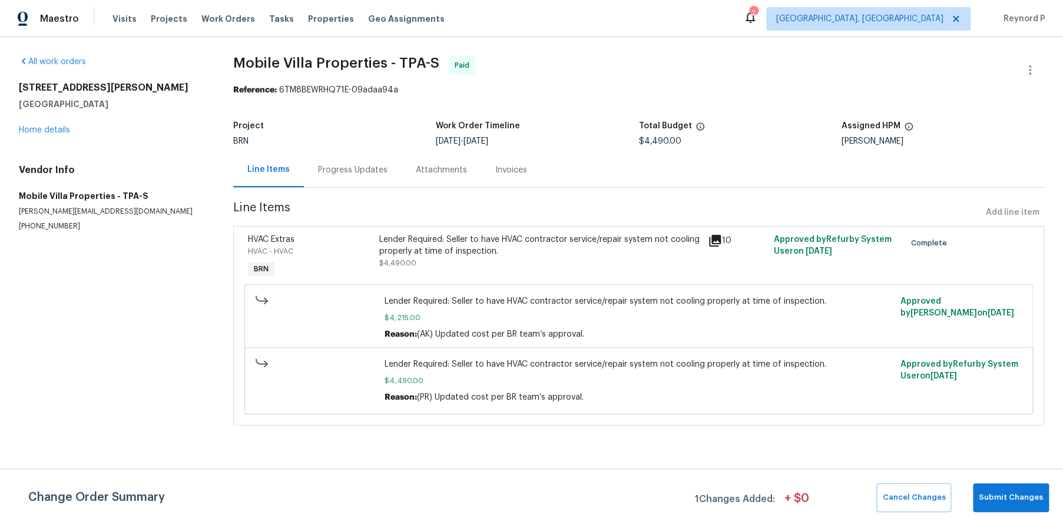
click at [354, 174] on div "Progress Updates" at bounding box center [352, 170] width 69 height 12
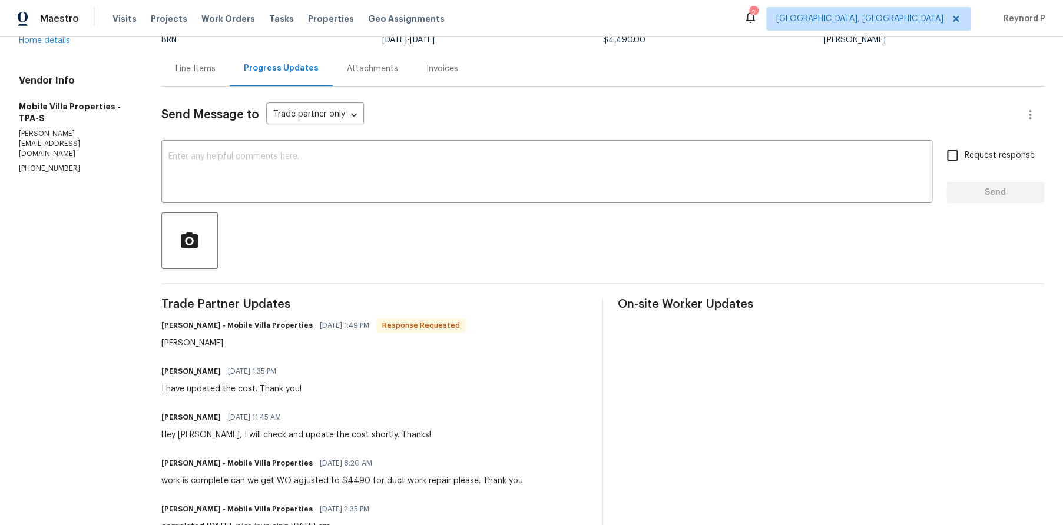
scroll to position [145, 0]
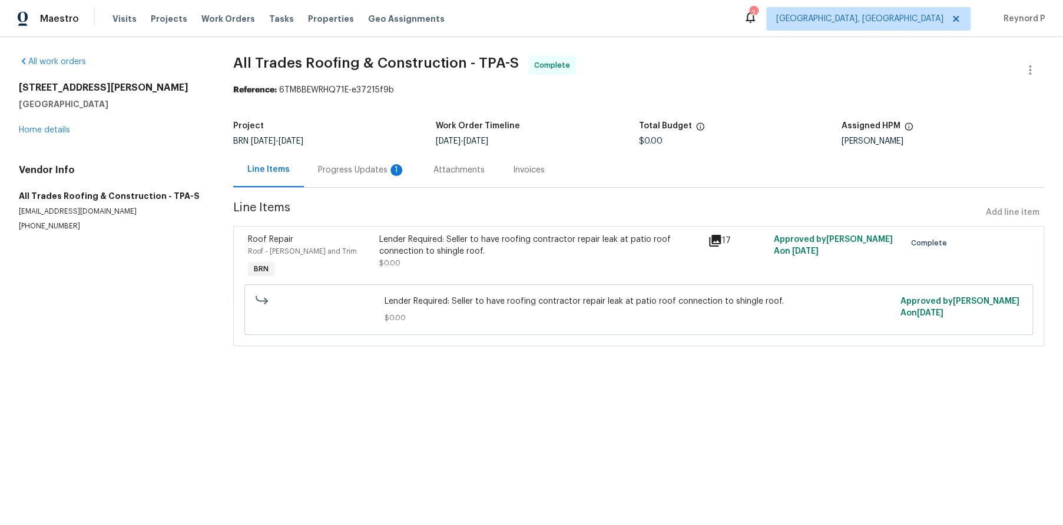
click at [357, 170] on div "Progress Updates 1" at bounding box center [361, 170] width 87 height 12
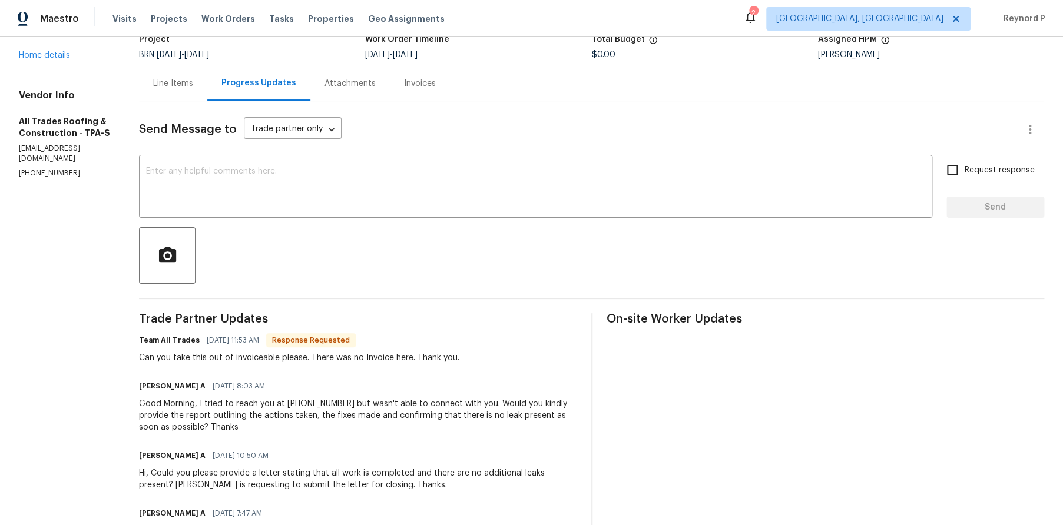
scroll to position [234, 0]
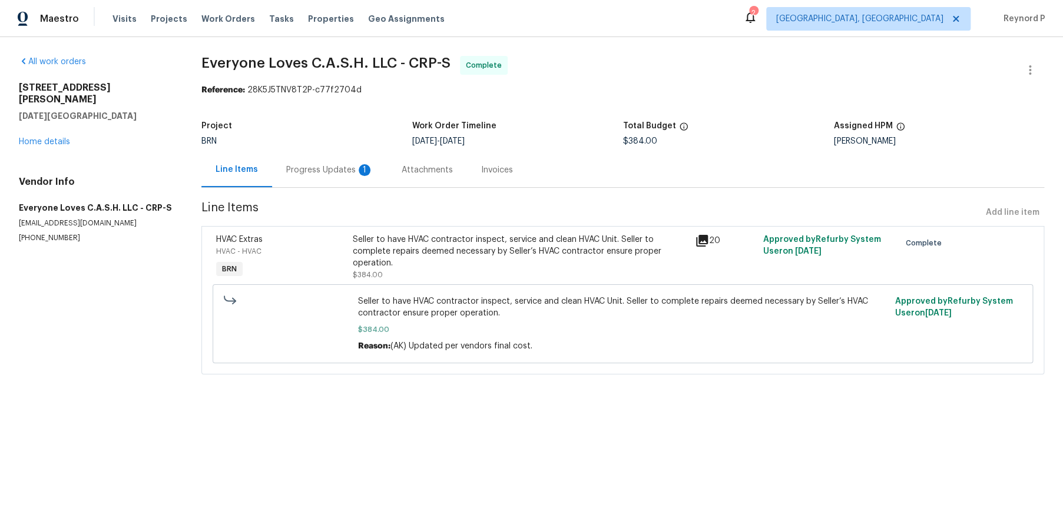
click at [314, 167] on div "Progress Updates 1" at bounding box center [329, 170] width 87 height 12
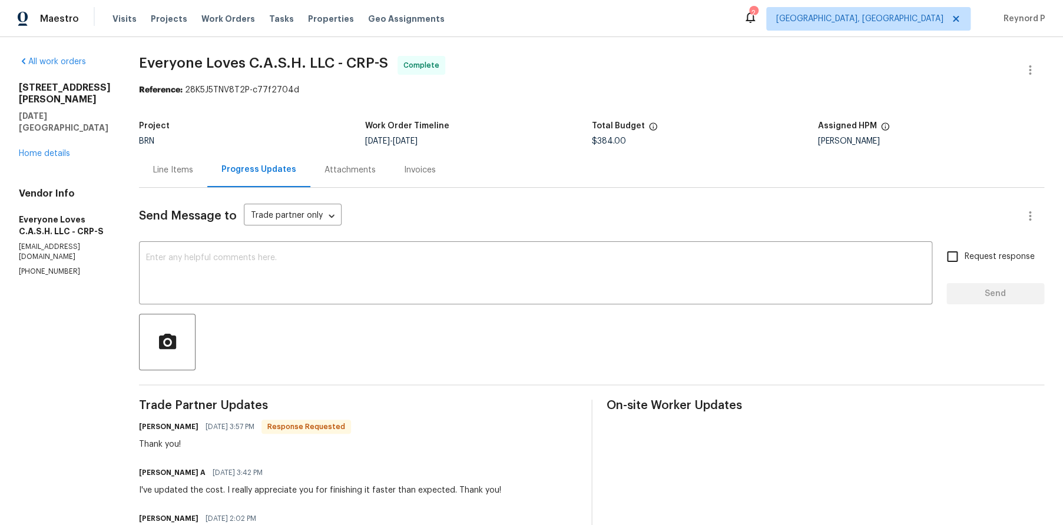
click at [193, 175] on div "Line Items" at bounding box center [173, 170] width 40 height 12
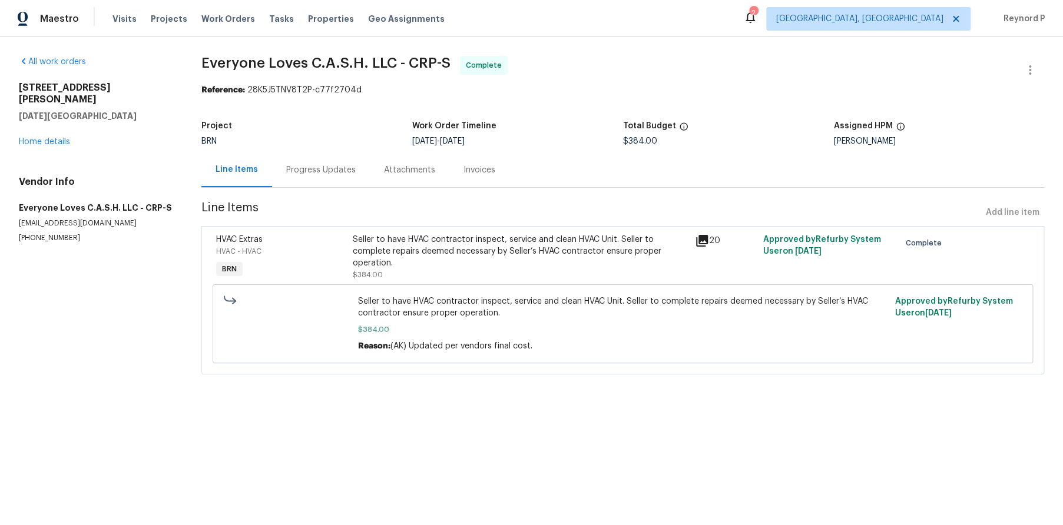
click at [553, 239] on div "Seller to have HVAC contractor inspect, service and clean HVAC Unit. Seller to …" at bounding box center [520, 251] width 334 height 35
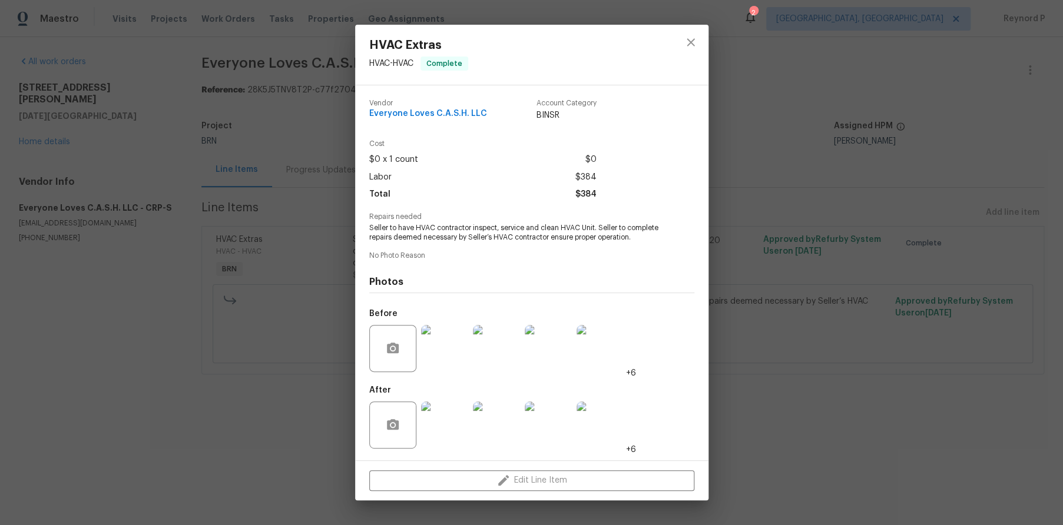
click at [233, 454] on div "HVAC Extras HVAC - HVAC Complete Vendor Everyone Loves C.A.S.H. LLC Account Cat…" at bounding box center [531, 262] width 1063 height 525
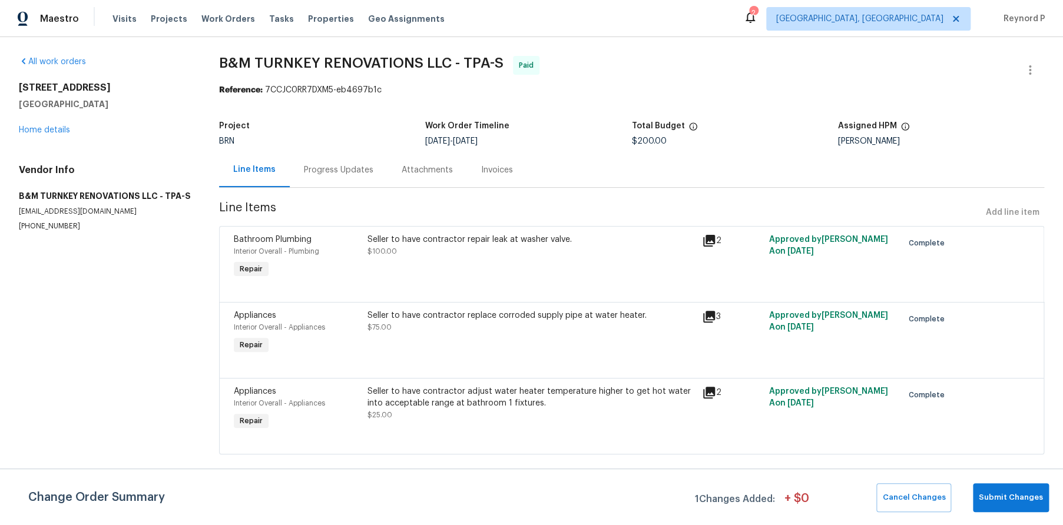
click at [342, 168] on div "Progress Updates" at bounding box center [338, 170] width 69 height 12
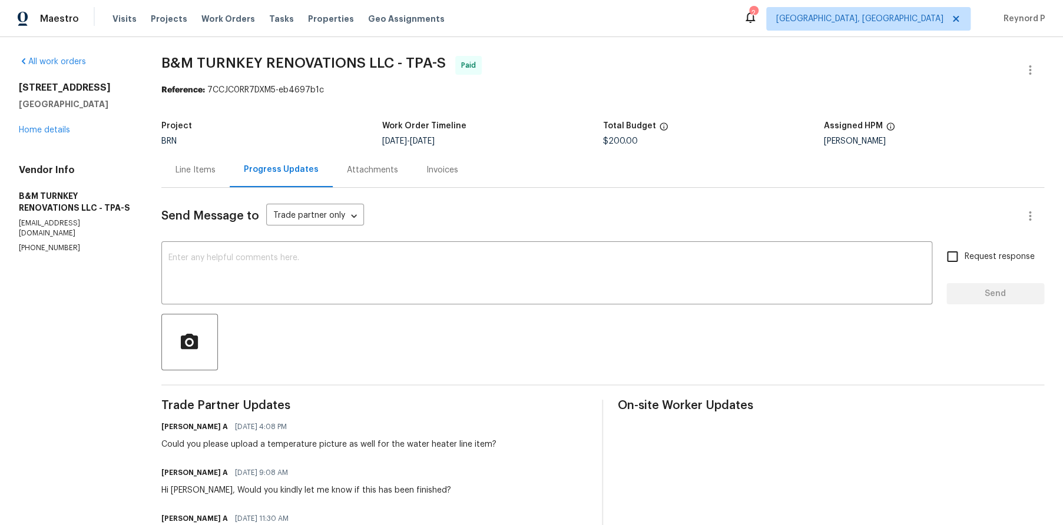
click at [216, 175] on div "Line Items" at bounding box center [195, 170] width 40 height 12
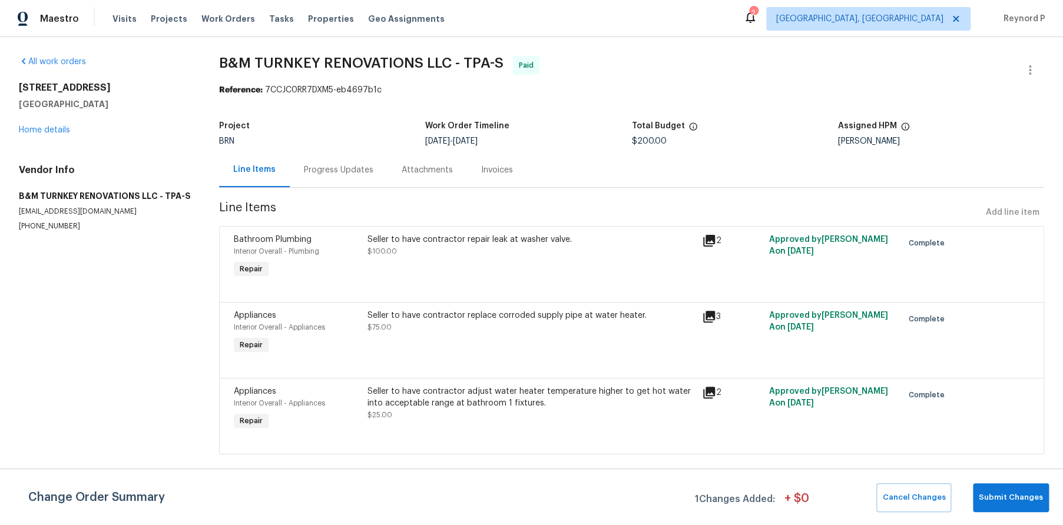
click at [514, 84] on div "Reference: 7CCJC0RR7DXM5-eb4697b1c" at bounding box center [631, 90] width 825 height 12
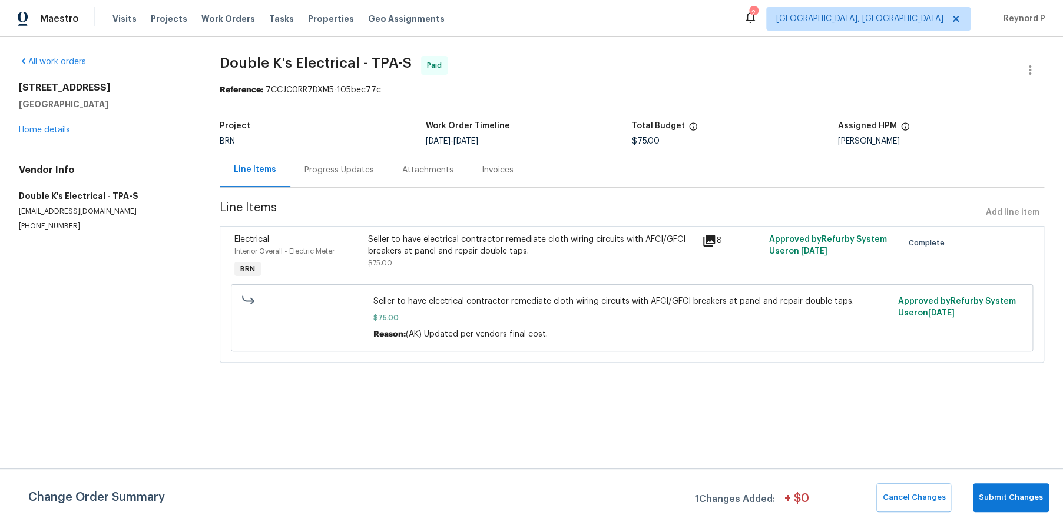
click at [344, 174] on div "Progress Updates" at bounding box center [338, 170] width 69 height 12
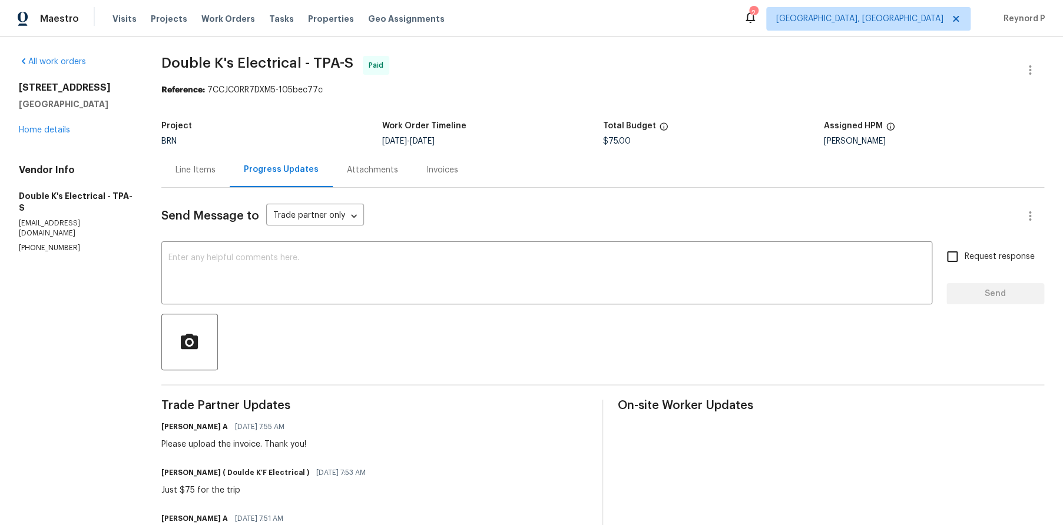
click at [194, 171] on div "Line Items" at bounding box center [195, 170] width 40 height 12
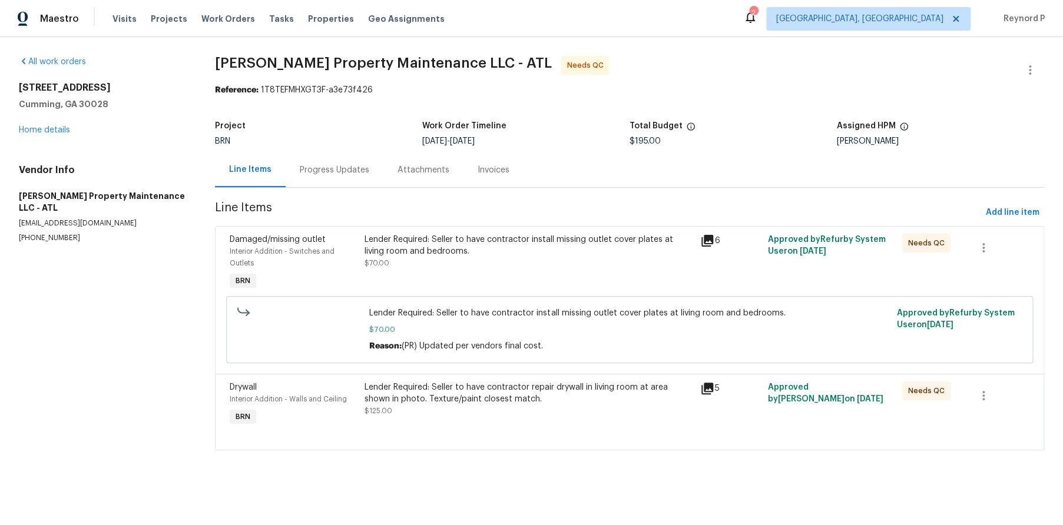
click at [443, 251] on div "Lender Required: Seller to have contractor install missing outlet cover plates …" at bounding box center [528, 246] width 329 height 24
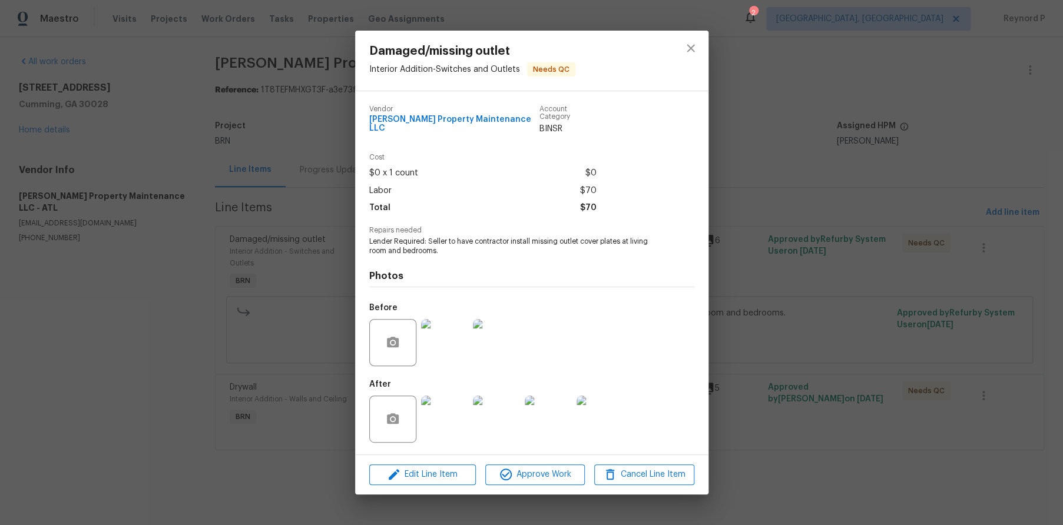
click at [322, 320] on div "Damaged/missing outlet Interior Addition - Switches and Outlets Needs QC Vendor…" at bounding box center [531, 262] width 1063 height 525
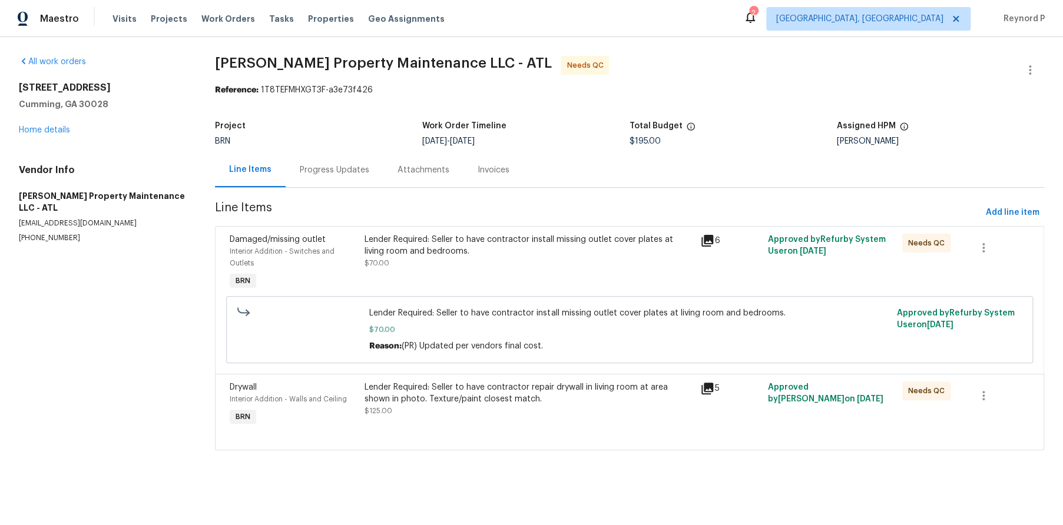
click at [457, 397] on div "Lender Required: Seller to have contractor repair drywall in living room at are…" at bounding box center [528, 394] width 329 height 24
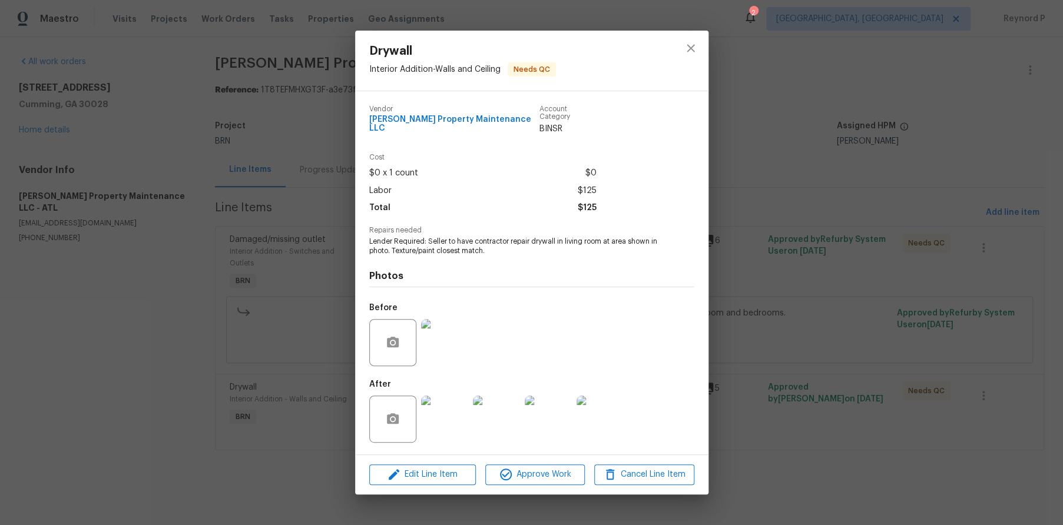
click at [196, 388] on div "Drywall Interior Addition - Walls and Ceiling Needs QC Vendor Glen Property Mai…" at bounding box center [531, 262] width 1063 height 525
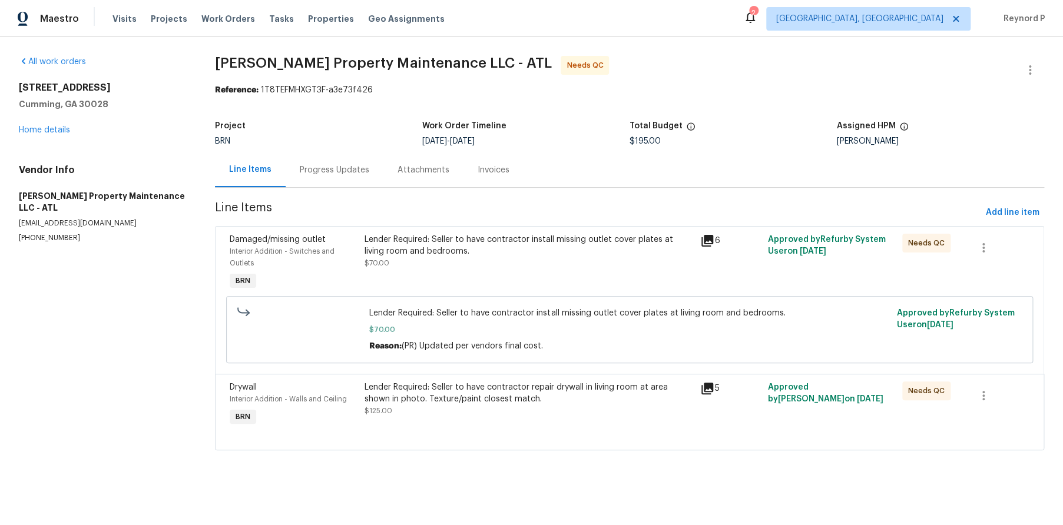
click at [326, 170] on div "Progress Updates" at bounding box center [334, 170] width 69 height 12
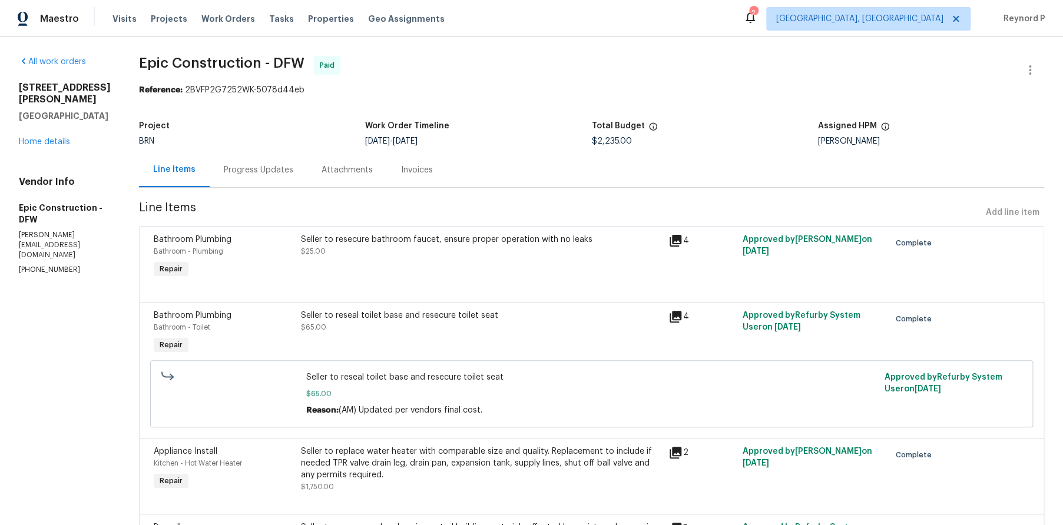
click at [486, 252] on div "Seller to resecure bathroom faucet, ensure proper operation with no leaks $25.00" at bounding box center [481, 246] width 361 height 24
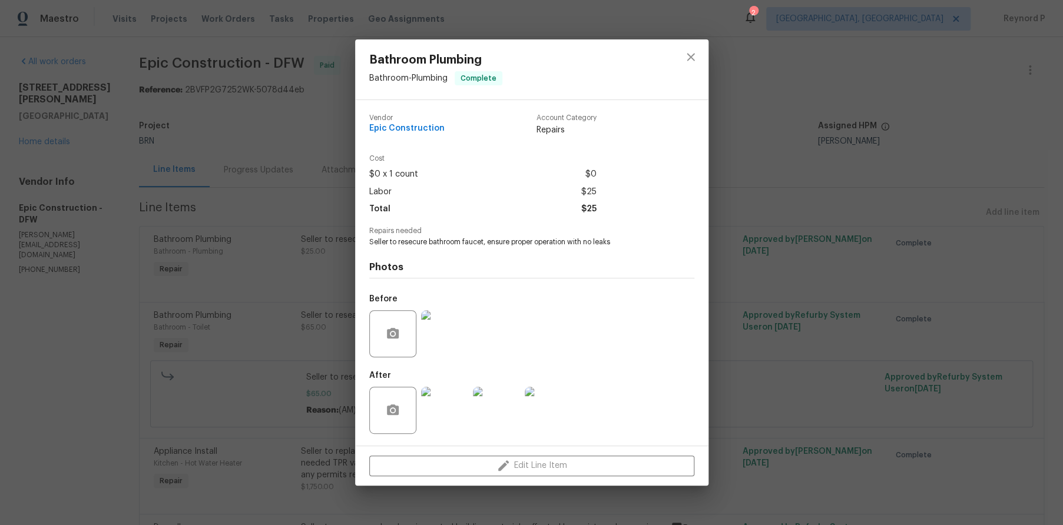
click at [321, 158] on div "Bathroom Plumbing Bathroom - Plumbing Complete Vendor Epic Construction Account…" at bounding box center [531, 262] width 1063 height 525
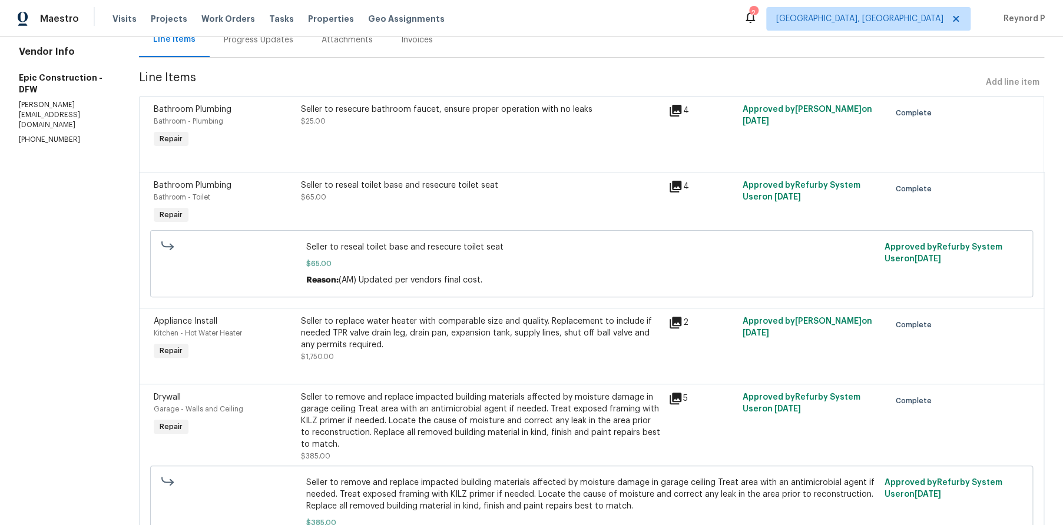
scroll to position [155, 0]
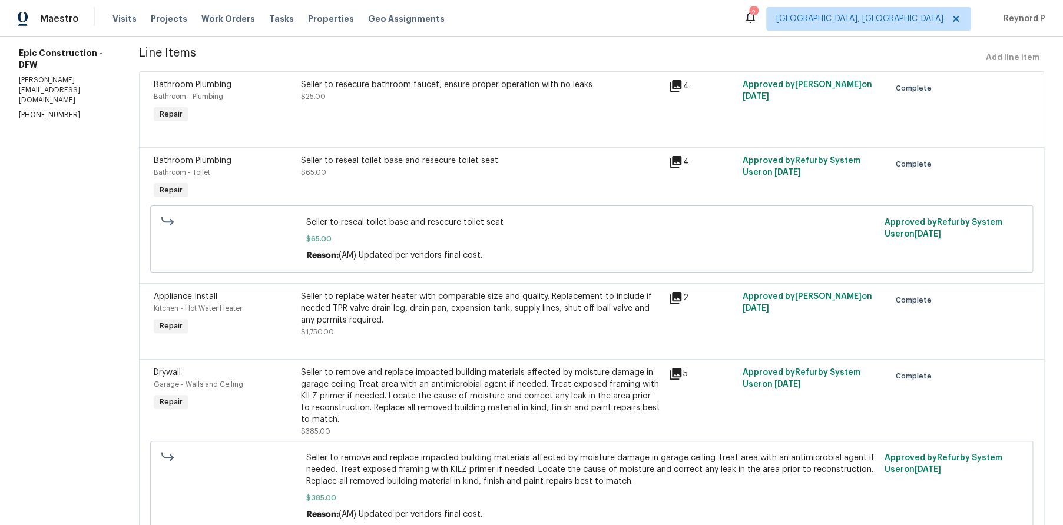
click at [390, 178] on div "Seller to reseal toilet base and resecure toilet seat $65.00" at bounding box center [481, 167] width 361 height 24
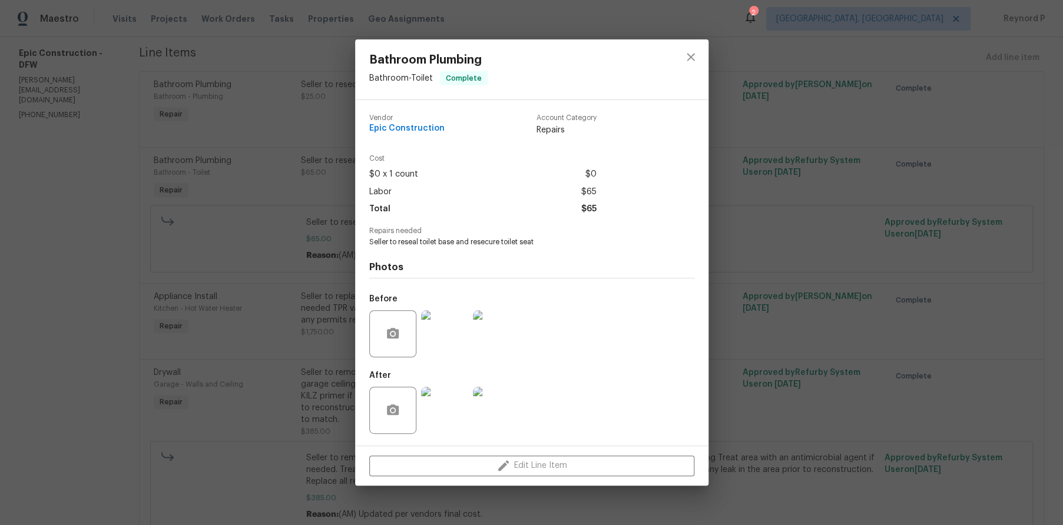
click at [62, 311] on div "Bathroom Plumbing Bathroom - Toilet Complete Vendor Epic Construction Account C…" at bounding box center [531, 262] width 1063 height 525
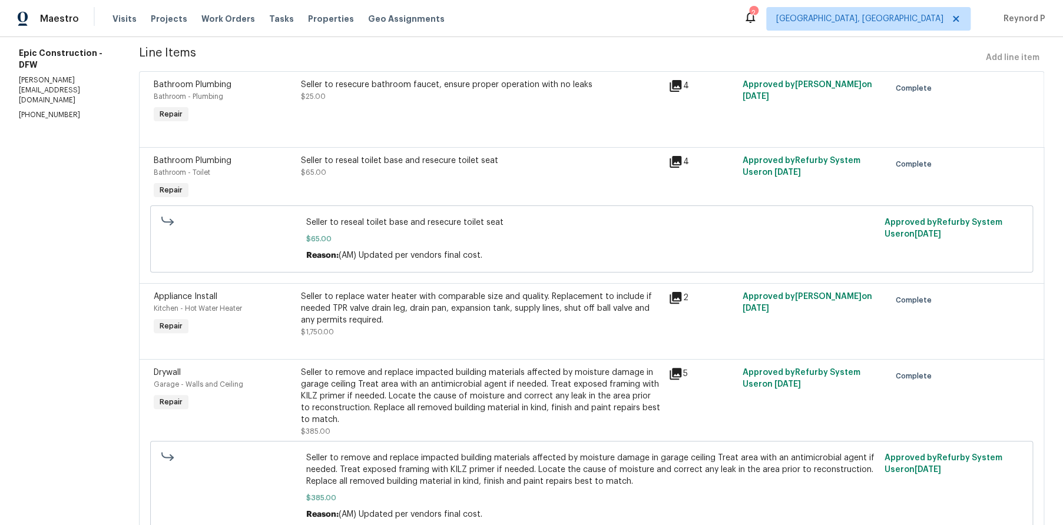
click at [375, 330] on div "Seller to replace water heater with comparable size and quality. Replacement to…" at bounding box center [481, 314] width 361 height 47
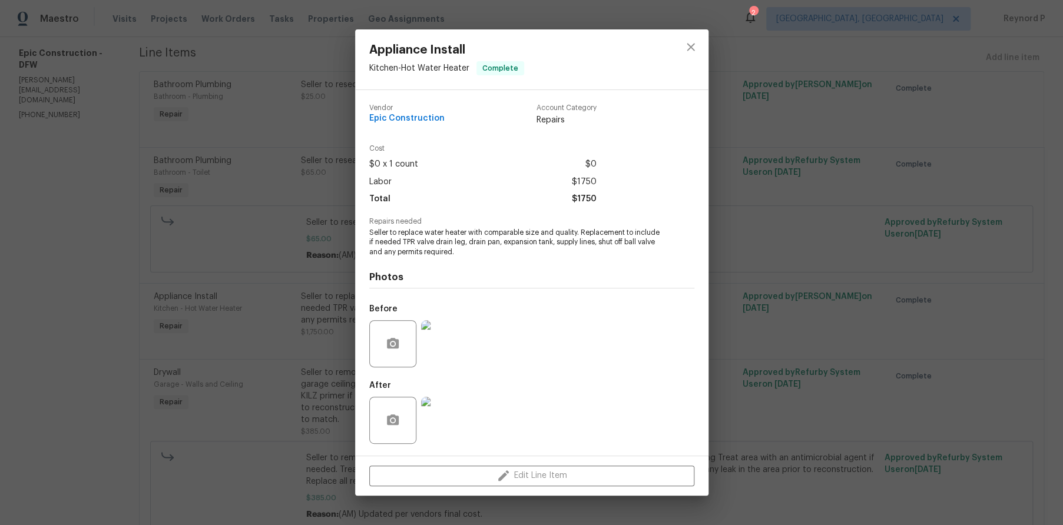
click at [69, 343] on div "Appliance Install Kitchen - Hot Water Heater Complete Vendor Epic Construction …" at bounding box center [531, 262] width 1063 height 525
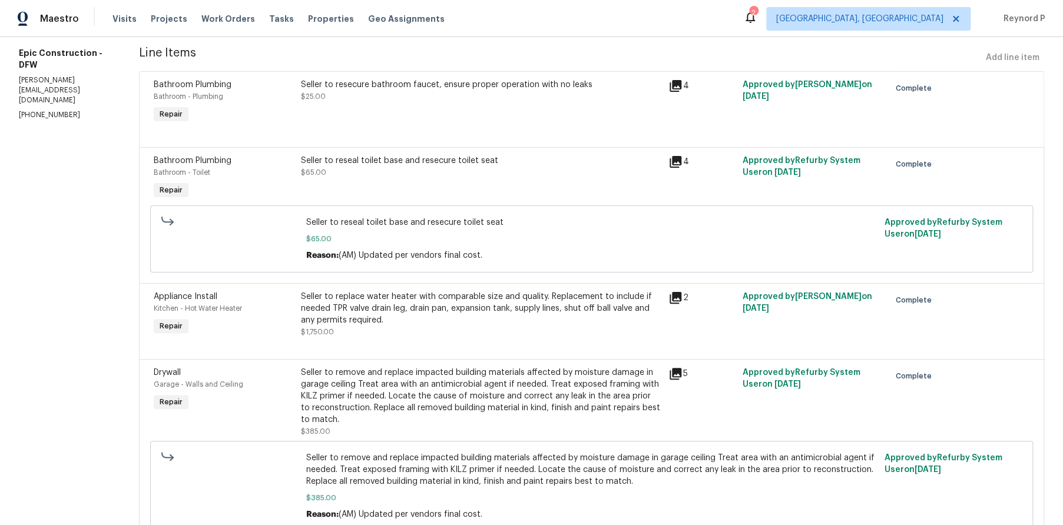
scroll to position [286, 0]
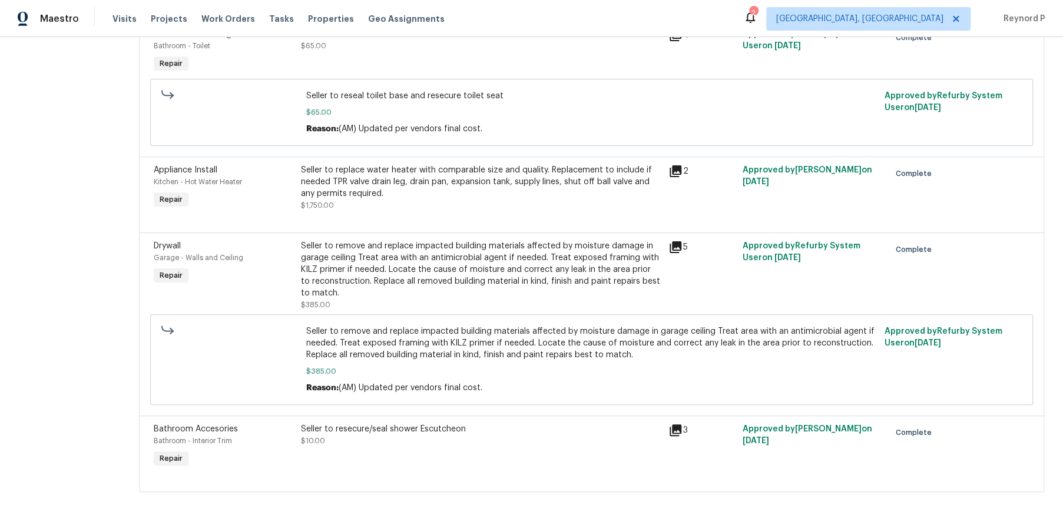
click at [502, 268] on div "Seller to remove and replace impacted building materials affected by moisture d…" at bounding box center [481, 269] width 361 height 59
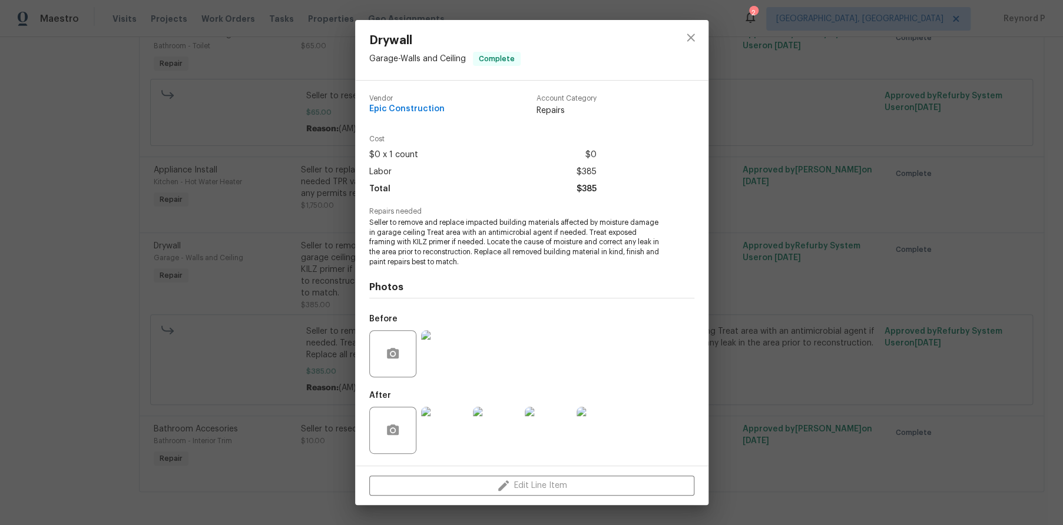
click at [120, 286] on div "Drywall Garage - Walls and Ceiling Complete Vendor Epic Construction Account Ca…" at bounding box center [531, 262] width 1063 height 525
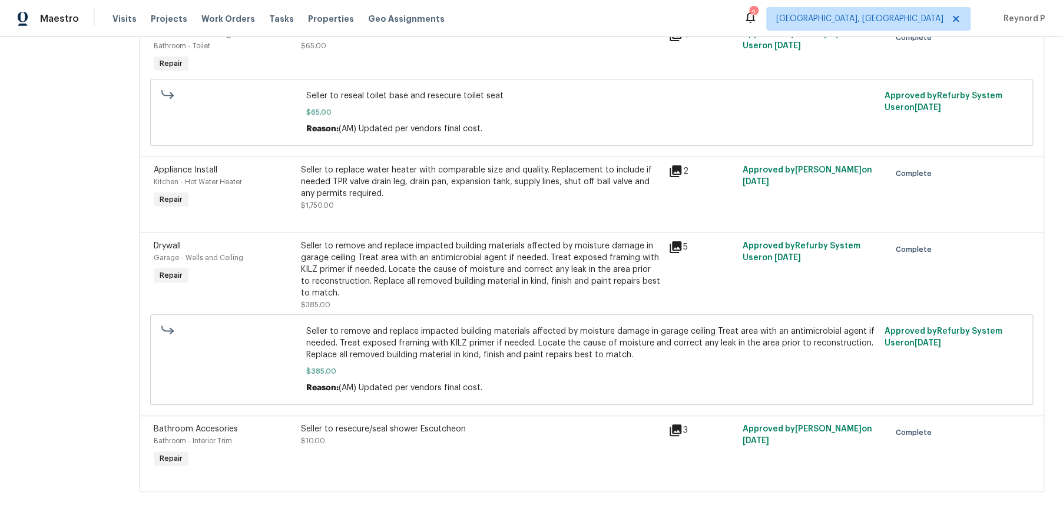
click at [421, 436] on div "Seller to resecure/seal shower Escutcheon $10.00" at bounding box center [481, 435] width 361 height 24
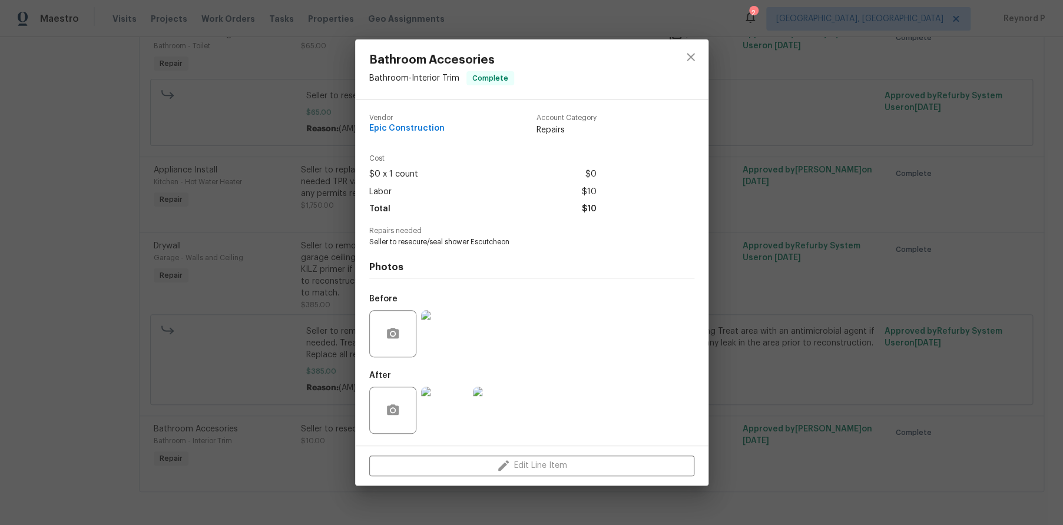
click at [100, 306] on div "Bathroom Accesories Bathroom - Interior Trim Complete Vendor Epic Construction …" at bounding box center [531, 262] width 1063 height 525
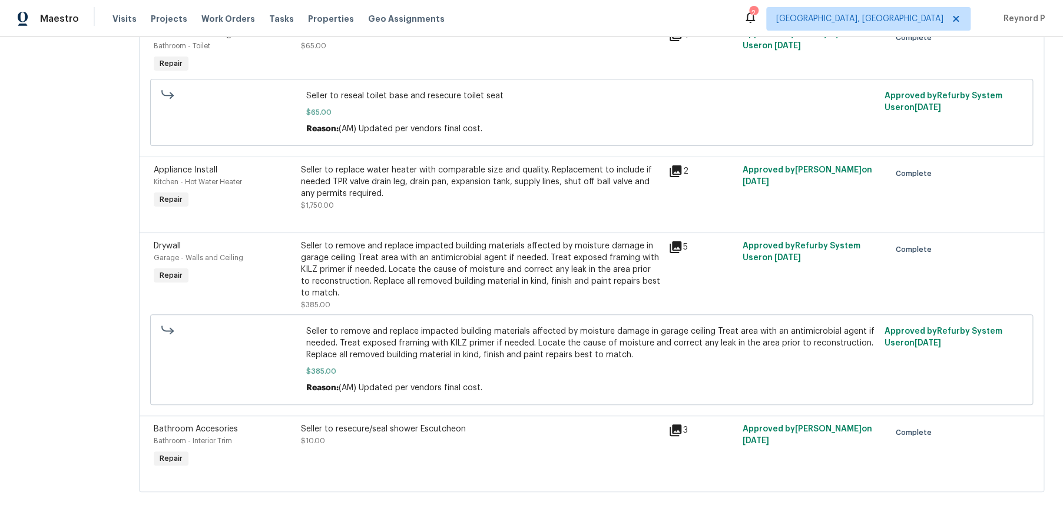
scroll to position [0, 0]
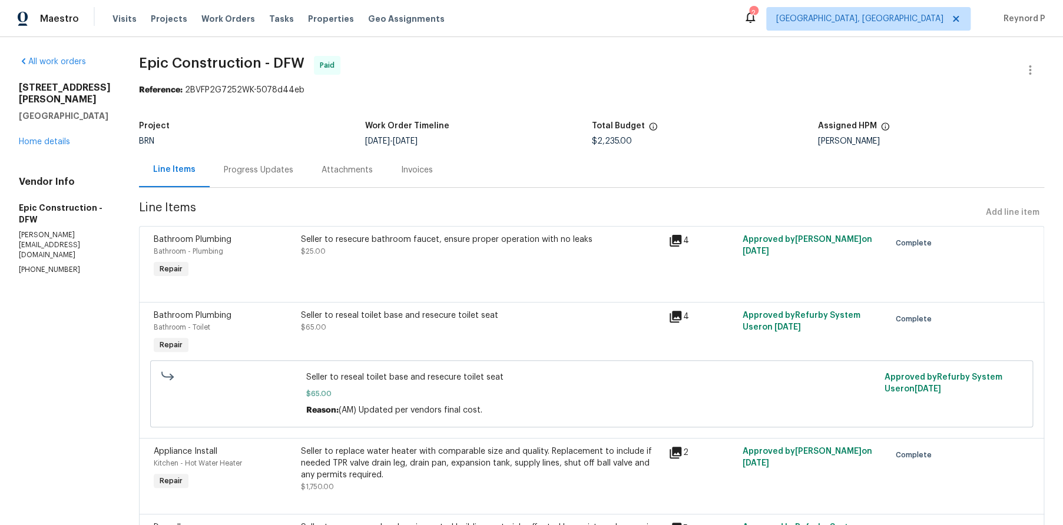
click at [259, 174] on div "Progress Updates" at bounding box center [258, 170] width 69 height 12
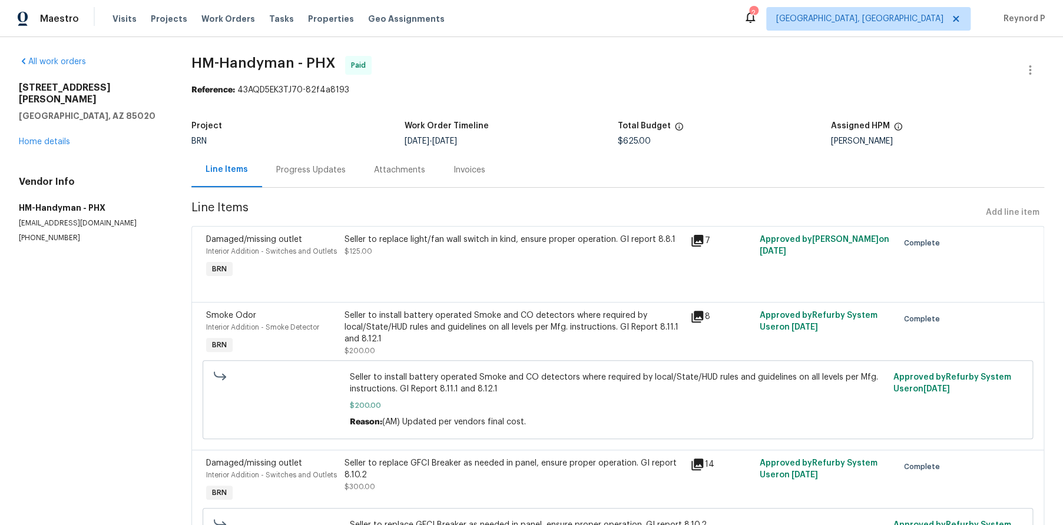
click at [440, 257] on div "Seller to replace light/fan wall switch in kind, ensure proper operation. GI re…" at bounding box center [513, 246] width 339 height 24
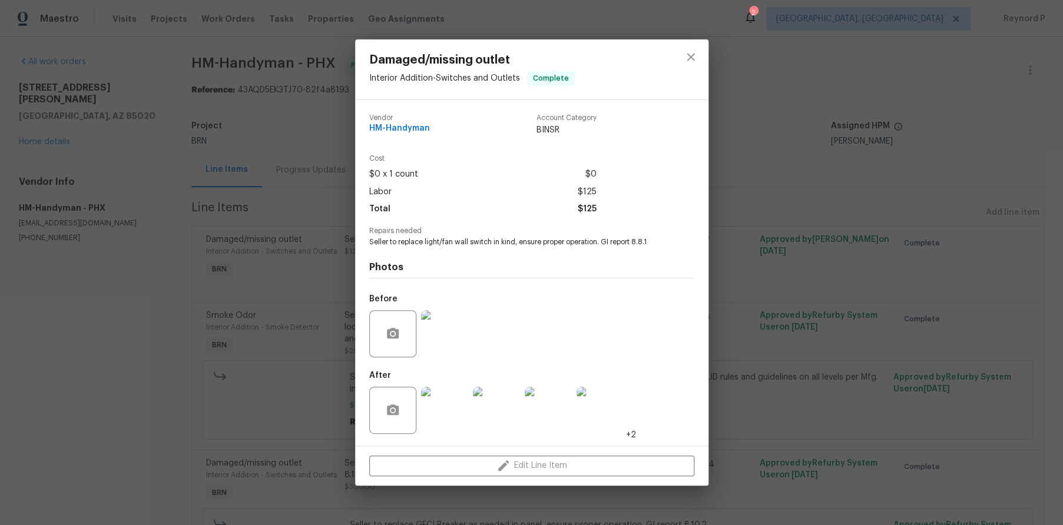
click at [285, 337] on div "Damaged/missing outlet Interior Addition - Switches and Outlets Complete Vendor…" at bounding box center [531, 262] width 1063 height 525
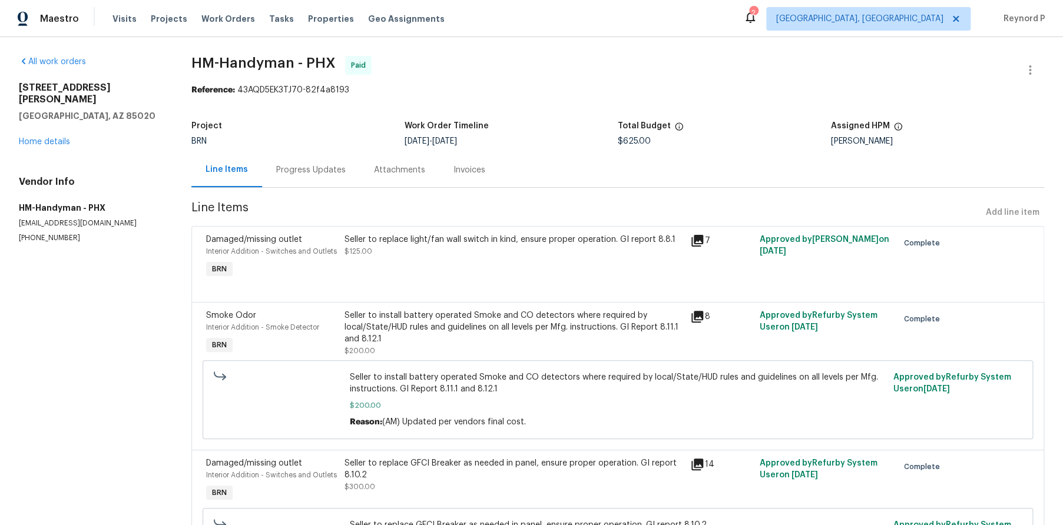
click at [427, 338] on div "Seller to install battery operated Smoke and CO detectors where required by loc…" at bounding box center [513, 327] width 339 height 35
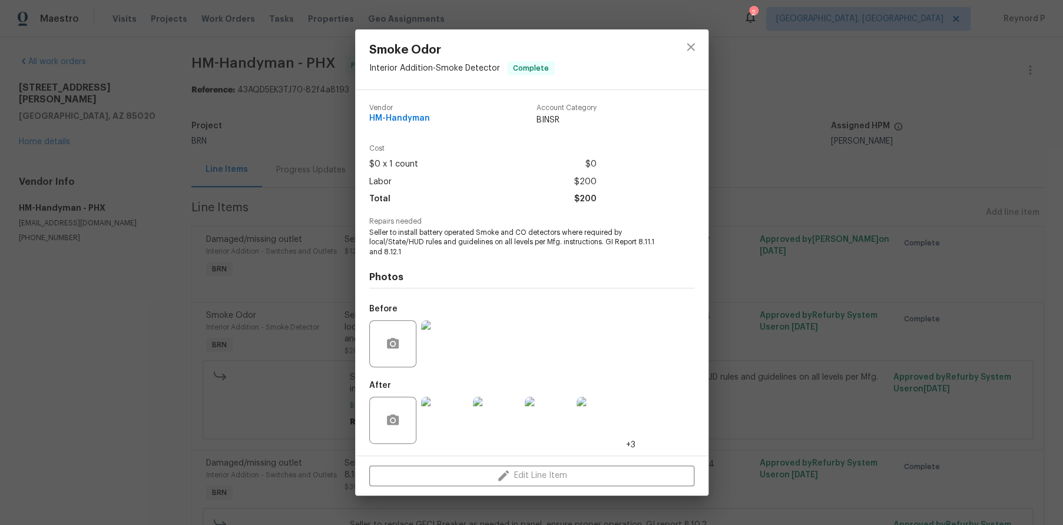
click at [284, 328] on div "Smoke Odor Interior Addition - Smoke Detector Complete Vendor HM-Handyman Accou…" at bounding box center [531, 262] width 1063 height 525
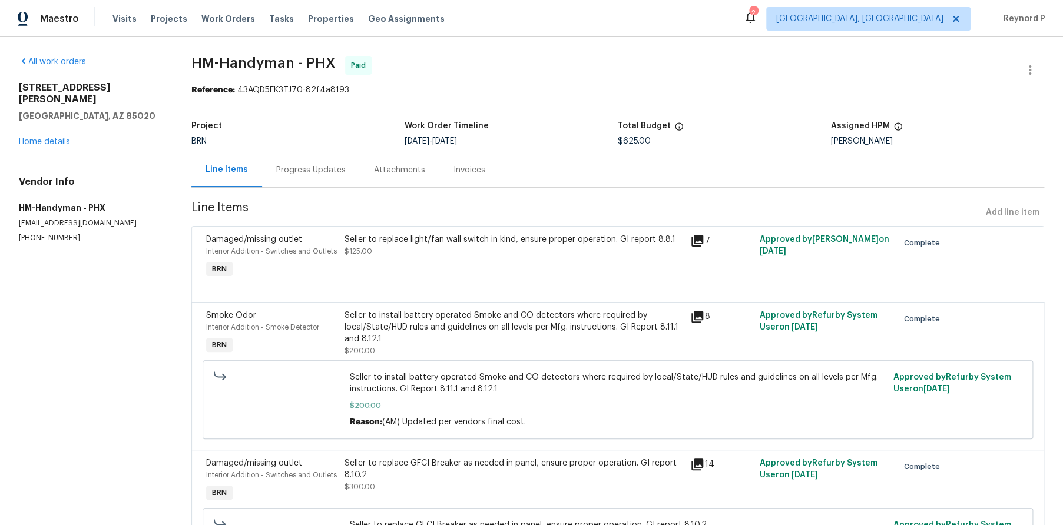
scroll to position [98, 0]
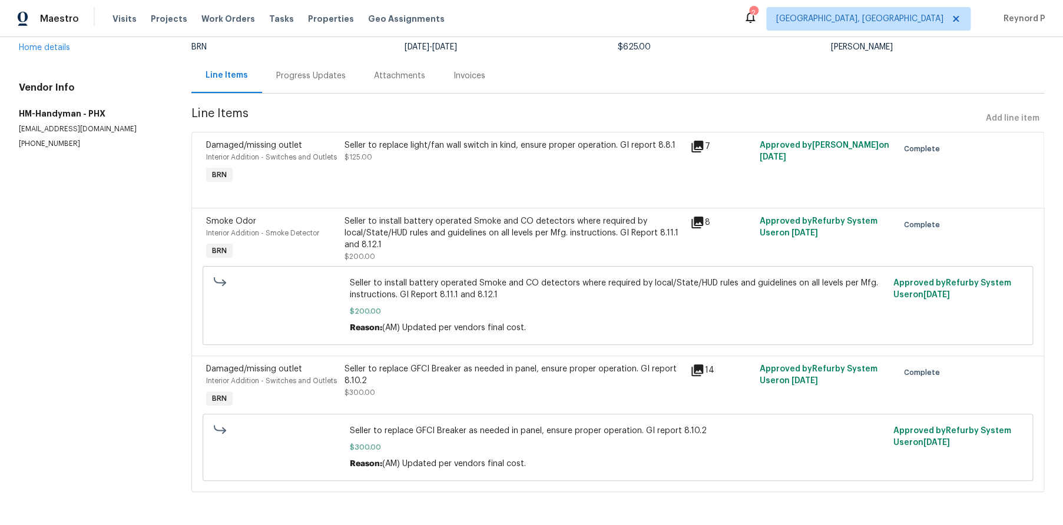
click at [428, 384] on div "Seller to replace GFCI Breaker as needed in panel, ensure proper operation. GI …" at bounding box center [513, 375] width 339 height 24
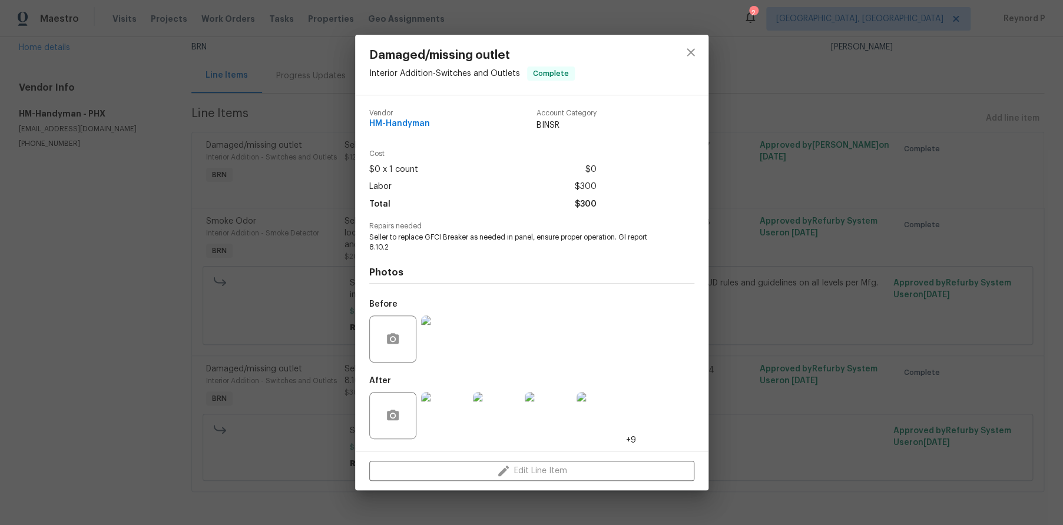
click at [287, 325] on div "Damaged/missing outlet Interior Addition - Switches and Outlets Complete Vendor…" at bounding box center [531, 262] width 1063 height 525
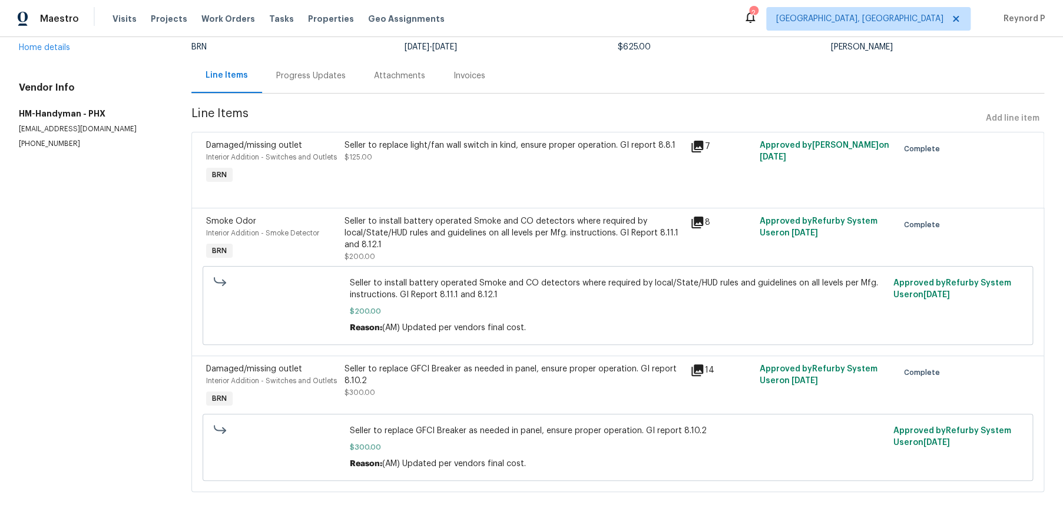
click at [317, 79] on div "Progress Updates" at bounding box center [311, 75] width 98 height 35
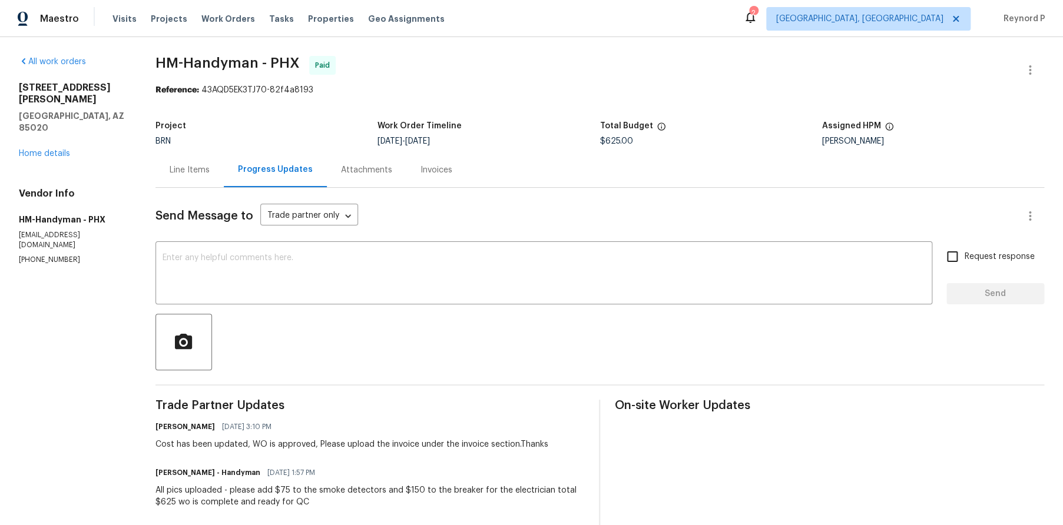
click at [194, 171] on div "Line Items" at bounding box center [190, 170] width 40 height 12
